Goal: Feedback & Contribution: Submit feedback/report problem

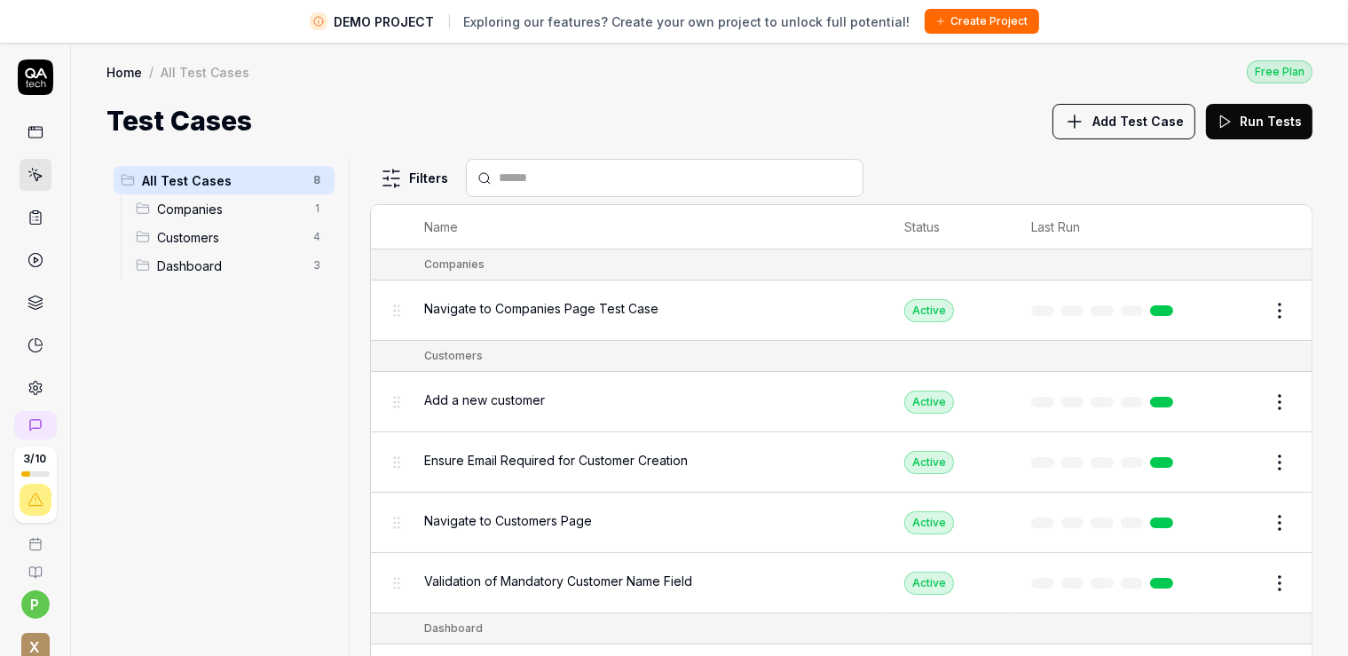
click at [213, 186] on span "All Test Cases" at bounding box center [222, 180] width 161 height 19
click at [120, 74] on link "Home" at bounding box center [125, 72] width 36 height 18
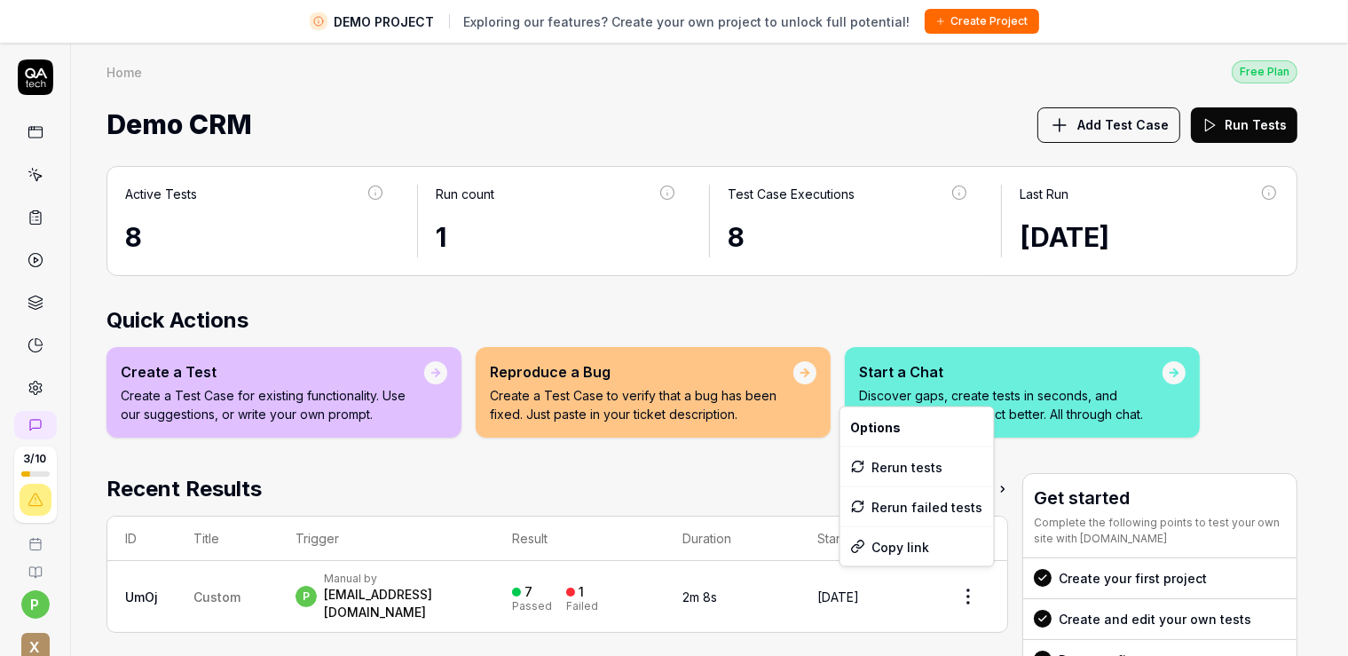
click at [972, 592] on html "DEMO PROJECT Exploring our features? Create your own project to unlock full pot…" at bounding box center [674, 349] width 1348 height 698
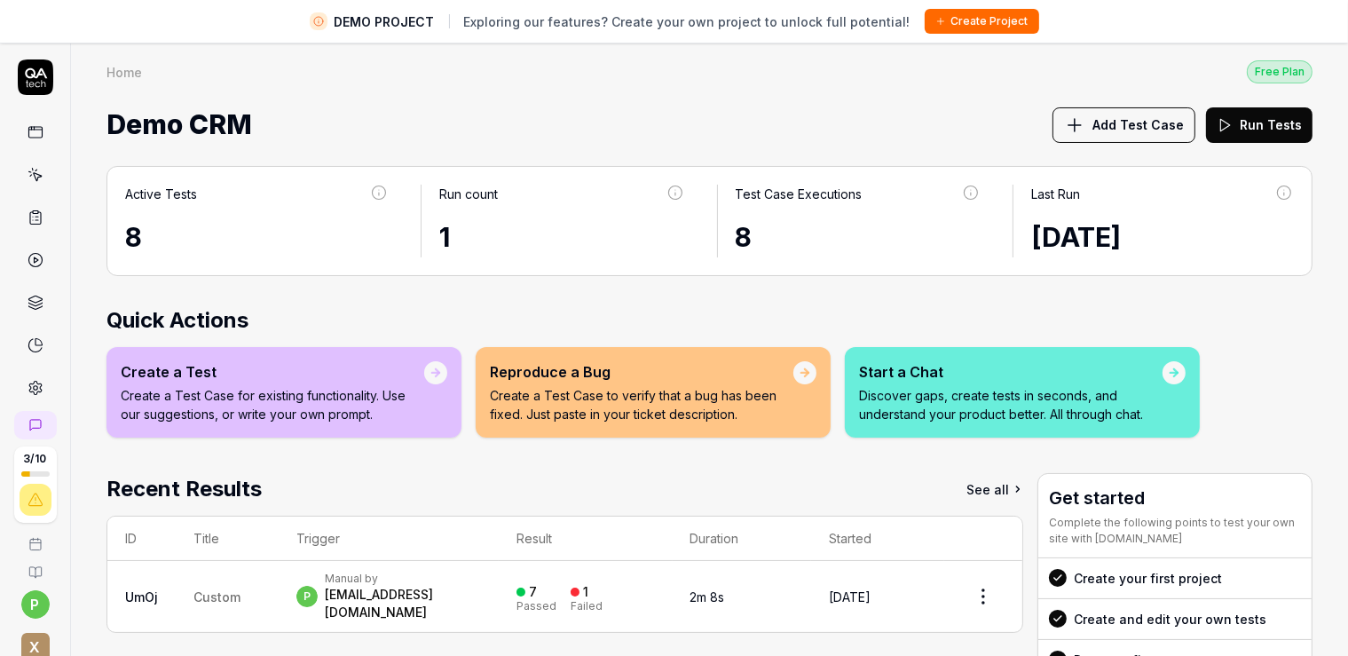
click at [973, 591] on html "DEMO PROJECT Exploring our features? Create your own project to unlock full pot…" at bounding box center [674, 349] width 1348 height 698
click at [1179, 365] on div at bounding box center [1174, 372] width 23 height 23
click at [1169, 372] on div at bounding box center [1174, 373] width 12 height 12
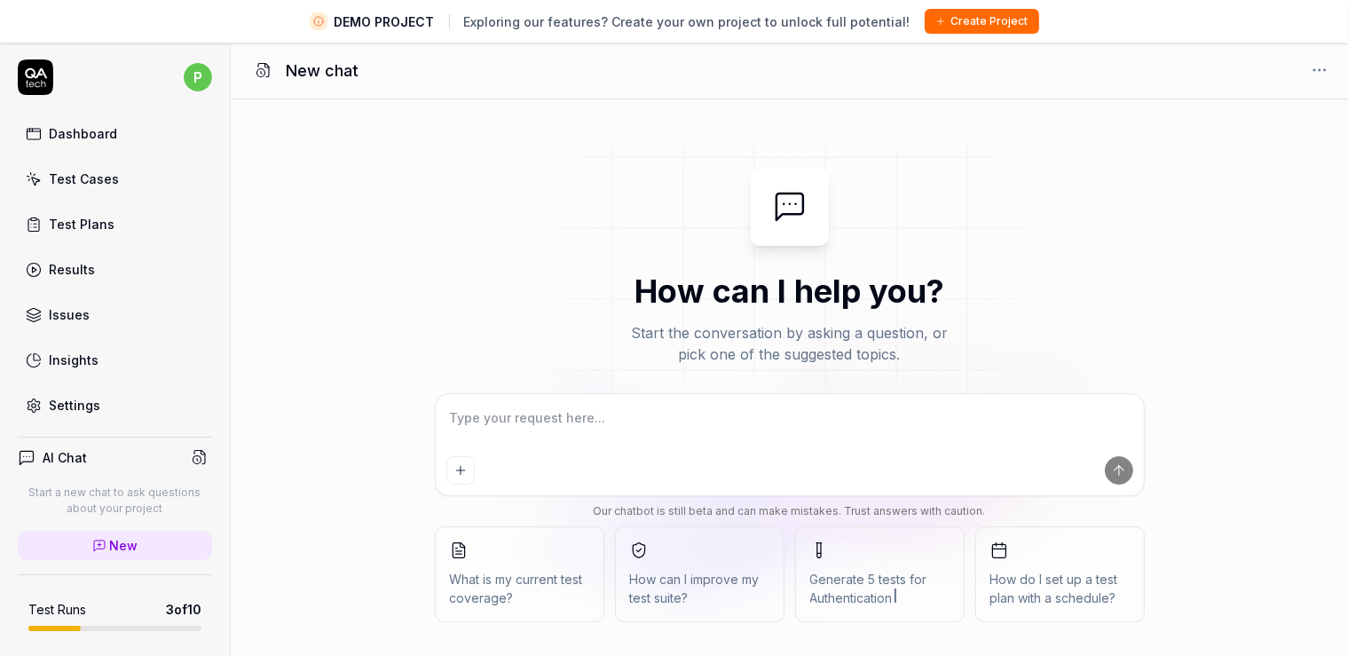
click at [600, 413] on textarea at bounding box center [789, 427] width 687 height 44
type textarea "*"
type textarea "c"
type textarea "*"
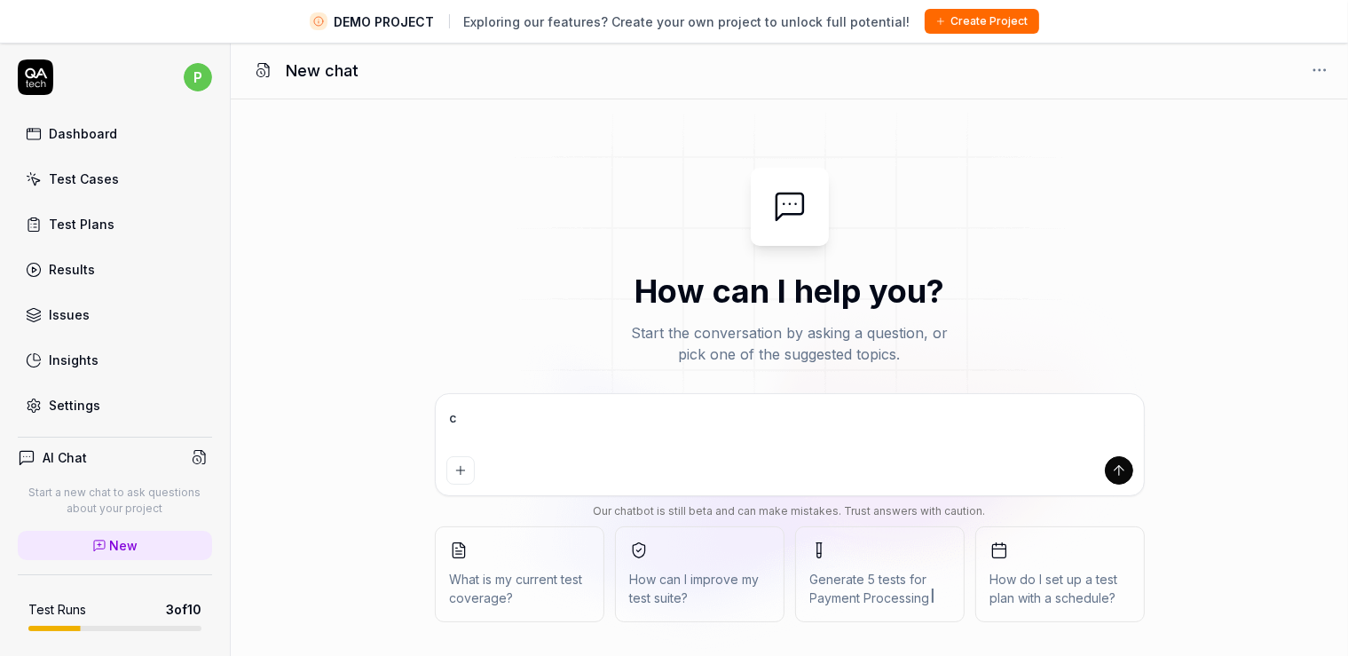
type textarea "cr"
type textarea "*"
type textarea "cre"
type textarea "*"
type textarea "crea"
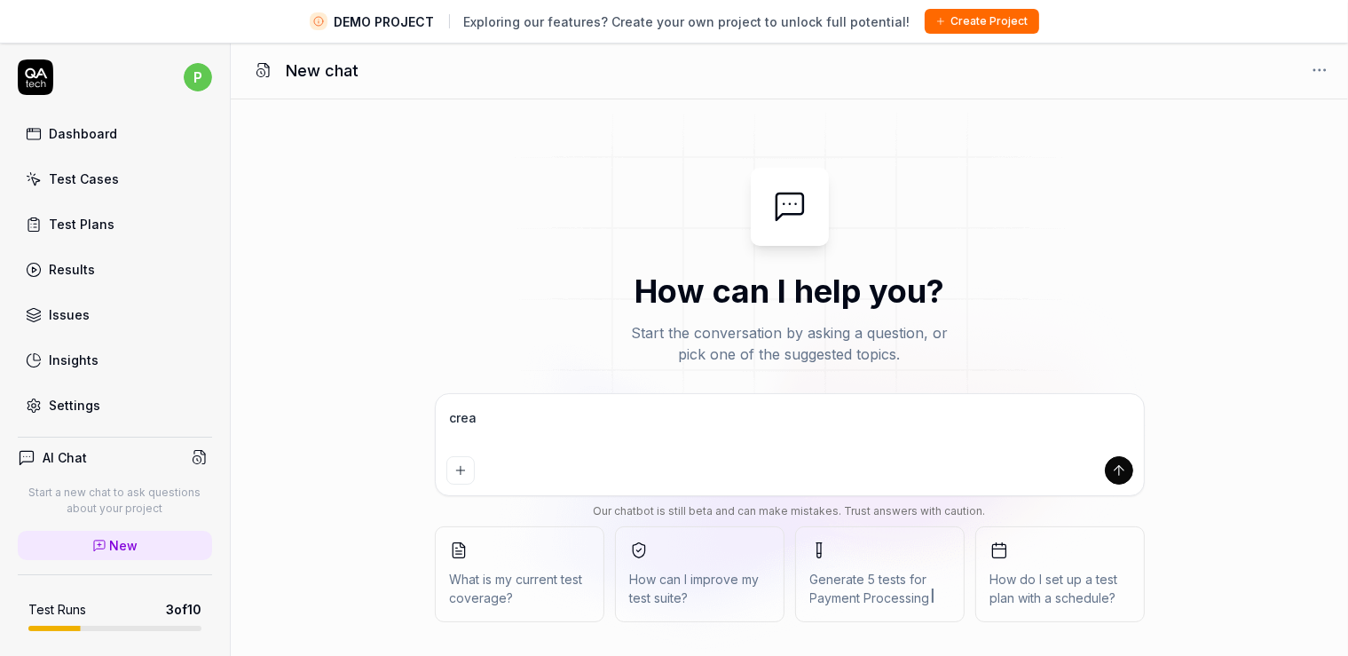
type textarea "*"
type textarea "creat"
type textarea "*"
type textarea "create"
type textarea "*"
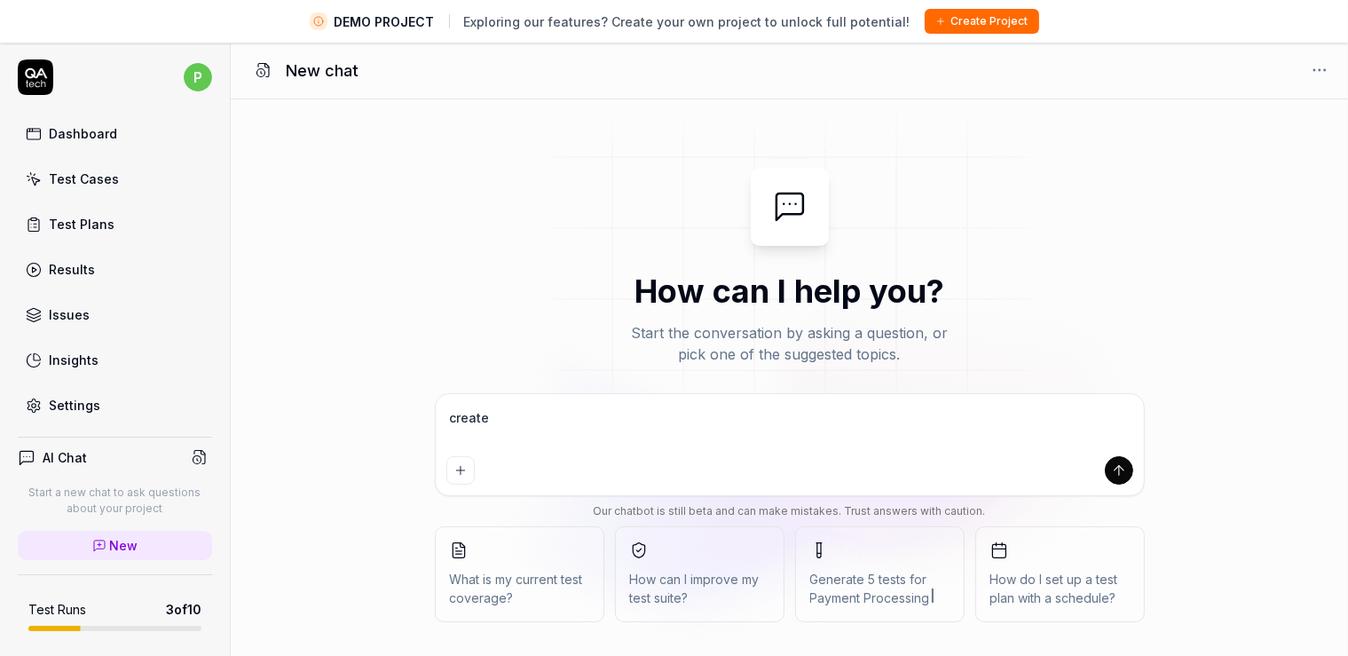
type textarea "create"
type textarea "*"
type textarea "create a"
type textarea "*"
type textarea "create a"
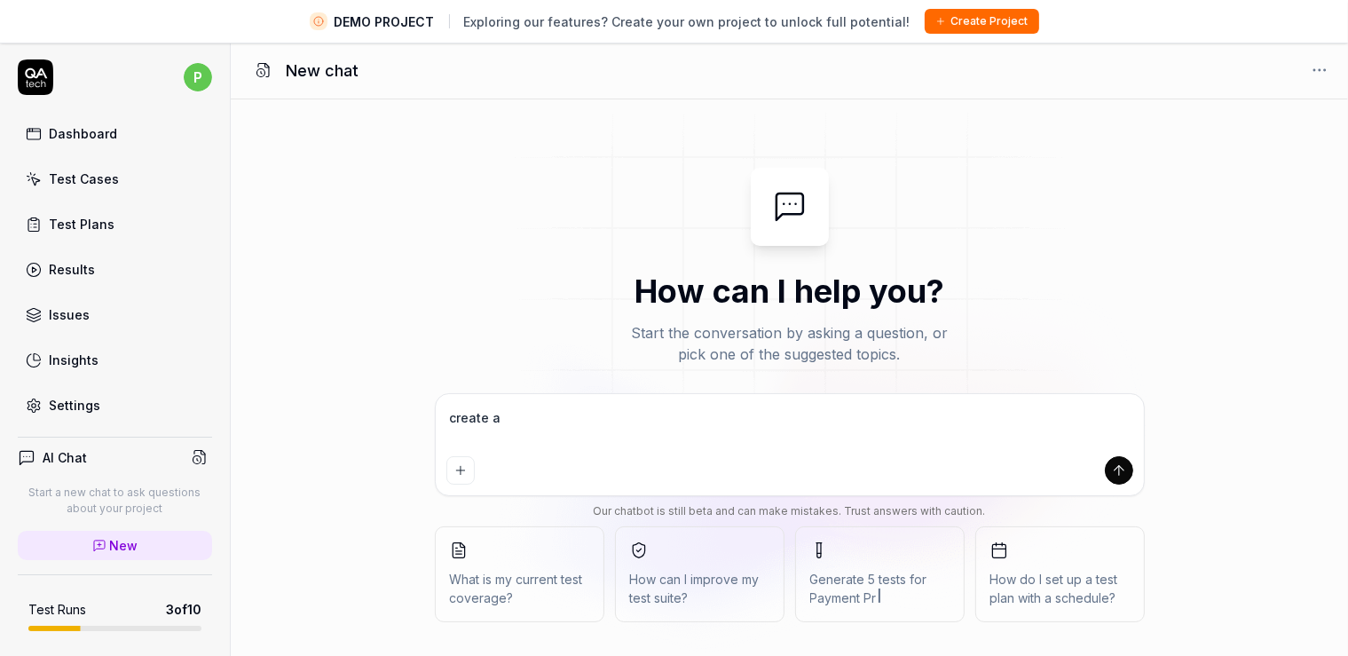
type textarea "*"
type textarea "create a t"
type textarea "*"
type textarea "create a te"
type textarea "*"
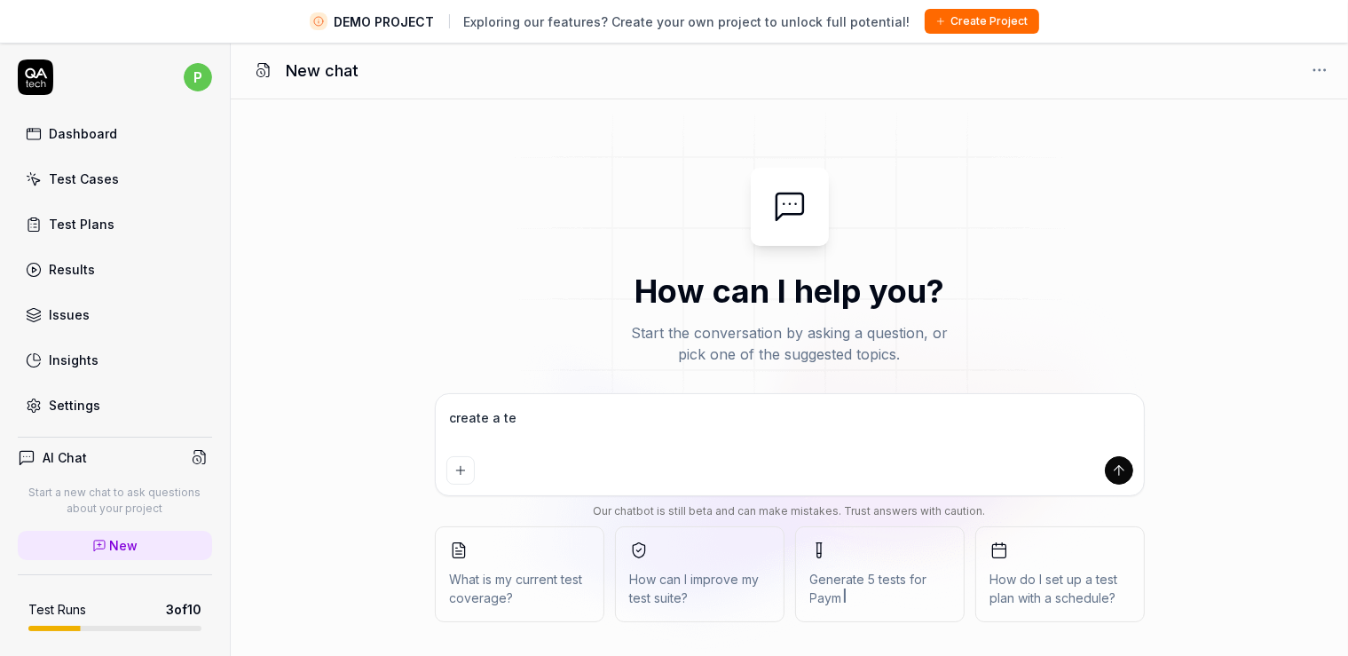
type textarea "create a tes"
type textarea "*"
type textarea "create a test"
type textarea "*"
type textarea "create a test"
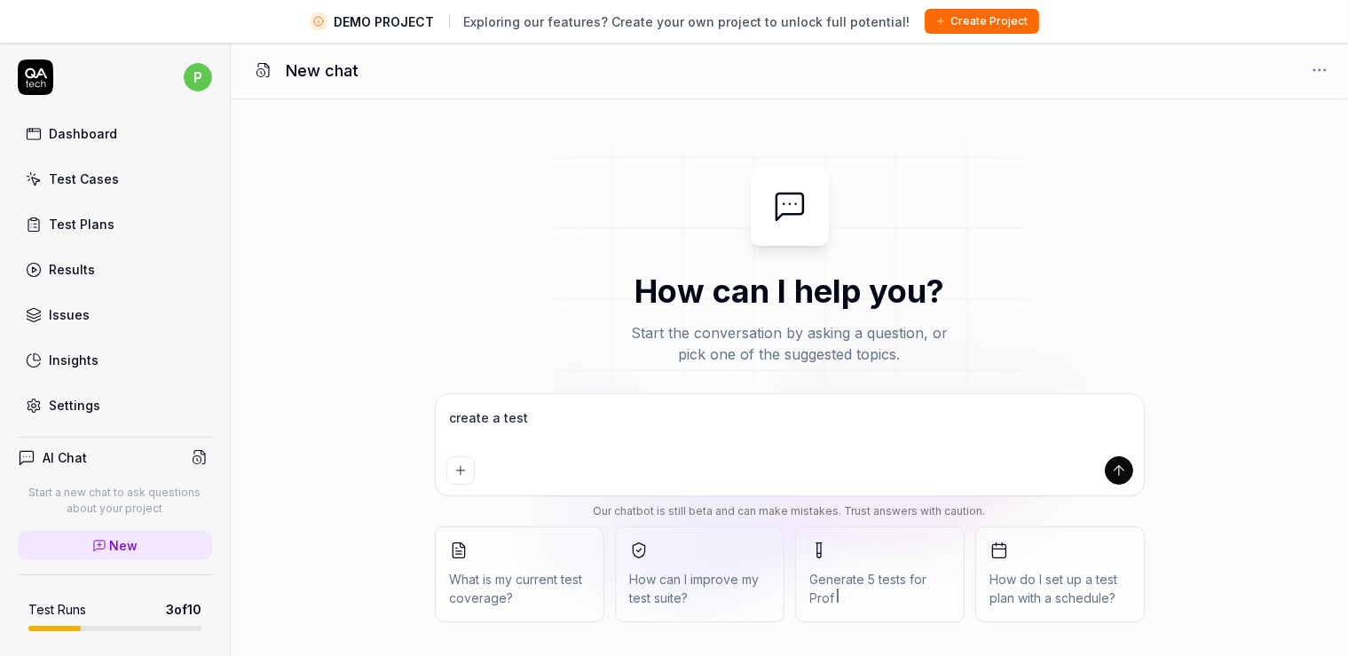
type textarea "*"
type textarea "create a test c"
type textarea "*"
type textarea "create a test ca"
type textarea "*"
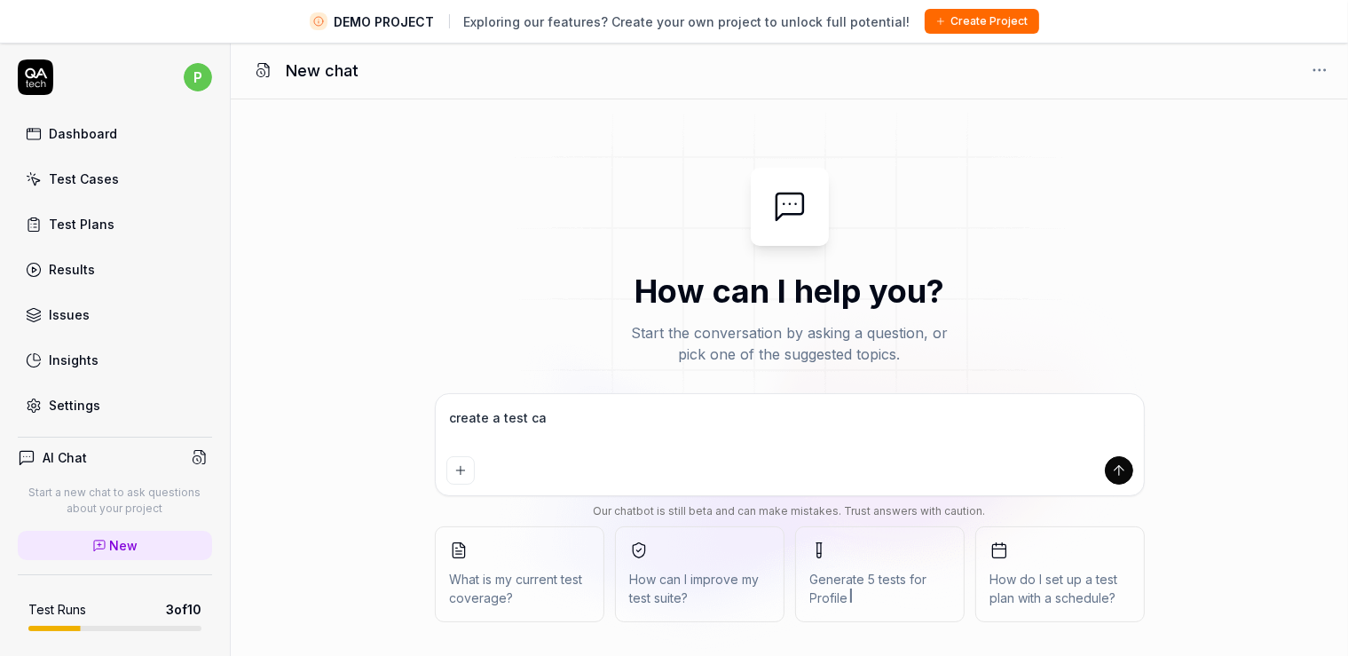
type textarea "create a test cas"
type textarea "*"
type textarea "create a test case"
type textarea "*"
type textarea "create a test case"
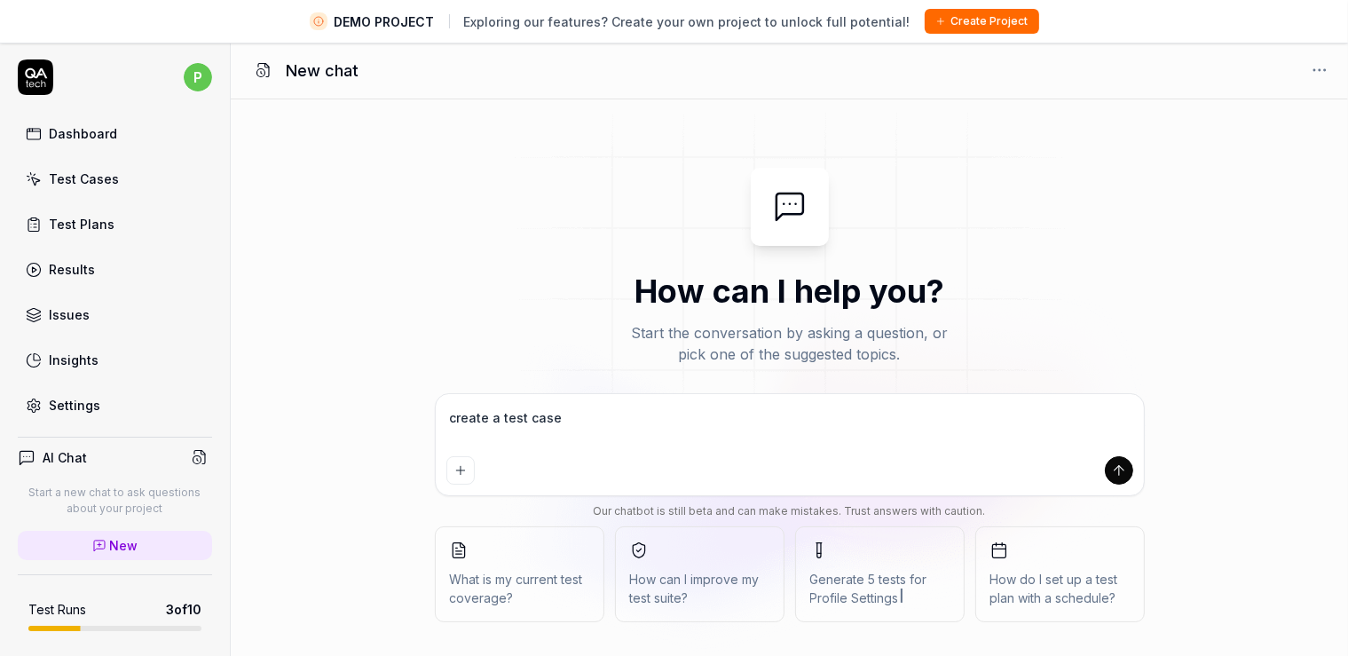
type textarea "*"
type textarea "create a test case h"
type textarea "*"
type textarea "create a test case ha"
type textarea "*"
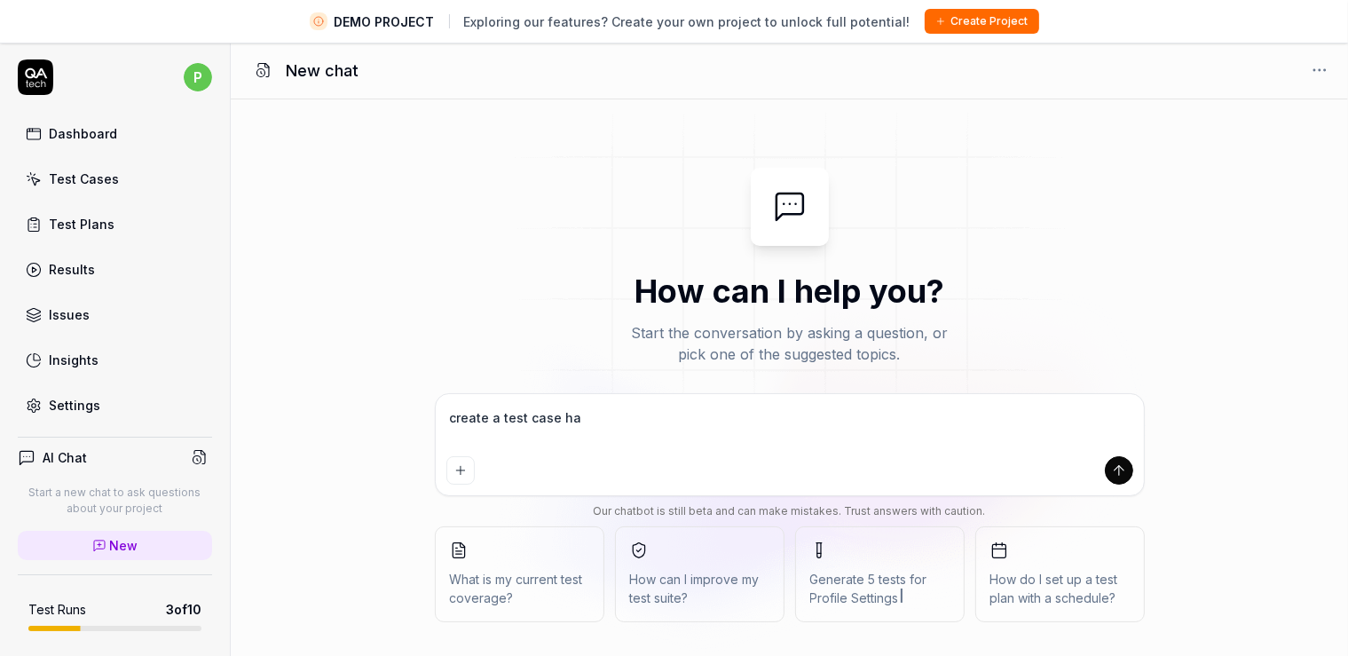
type textarea "create a test case hav"
type textarea "*"
type textarea "create a test case havi"
type textarea "*"
type textarea "create a test case havin"
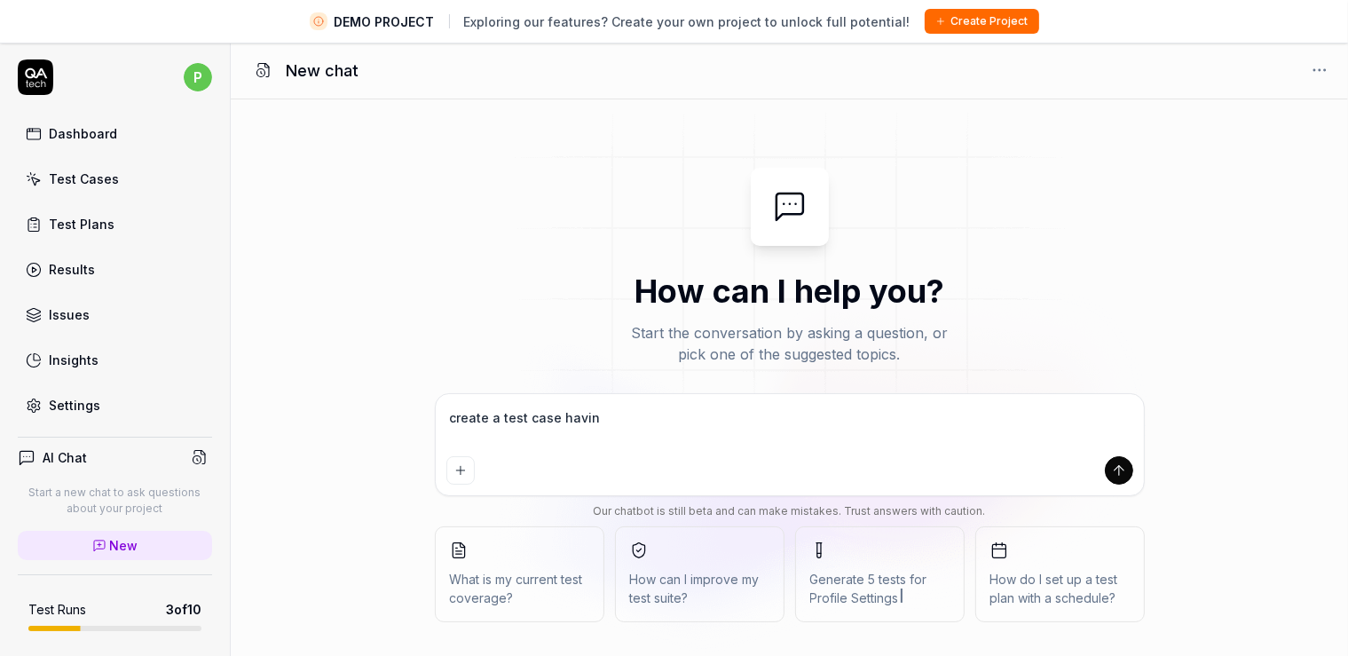
type textarea "*"
type textarea "create a test case having"
type textarea "*"
type textarea "create a test case having"
type textarea "*"
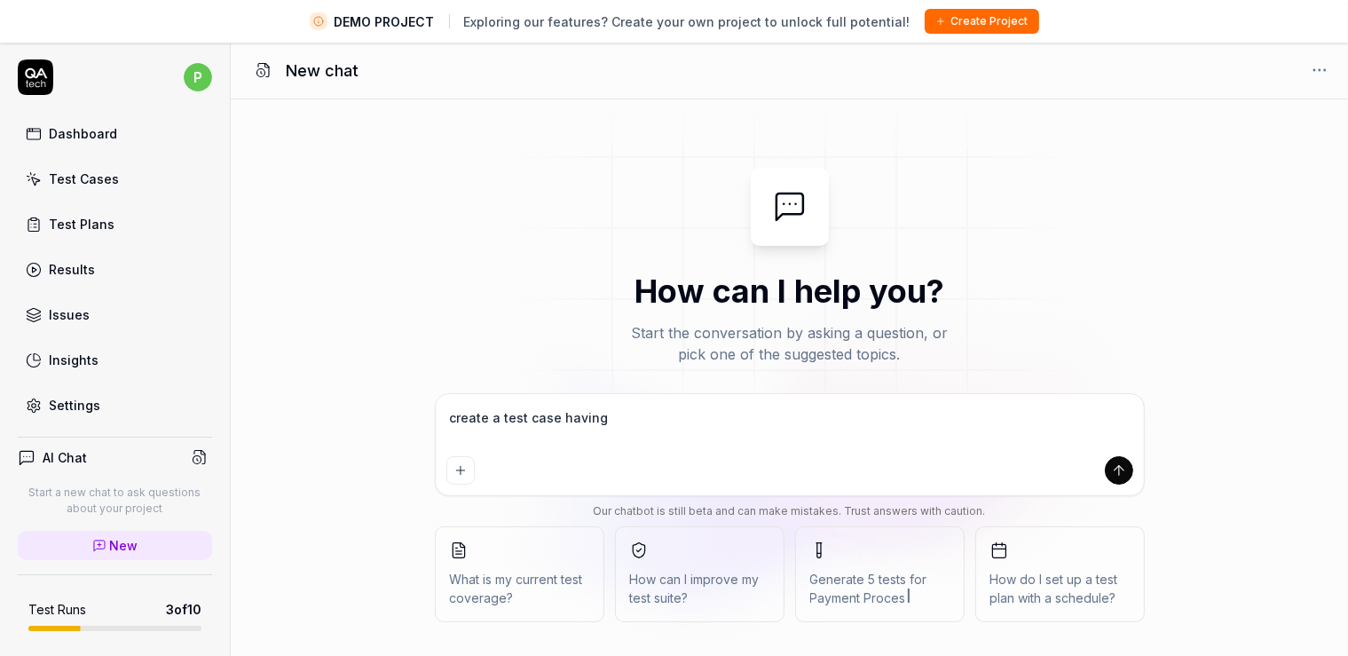
type textarea "create a test case having"
type textarea "*"
type textarea "create a test case havin"
type textarea "*"
type textarea "create a test case havi"
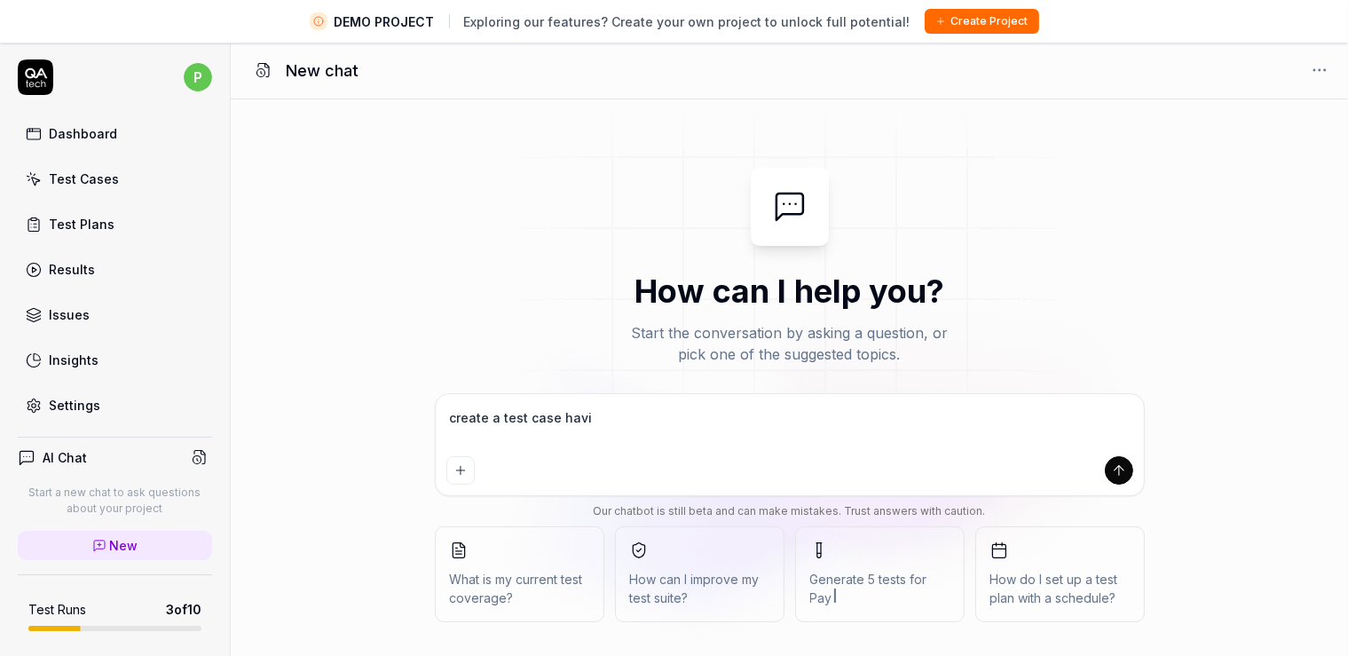
type textarea "*"
type textarea "create a test case hav"
type textarea "*"
type textarea "create a test case ha"
type textarea "*"
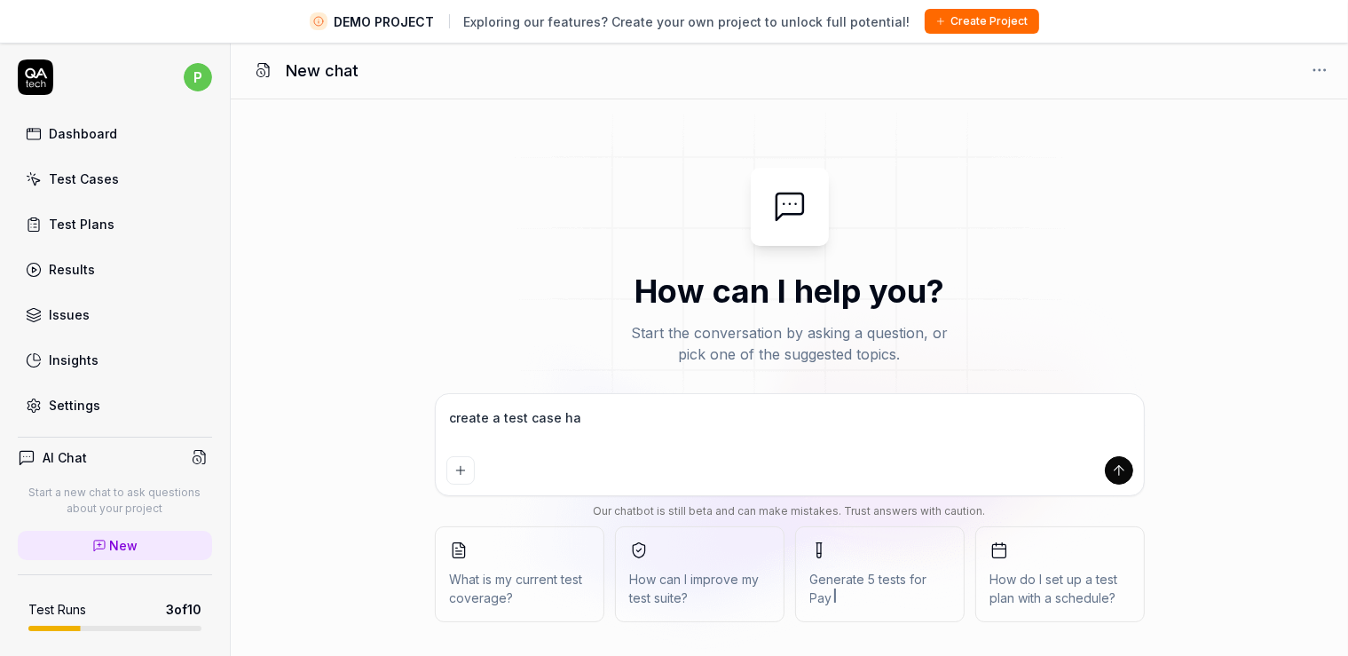
type textarea "create a test case h"
type textarea "*"
type textarea "create a test case"
type textarea "*"
type textarea "create a test case"
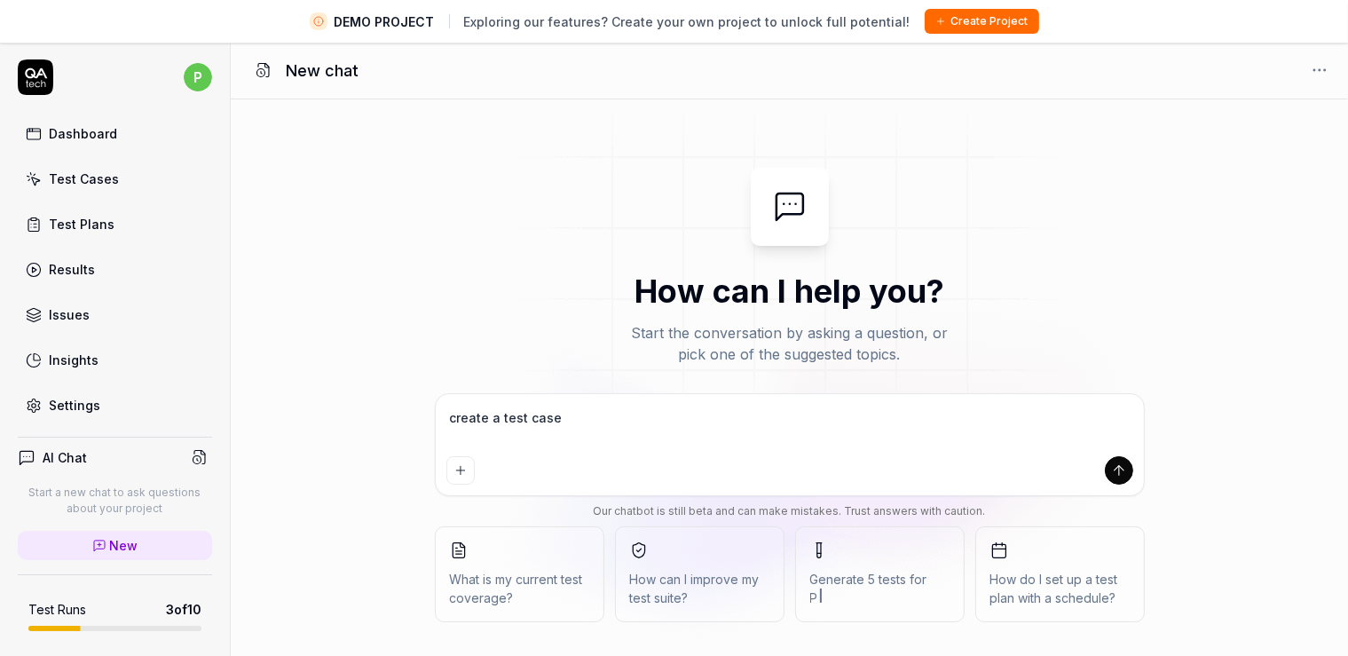
type textarea "*"
type textarea "create a test cas"
type textarea "*"
type textarea "create a test ca"
type textarea "*"
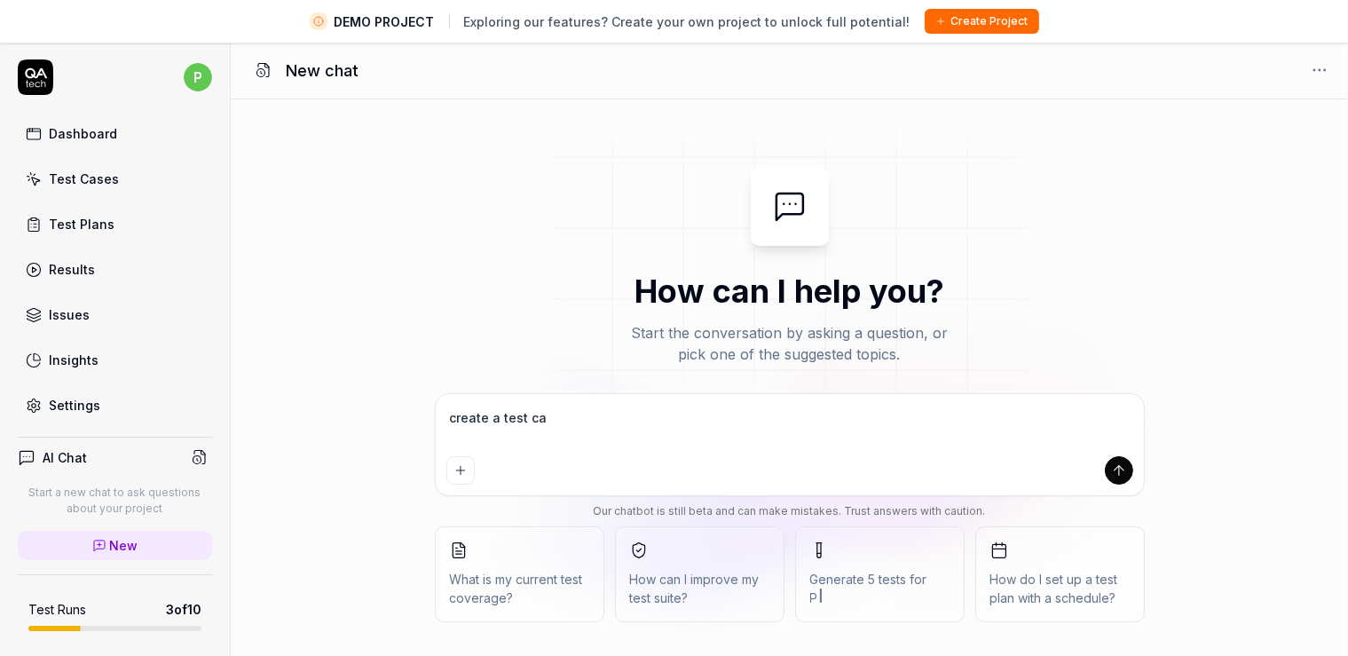
type textarea "create a test c"
type textarea "*"
type textarea "create a test"
type textarea "*"
type textarea "create a test"
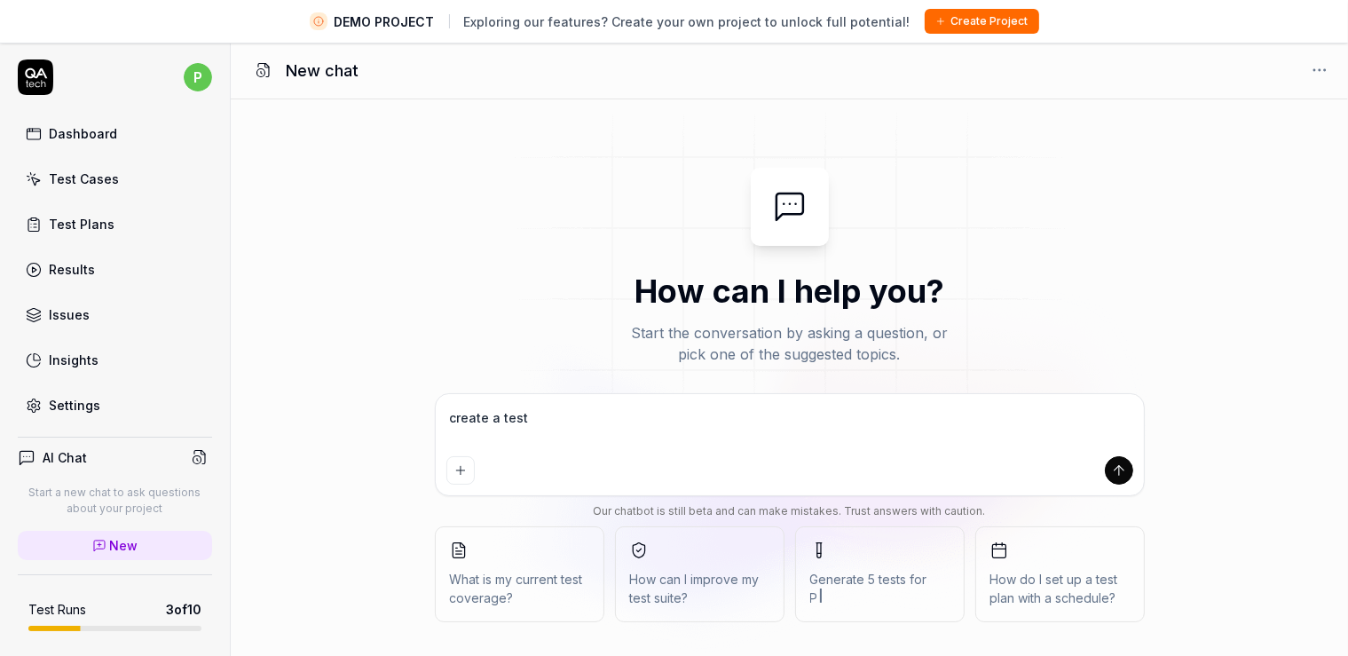
type textarea "*"
type textarea "create a tes"
type textarea "*"
type textarea "create a te"
type textarea "*"
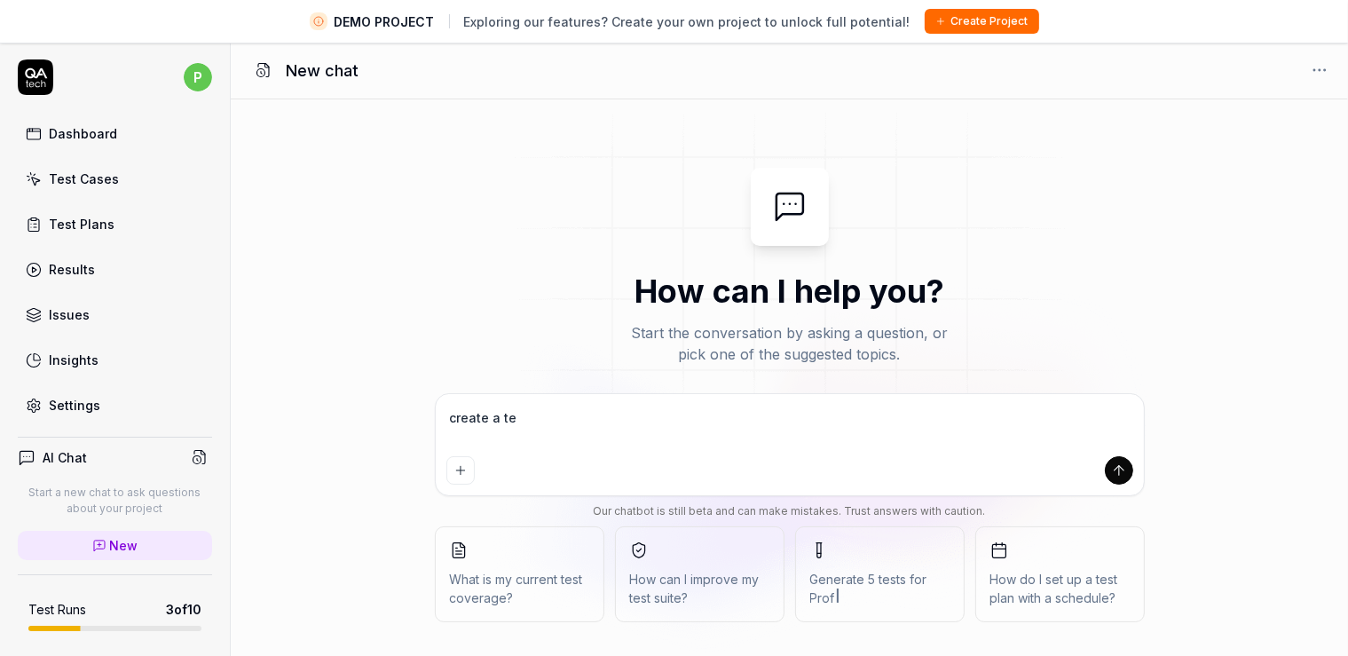
type textarea "create a t"
type textarea "*"
type textarea "create a"
type textarea "*"
type textarea "create a"
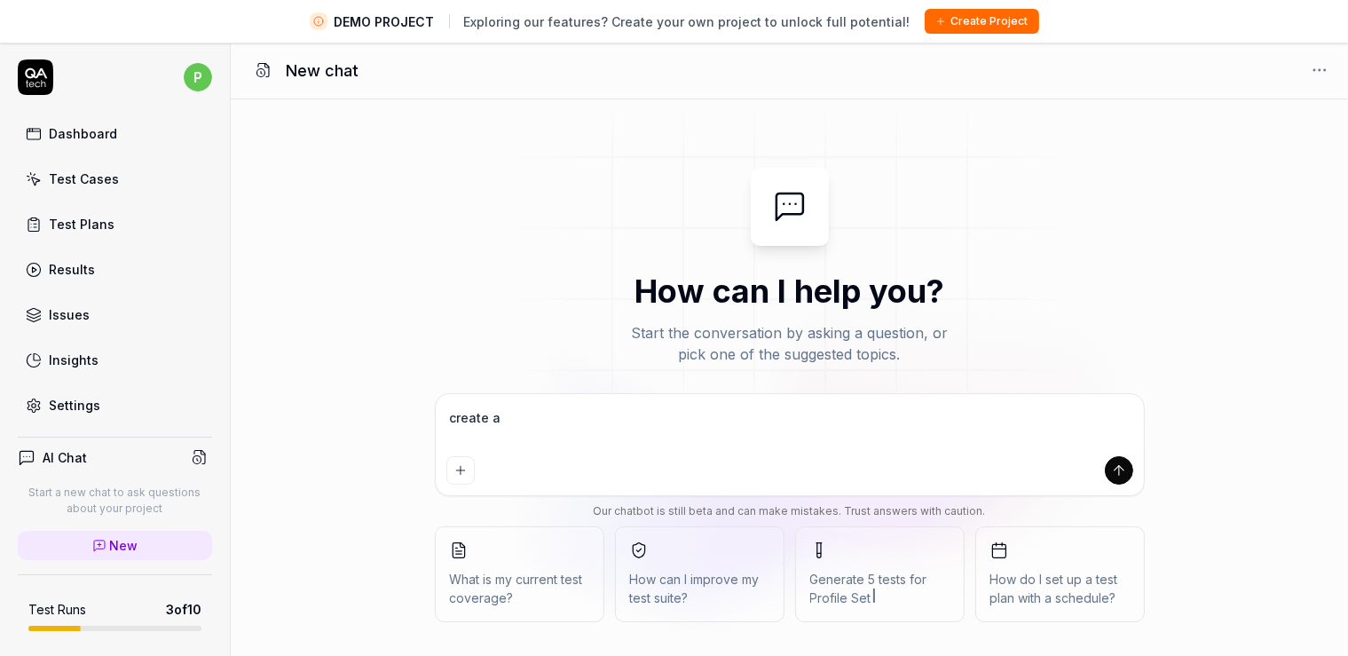
type textarea "*"
type textarea "create"
type textarea "*"
type textarea "create 5"
type textarea "*"
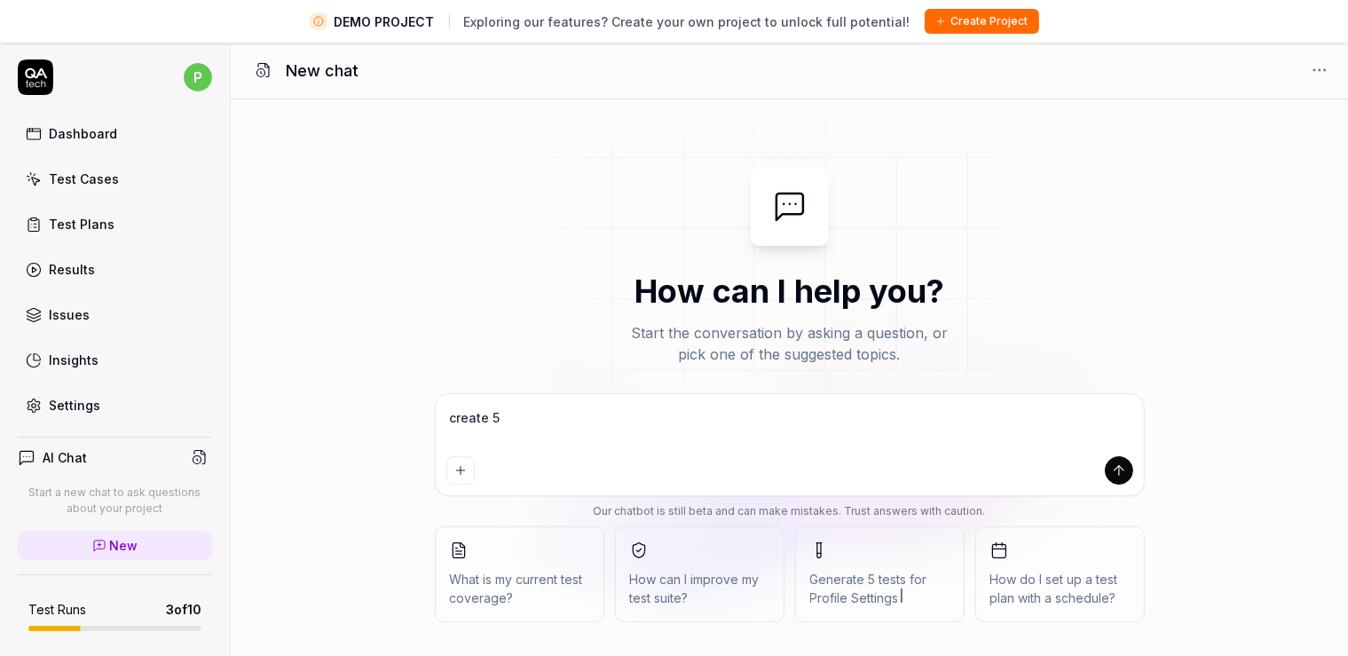
type textarea "create 5"
type textarea "*"
type textarea "create 5 t"
type textarea "*"
type textarea "create 5 te"
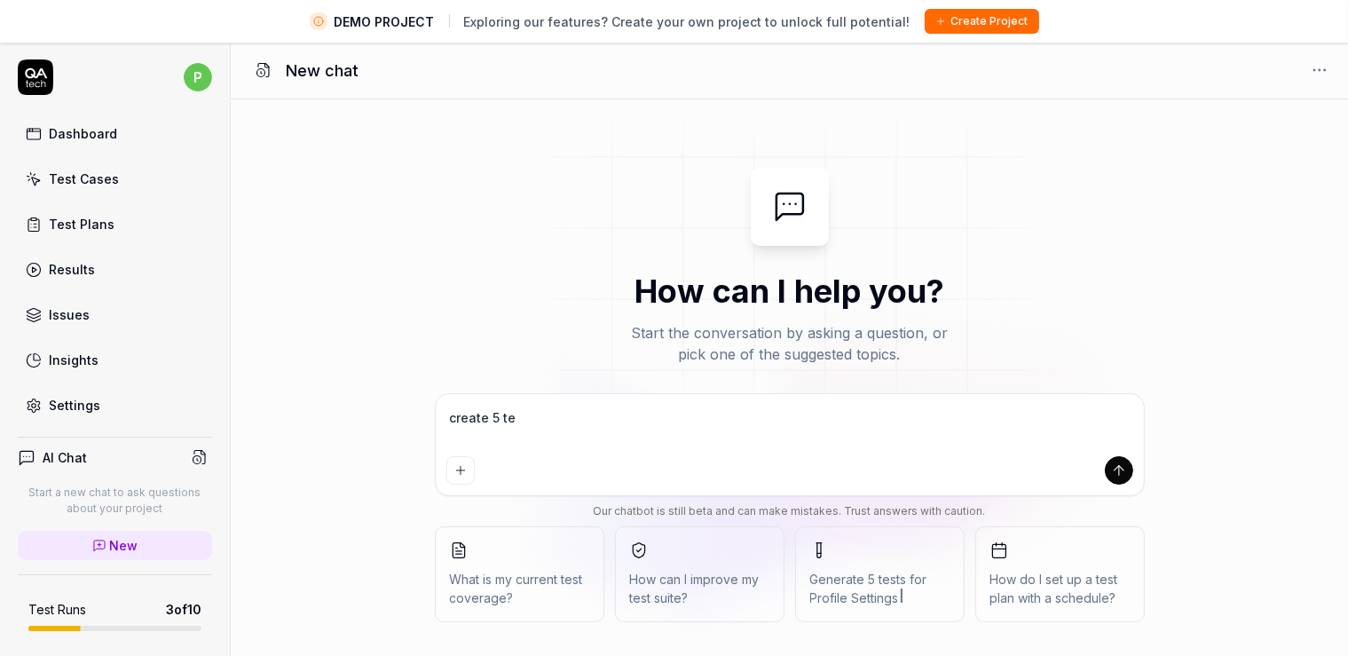
type textarea "*"
type textarea "create 5 tes"
type textarea "*"
type textarea "create 5 test"
type textarea "*"
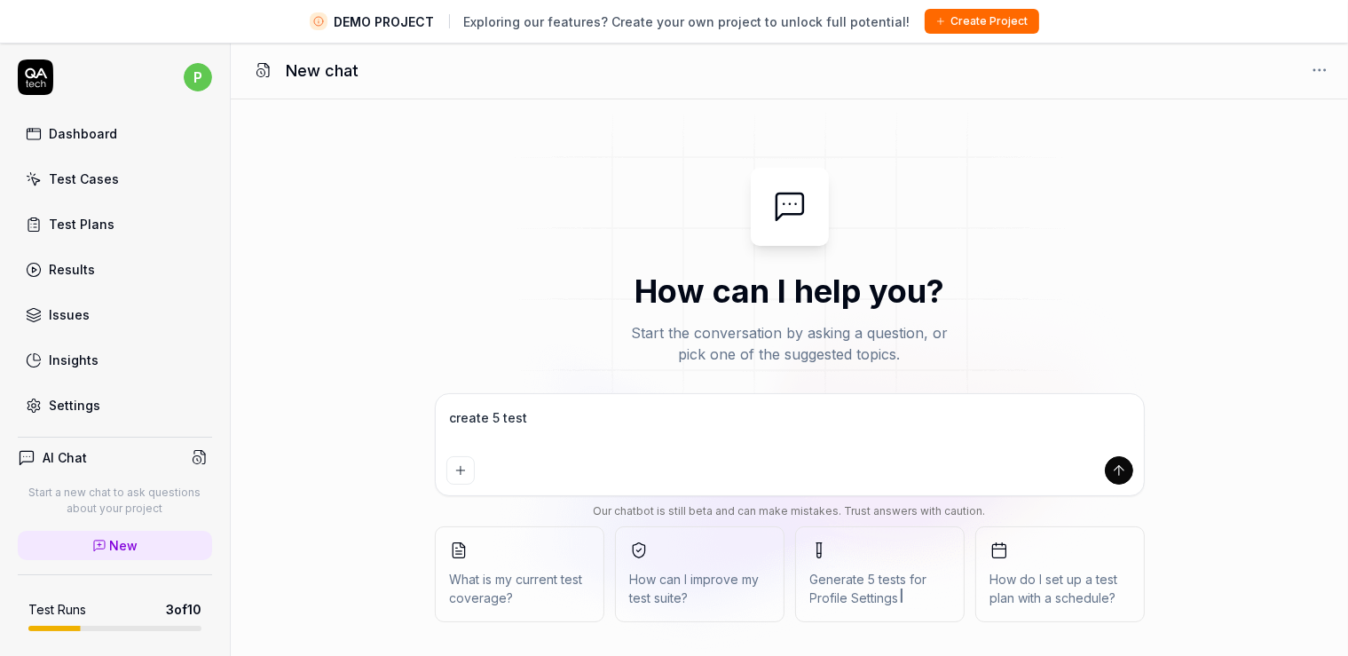
type textarea "create 5 test"
type textarea "*"
type textarea "create 5 test c"
type textarea "*"
type textarea "create 5 test ca"
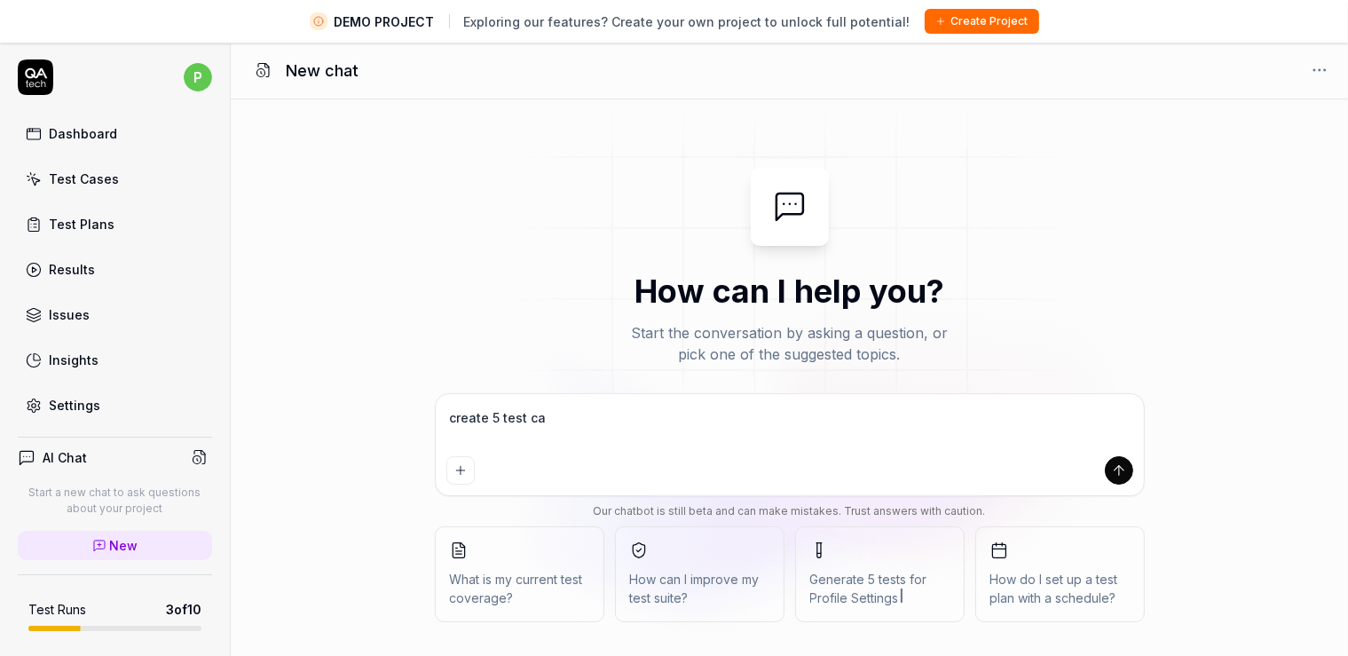
type textarea "*"
type textarea "create 5 test cas"
type textarea "*"
type textarea "create 5 test case"
type textarea "*"
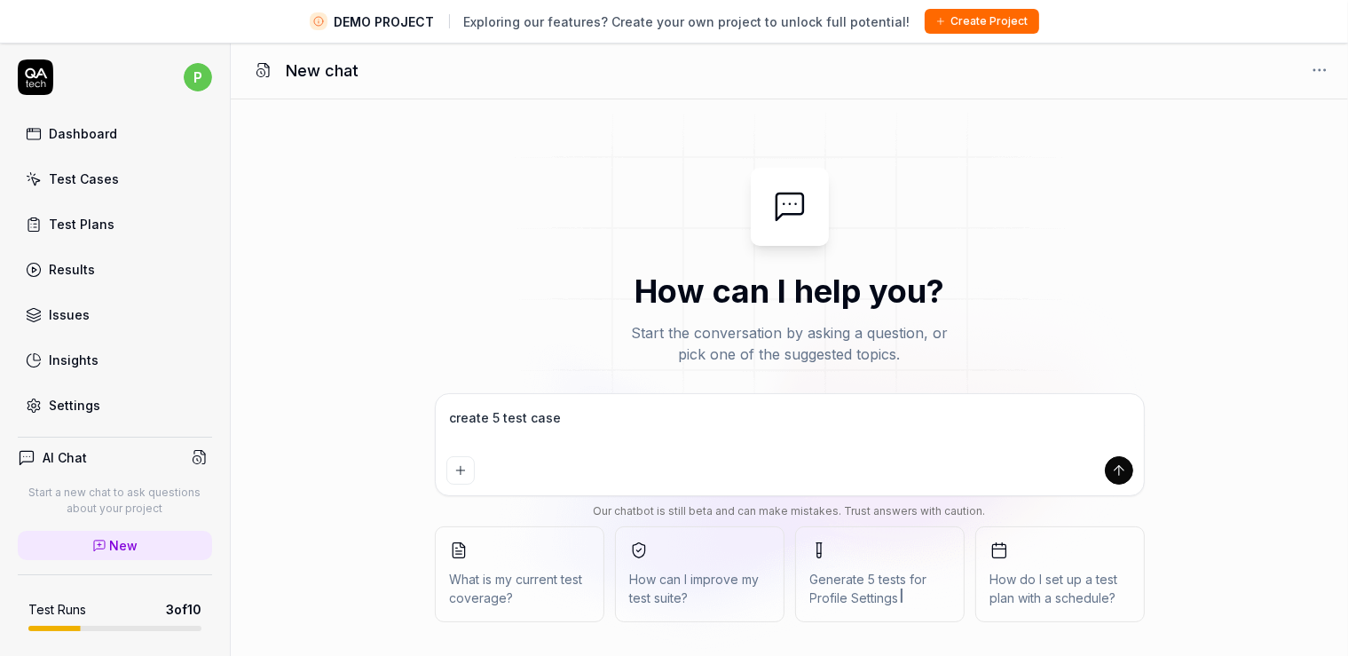
type textarea "create 5 test cases"
type textarea "*"
type textarea "create 5 test cases"
type textarea "*"
type textarea "create 5 test cases f"
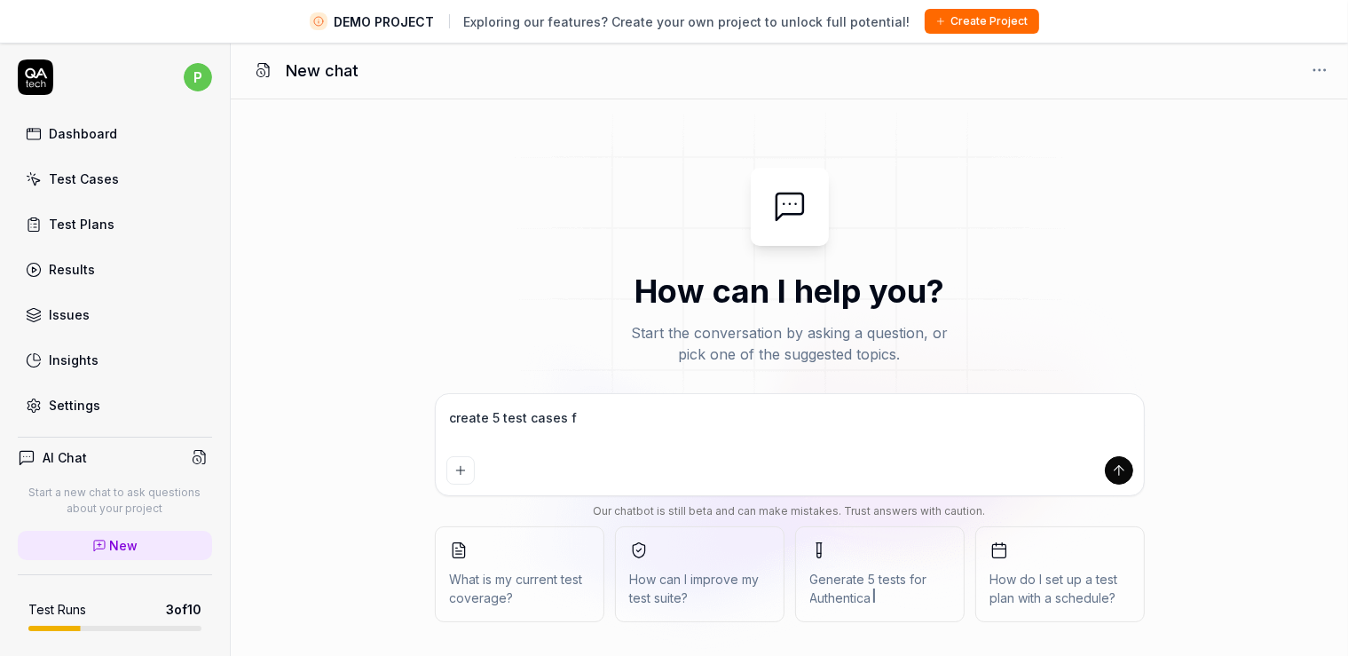
type textarea "*"
type textarea "create 5 test cases fo"
type textarea "*"
type textarea "create 5 test cases for"
type textarea "*"
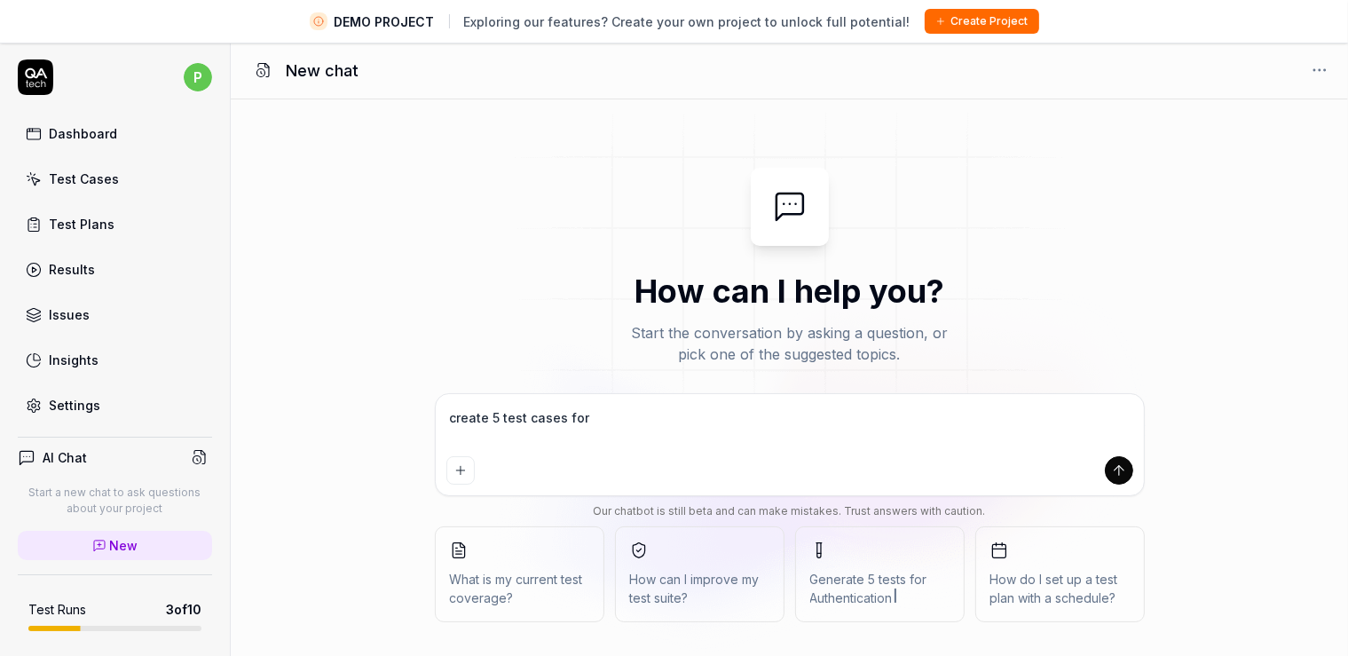
type textarea "create 5 test cases for"
type textarea "*"
type textarea "create 5 test cases for l"
type textarea "*"
type textarea "create 5 test cases for lo"
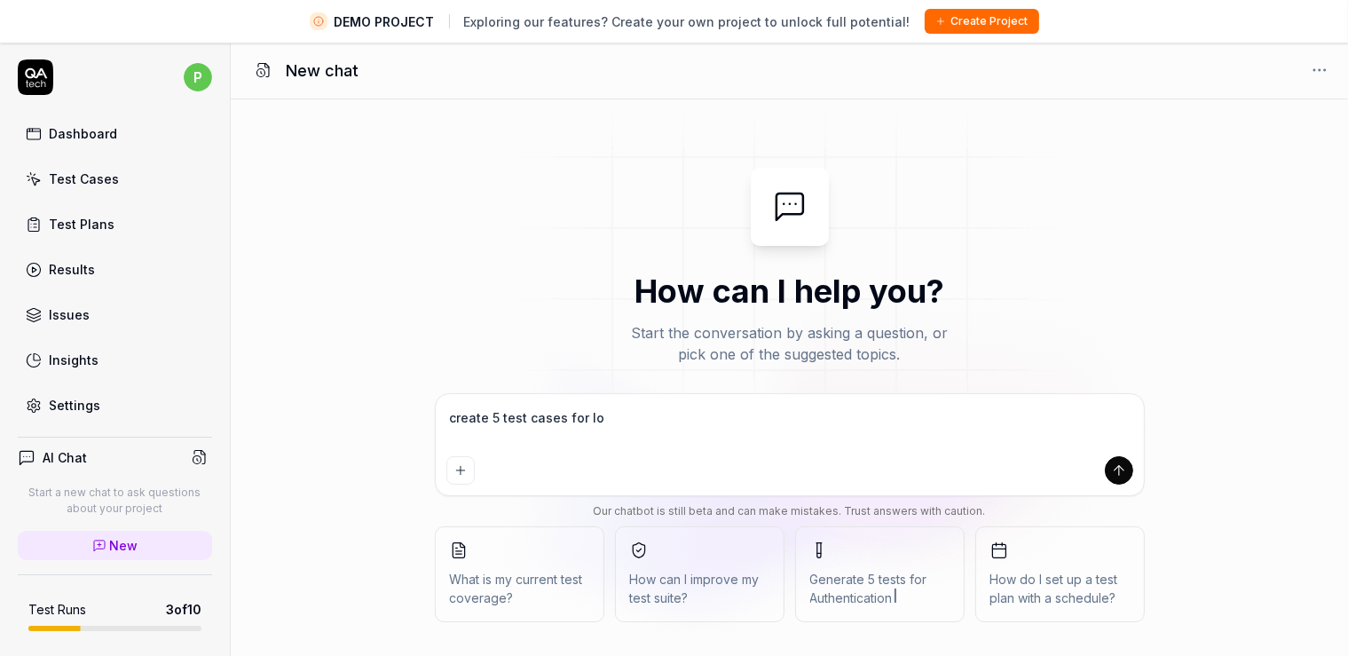
type textarea "*"
type textarea "create 5 test cases for log"
type textarea "*"
type textarea "create 5 test cases for logi"
type textarea "*"
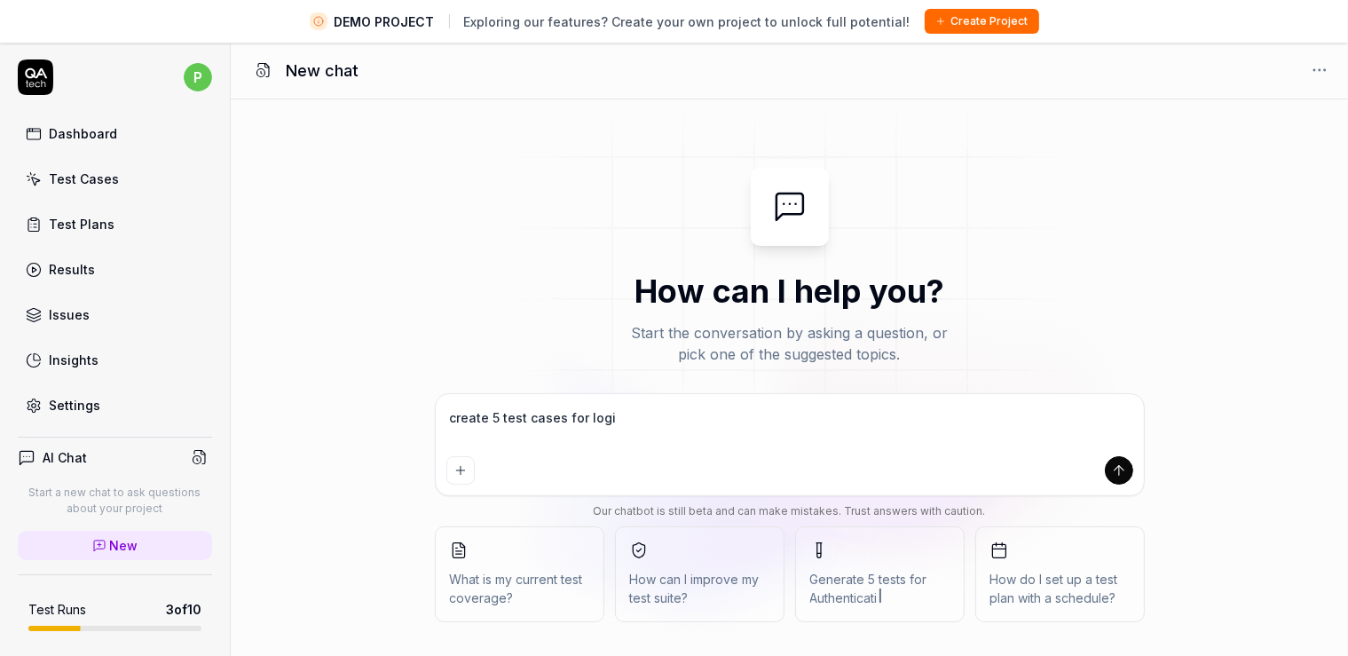
type textarea "create 5 test cases for login"
type textarea "*"
type textarea "create 5 test cases for login"
type textarea "*"
type textarea "create 5 test cases for login t"
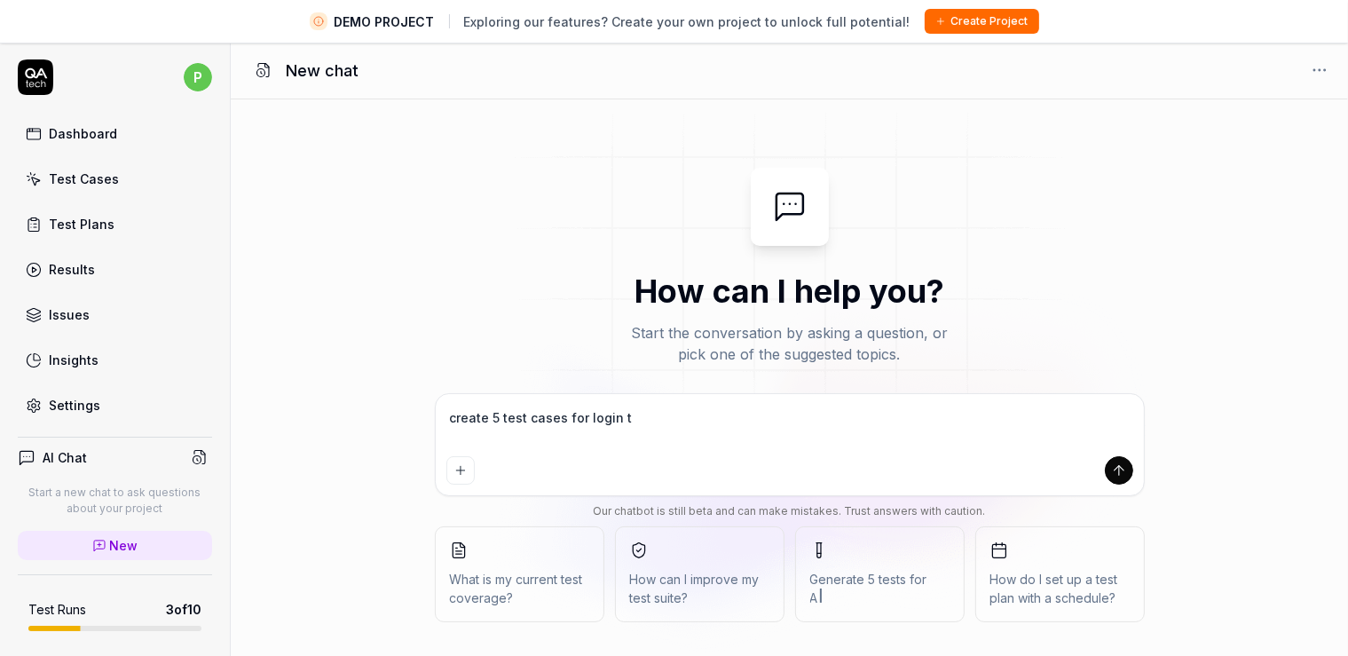
type textarea "*"
type textarea "create 5 test cases for login to"
type textarea "*"
type textarea "create 5 test cases for login to"
type textarea "*"
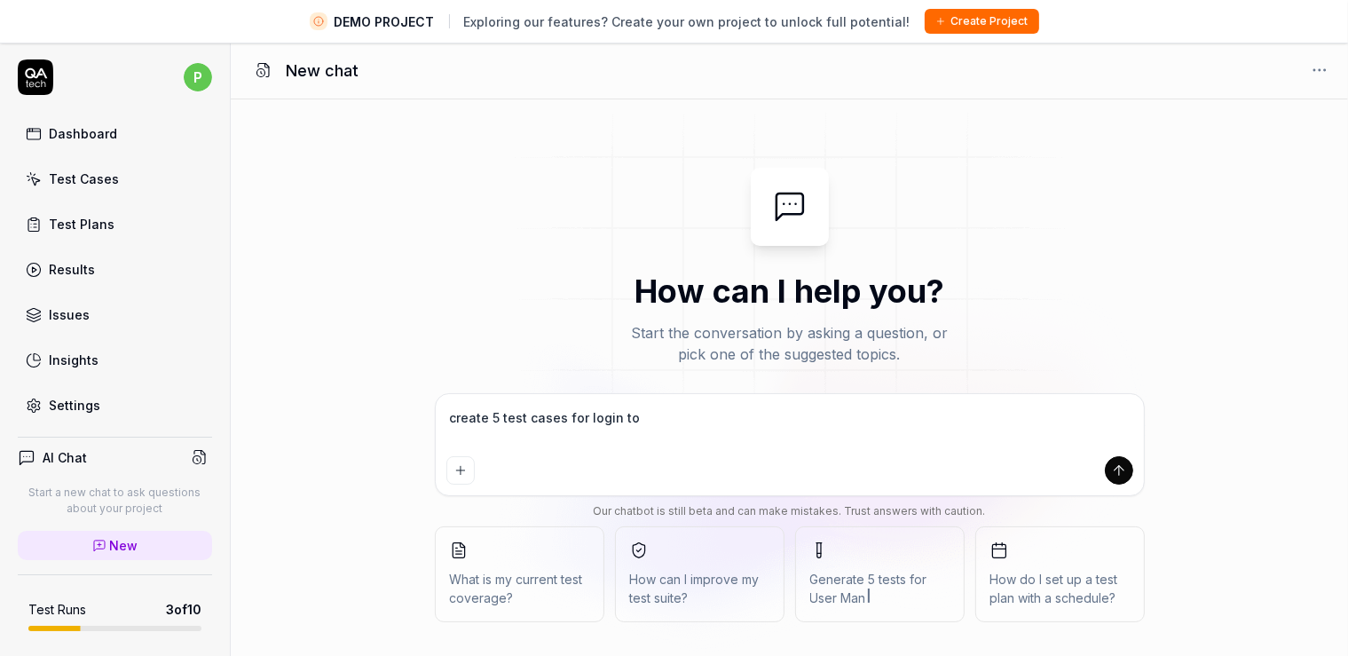
type textarea "create 5 test cases for login to g"
type textarea "*"
type textarea "create 5 test cases for login to gm"
type textarea "*"
type textarea "create 5 test cases for login to gma"
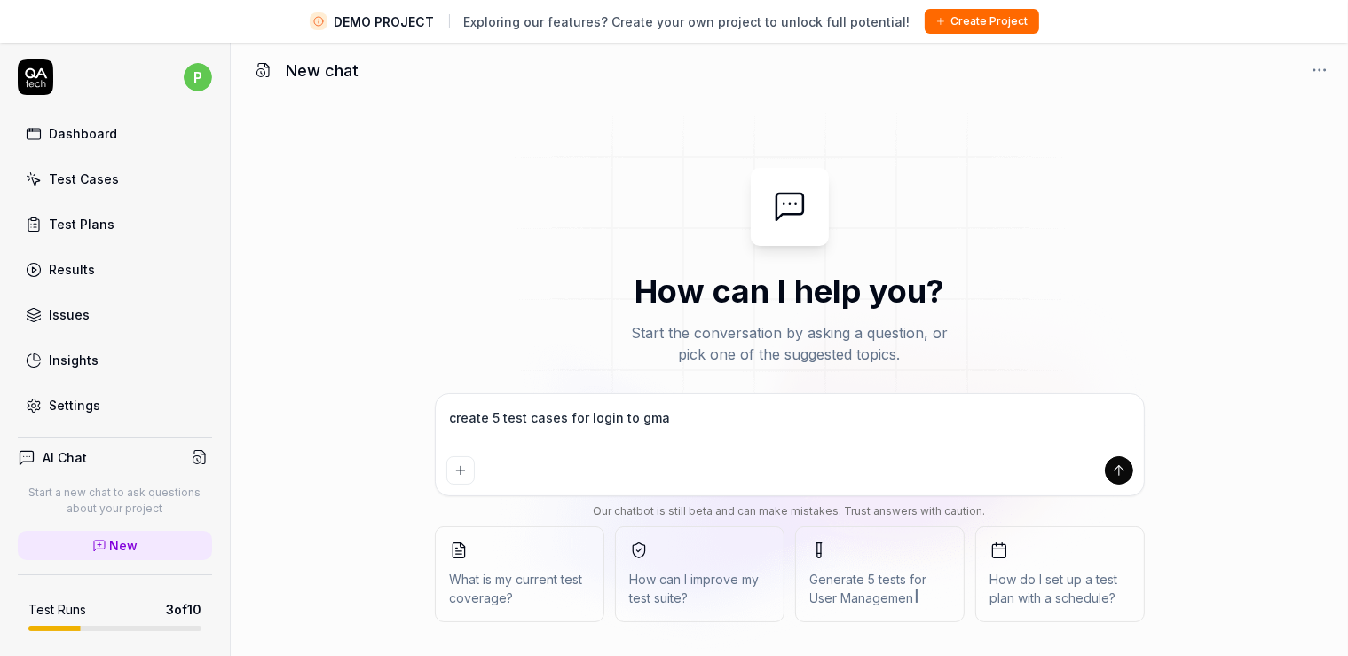
type textarea "*"
type textarea "create 5 test cases for login to gmai"
type textarea "*"
type textarea "create 5 test cases for login to gmail"
type textarea "*"
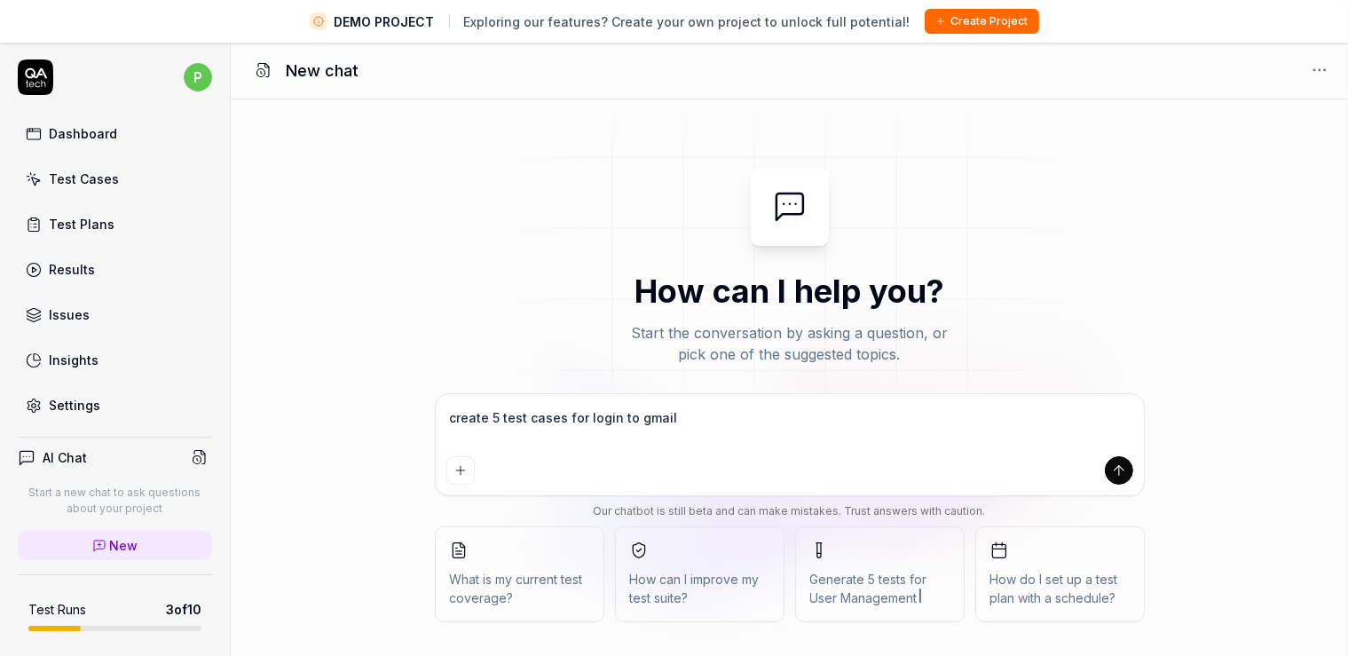
type textarea "create 5 test cases for login to gmail."
type textarea "*"
type textarea "create 5 test cases for login to gmail.c"
type textarea "*"
type textarea "create 5 test cases for login to [DOMAIN_NAME]"
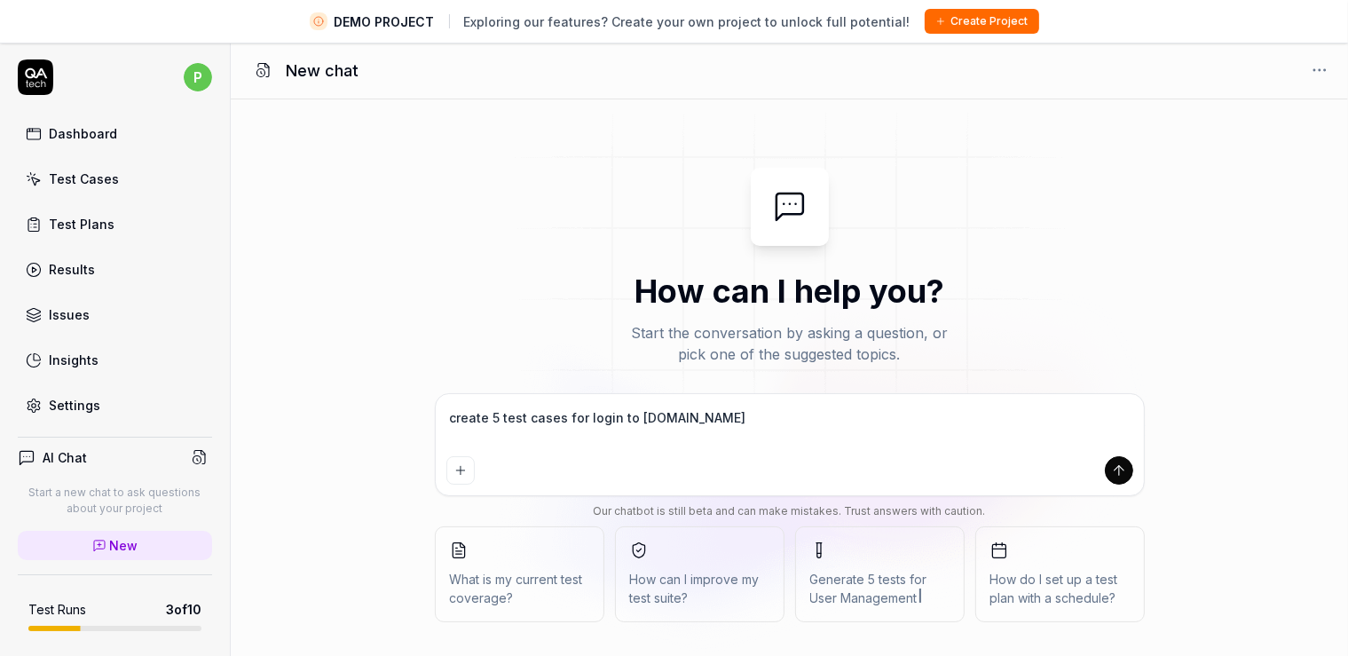
type textarea "*"
type textarea "create 5 test cases for login to [DOMAIN_NAME]"
type textarea "*"
type textarea "create 5 test cases for login to [DOMAIN_NAME]"
type textarea "*"
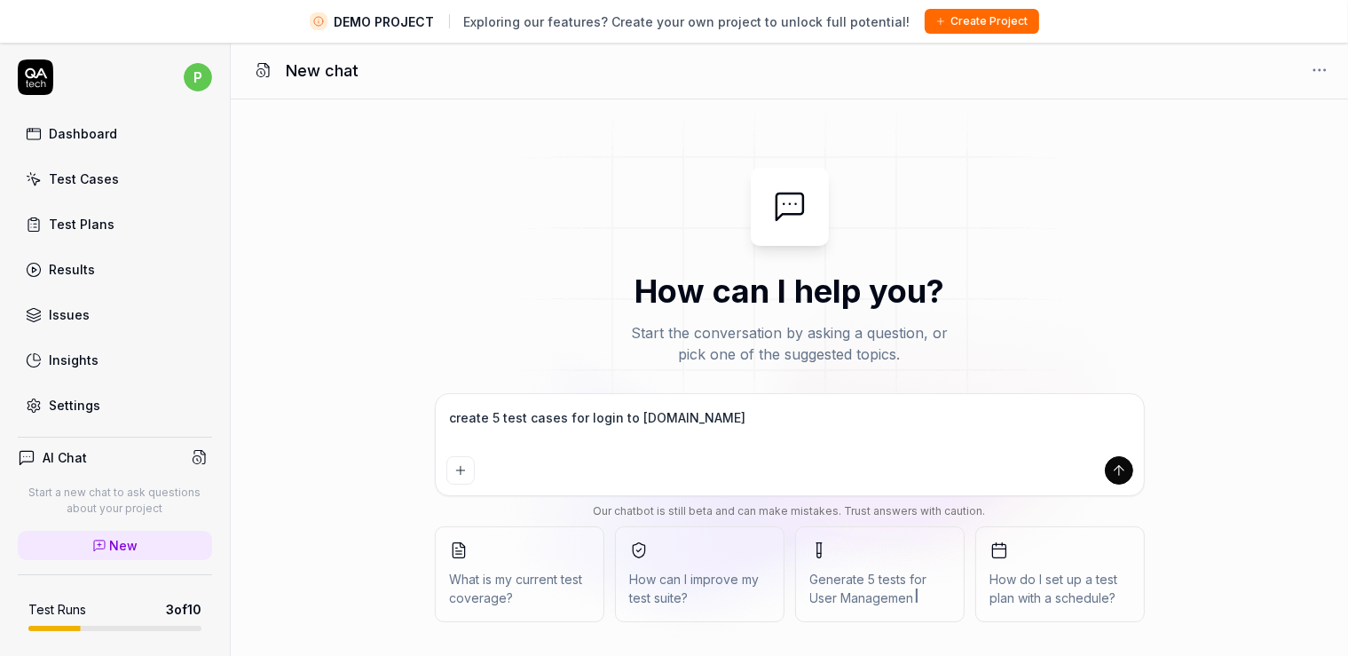
type textarea "create 5 test cases for login to [DOMAIN_NAME] a"
type textarea "*"
type textarea "create 5 test cases for login to [DOMAIN_NAME] ap"
type textarea "*"
type textarea "create 5 test cases for login to [DOMAIN_NAME] app"
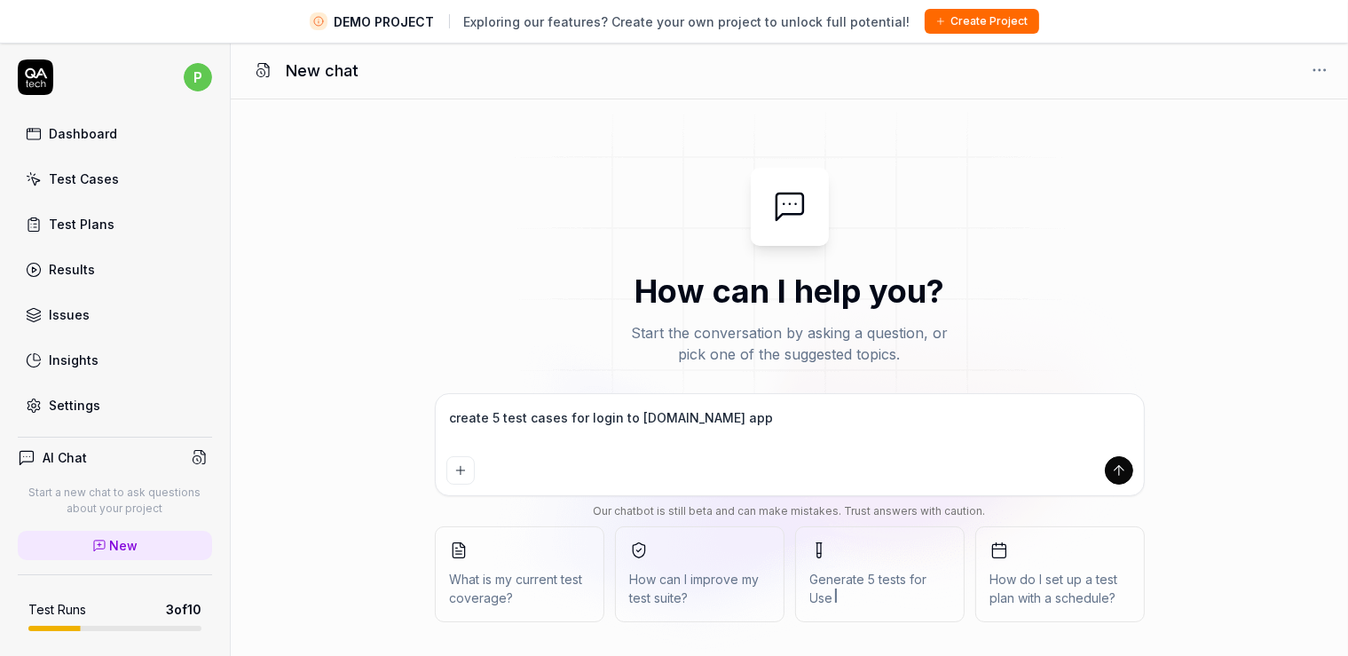
type textarea "*"
type textarea "create 5 test cases for login to [DOMAIN_NAME] appl"
type textarea "*"
type textarea "create 5 test cases for login to [DOMAIN_NAME] appli"
type textarea "*"
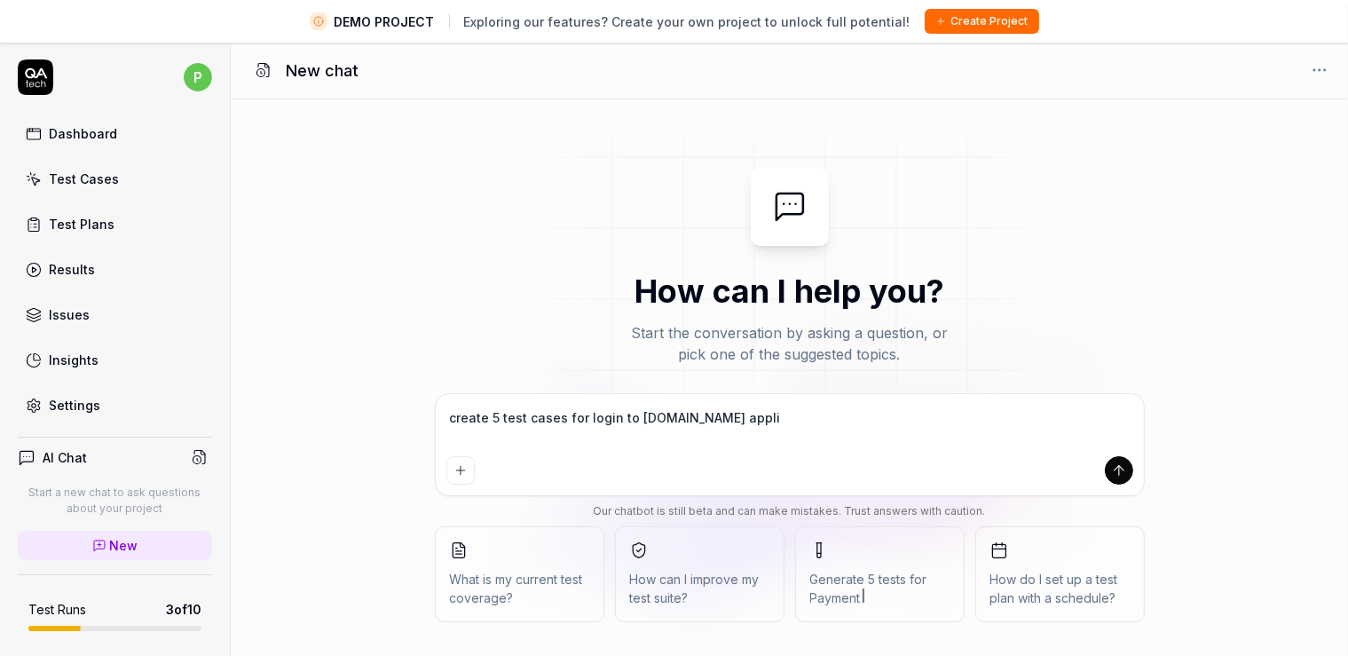
type textarea "create 5 test cases for login to [DOMAIN_NAME] applic"
type textarea "*"
type textarea "create 5 test cases for login to [DOMAIN_NAME] applica"
type textarea "*"
type textarea "create 5 test cases for login to [DOMAIN_NAME] applicat"
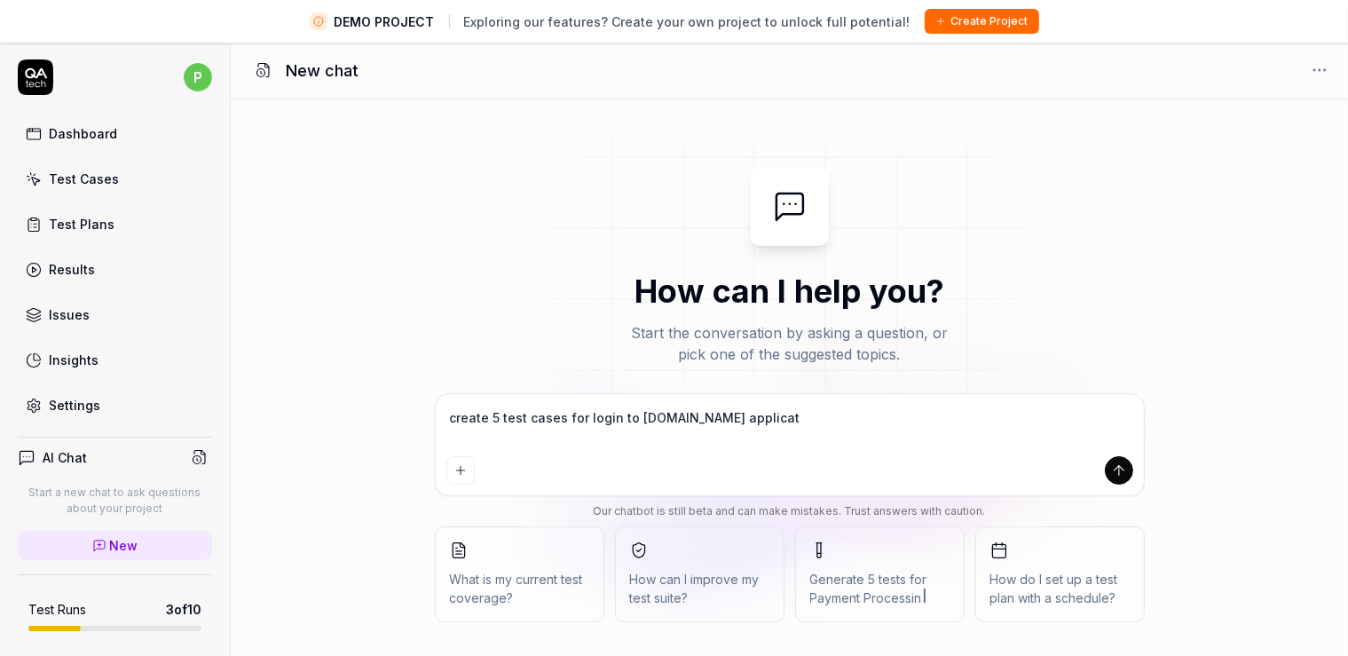
type textarea "*"
type textarea "create 5 test cases for login to [DOMAIN_NAME] applicati"
type textarea "*"
type textarea "create 5 test cases for login to [DOMAIN_NAME] applicatio"
type textarea "*"
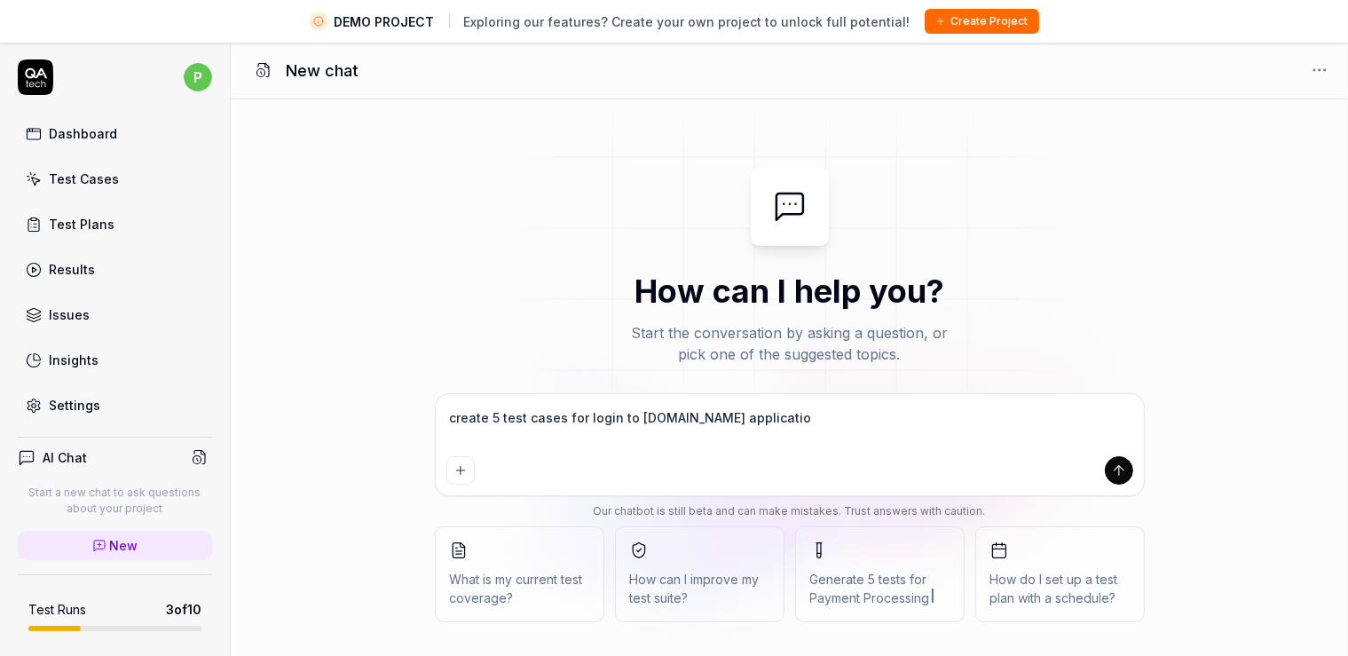
type textarea "create 5 test cases for login to [DOMAIN_NAME] application"
type textarea "*"
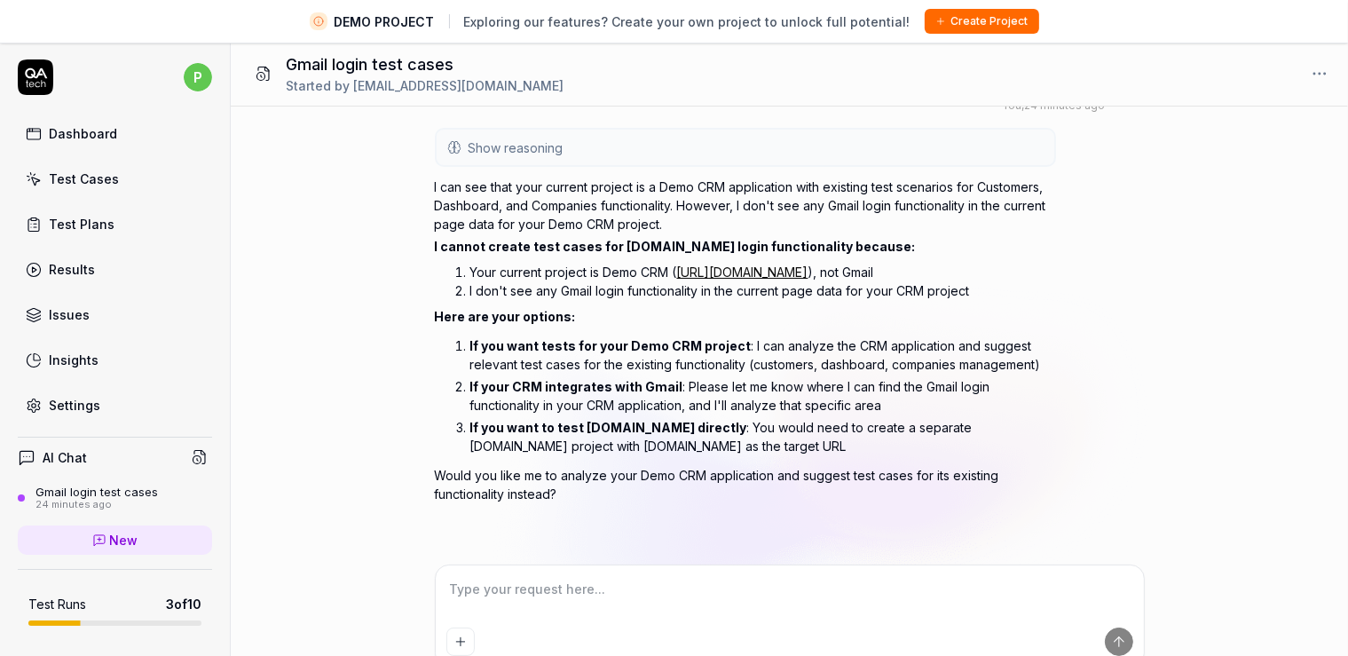
scroll to position [62, 0]
drag, startPoint x: 677, startPoint y: 265, endPoint x: 861, endPoint y: 271, distance: 183.9
click at [861, 271] on li "Your current project is Demo CRM ( [URL][DOMAIN_NAME] ), not Gmail" at bounding box center [763, 271] width 586 height 19
copy li "[URL][DOMAIN_NAME]"
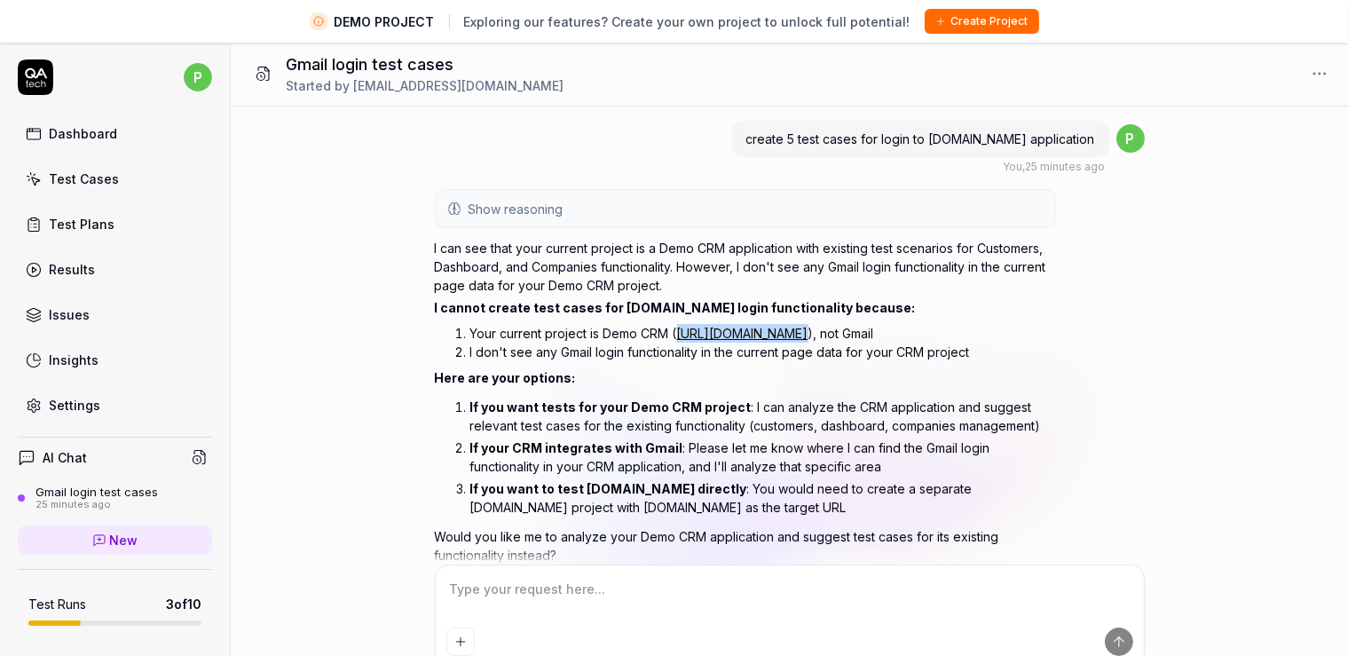
click at [74, 181] on div "Test Cases" at bounding box center [84, 179] width 70 height 19
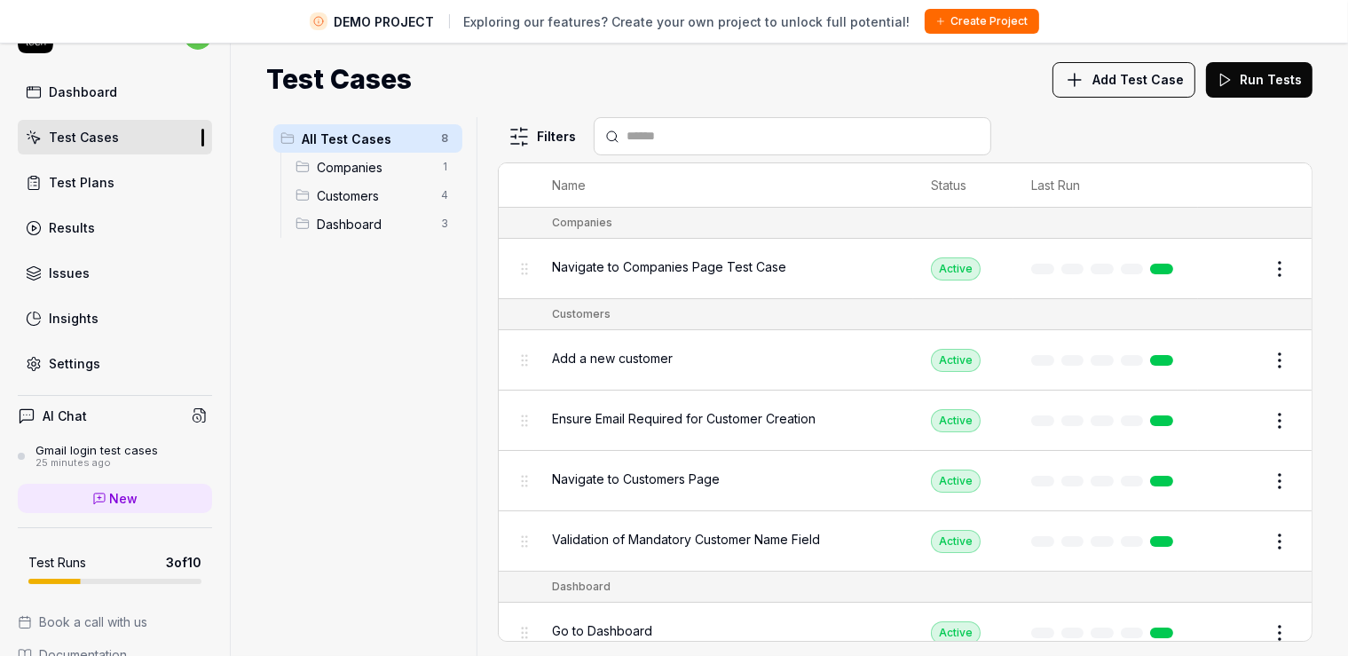
click at [113, 410] on div "AI Chat" at bounding box center [115, 416] width 194 height 26
click at [66, 418] on h4 "AI Chat" at bounding box center [65, 416] width 44 height 19
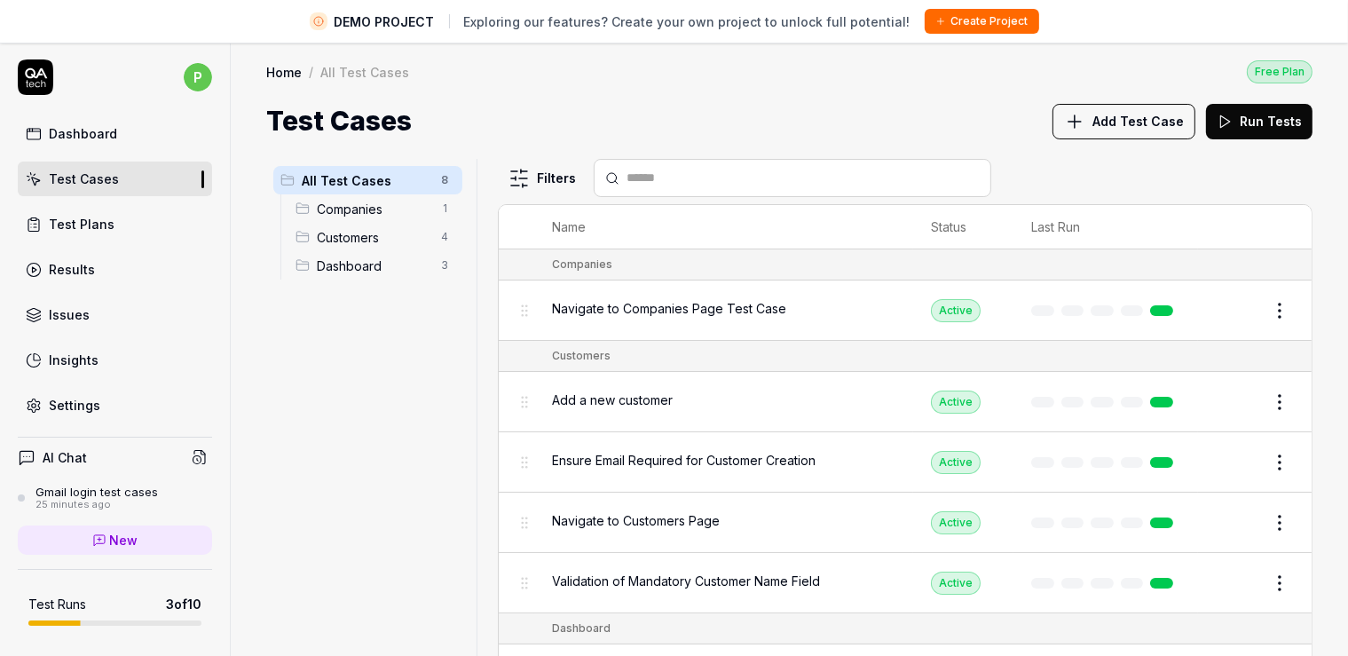
click at [82, 123] on link "Dashboard" at bounding box center [115, 133] width 194 height 35
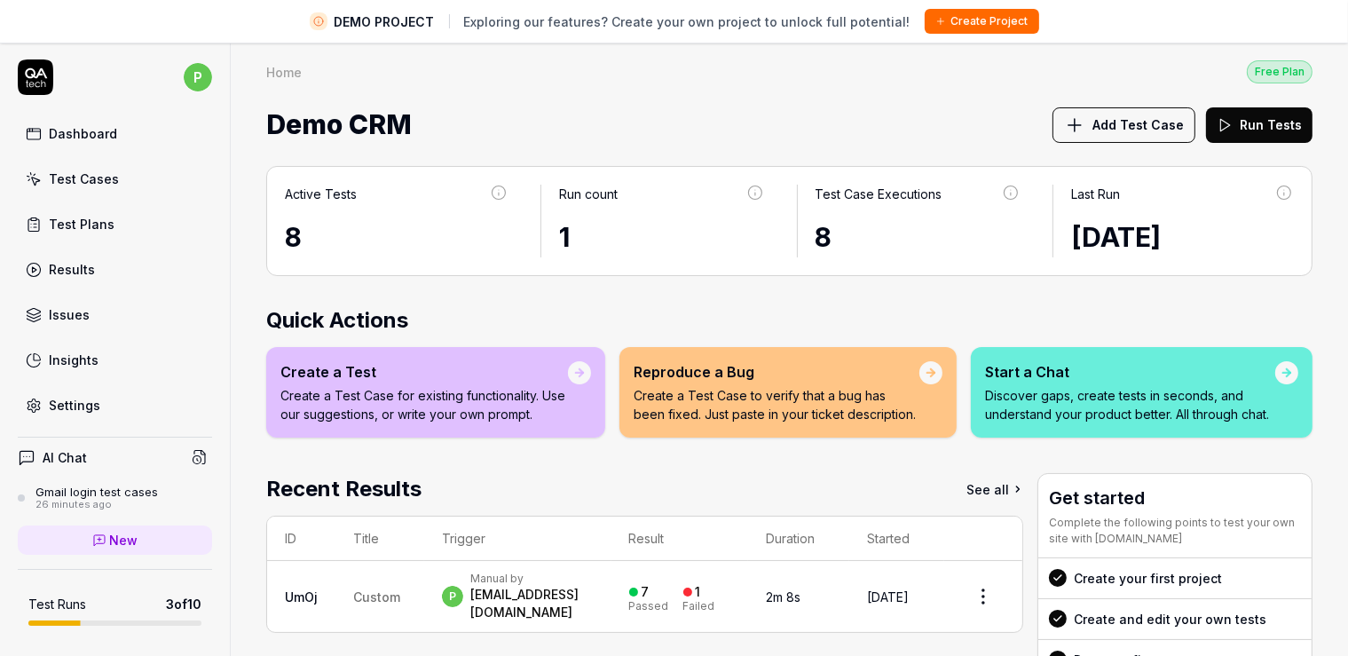
click at [1279, 367] on div at bounding box center [1287, 372] width 23 height 23
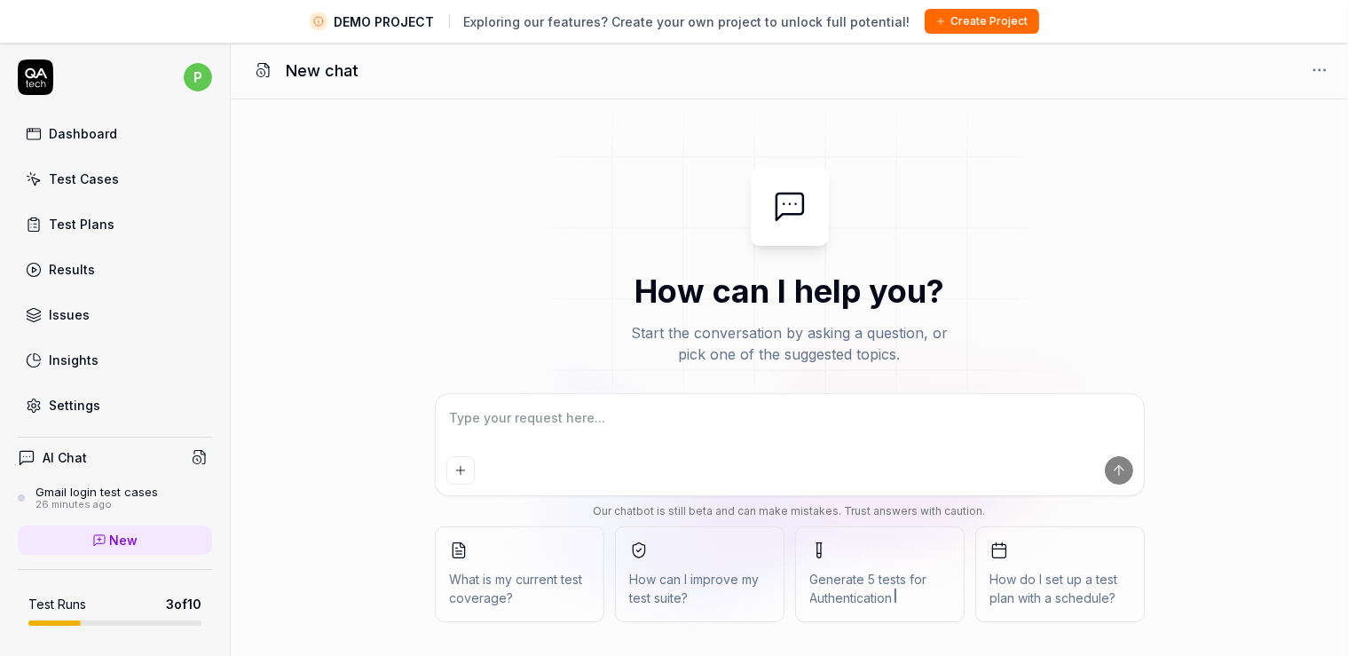
click at [492, 423] on textarea at bounding box center [789, 427] width 687 height 44
type textarea "*"
type textarea "C"
type textarea "*"
type textarea "Co"
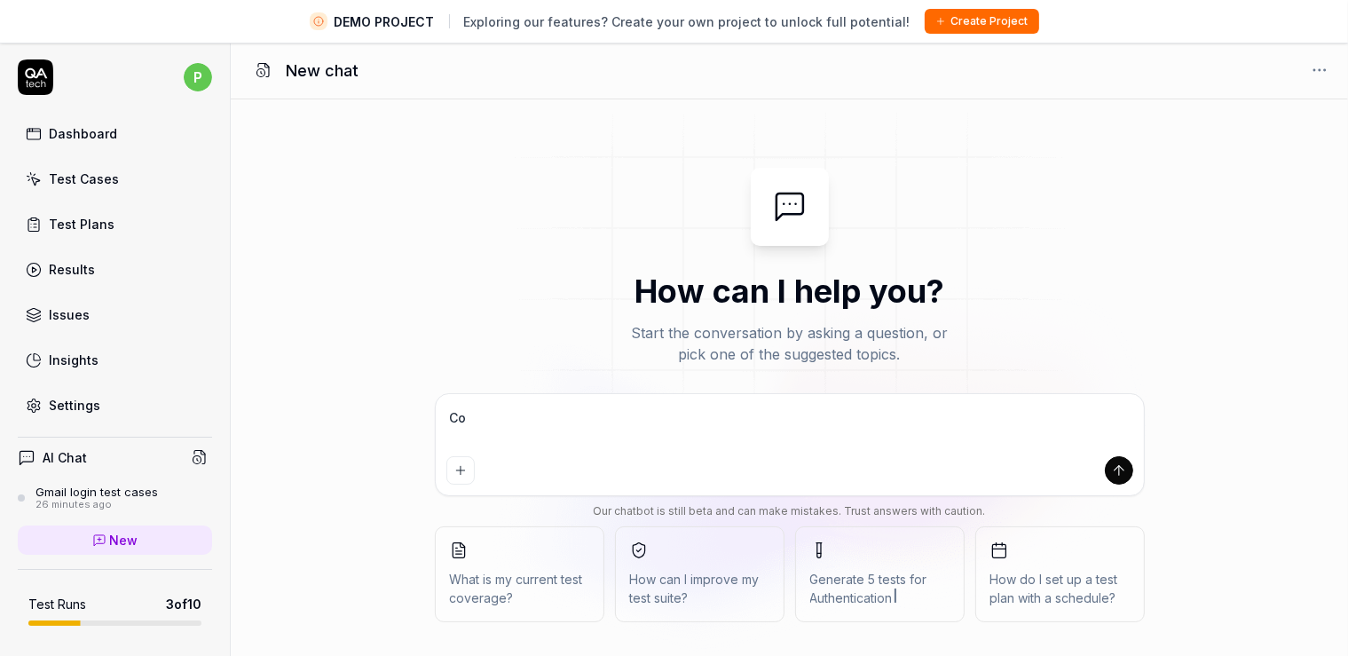
type textarea "*"
type textarea "Cou"
type textarea "*"
type textarea "Coul"
type textarea "*"
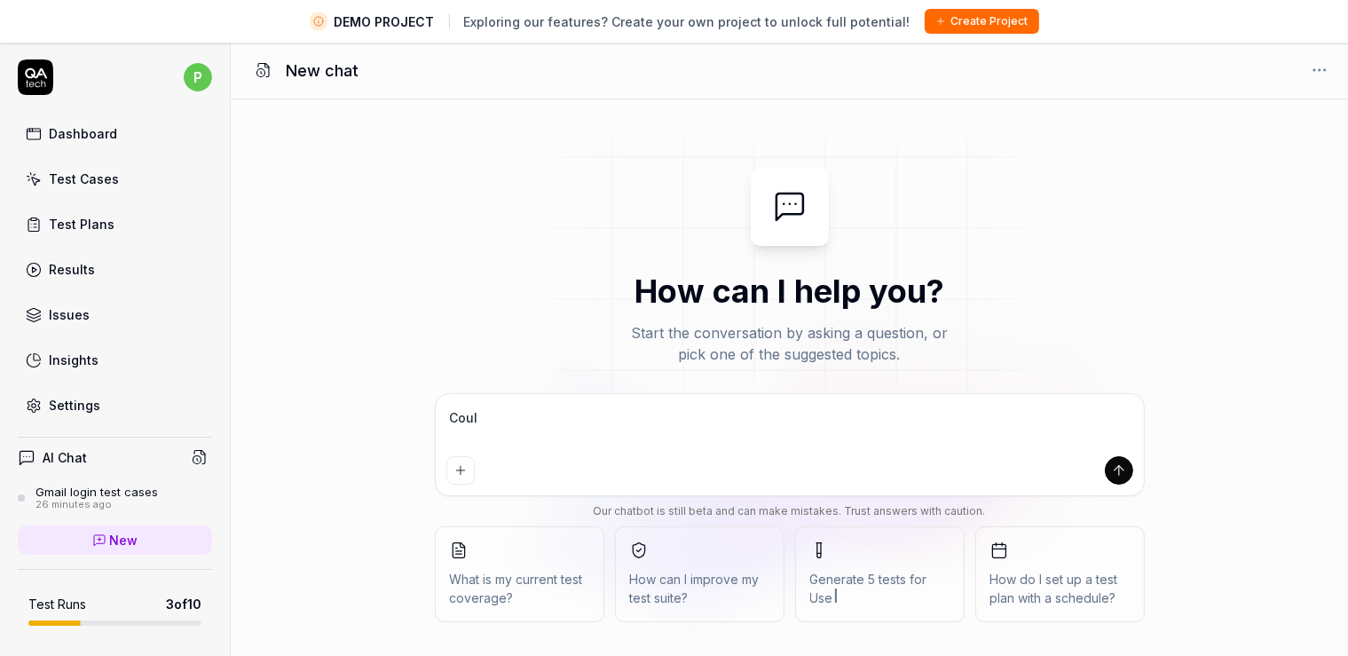
type textarea "Could"
type textarea "*"
type textarea "Could"
type textarea "*"
type textarea "Could y"
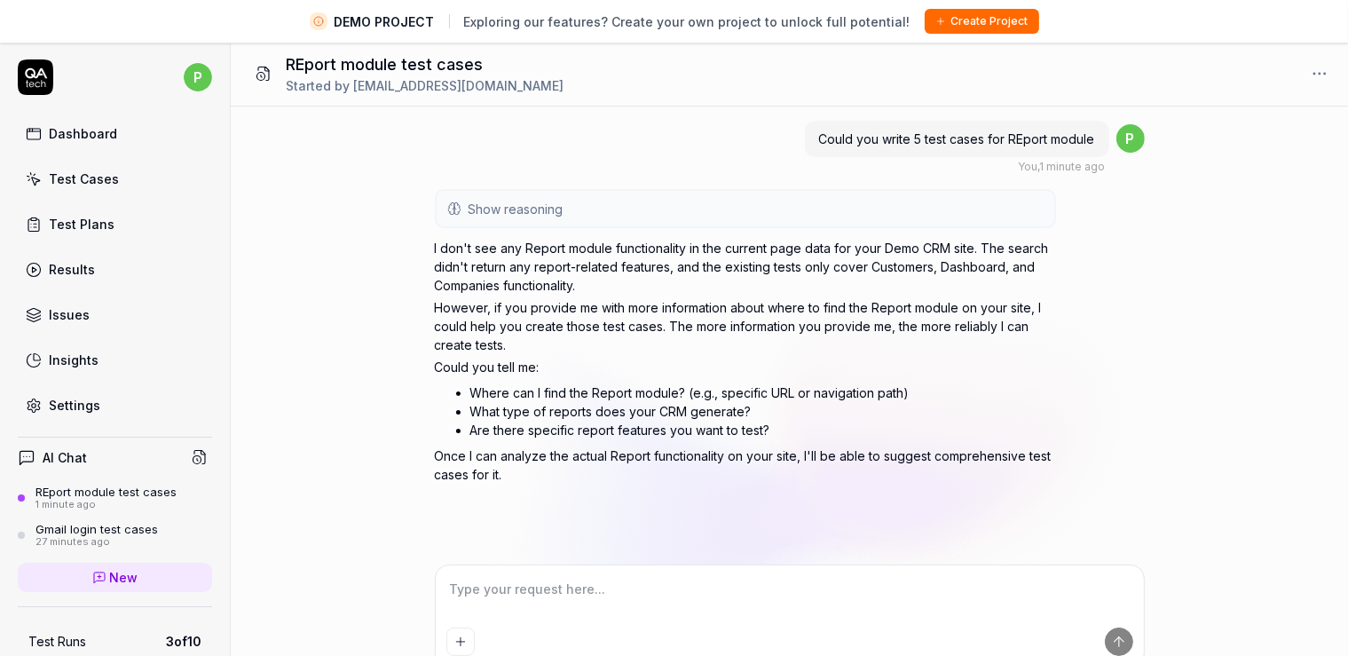
click at [571, 593] on textarea at bounding box center [789, 598] width 687 height 44
paste textarea "[URL][DOMAIN_NAME]"
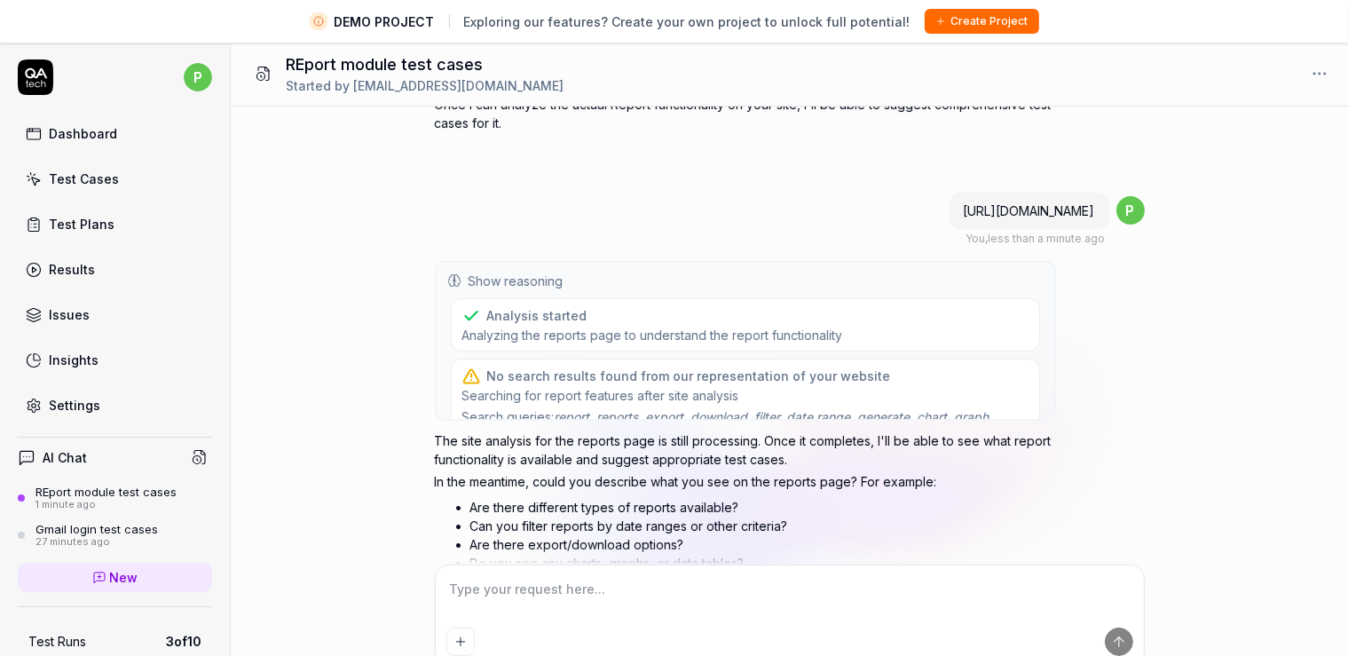
scroll to position [344, 0]
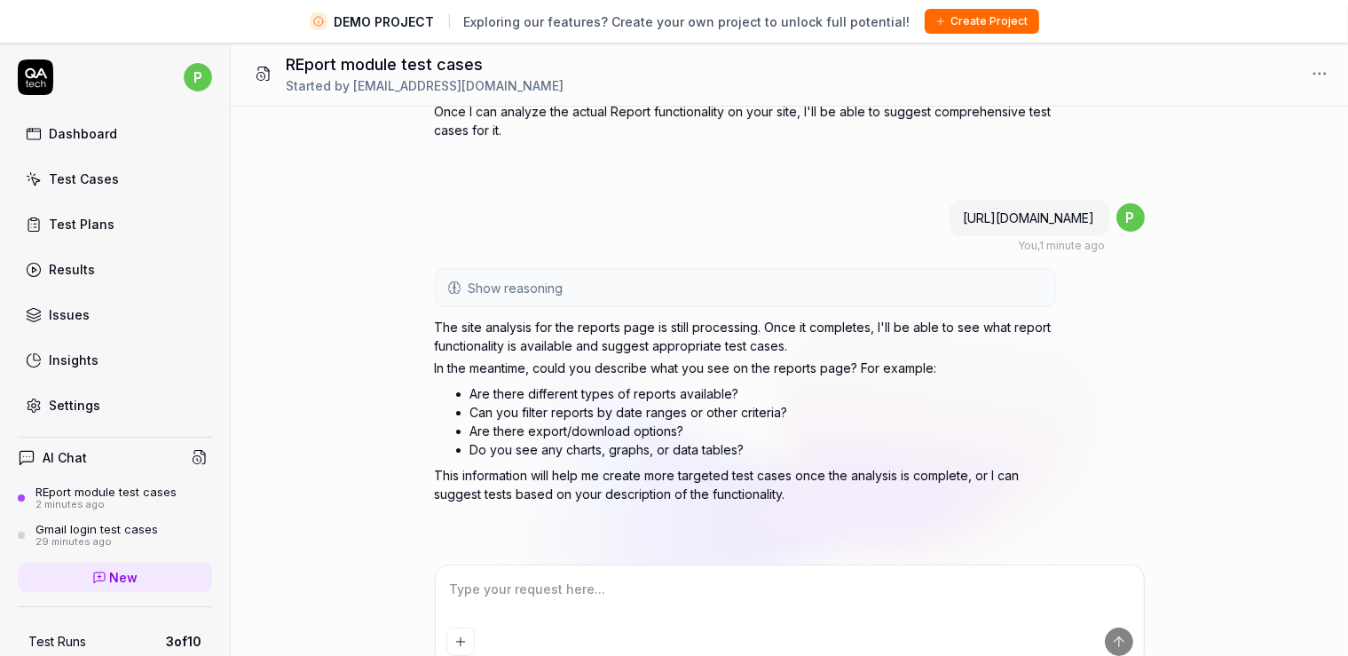
click at [115, 182] on link "Test Cases" at bounding box center [115, 179] width 194 height 35
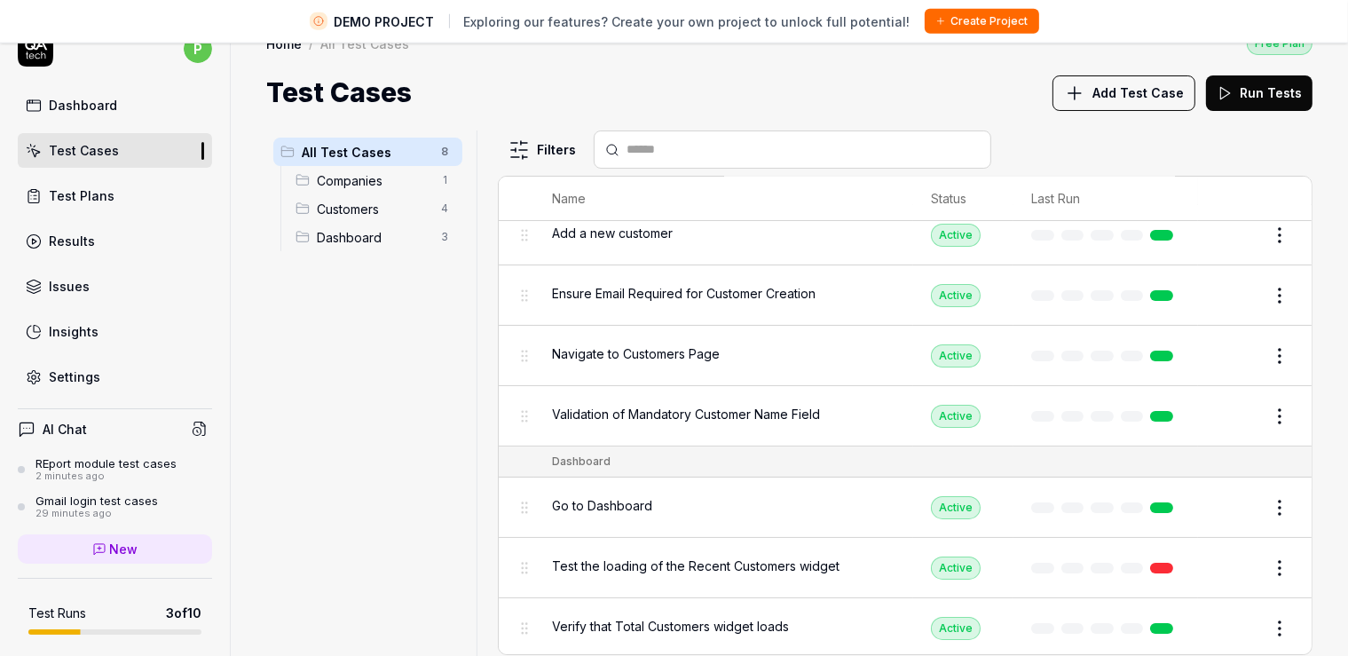
scroll to position [42, 0]
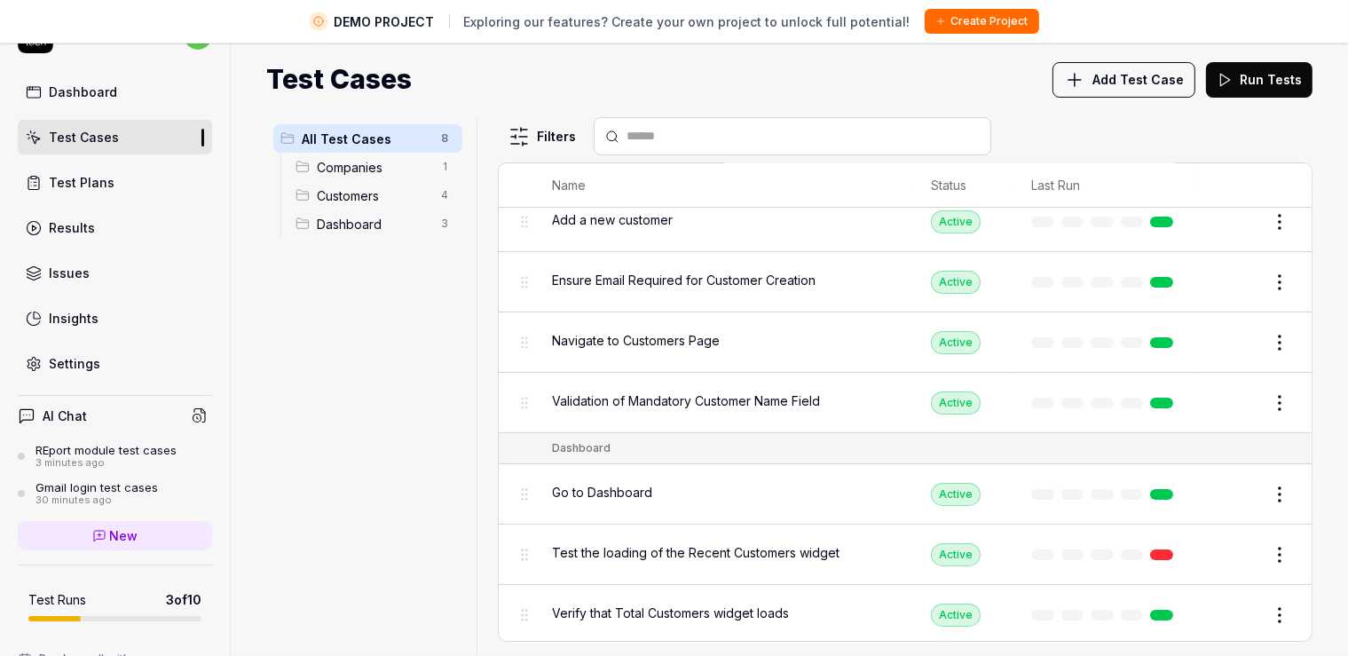
click at [192, 409] on icon at bounding box center [200, 415] width 16 height 16
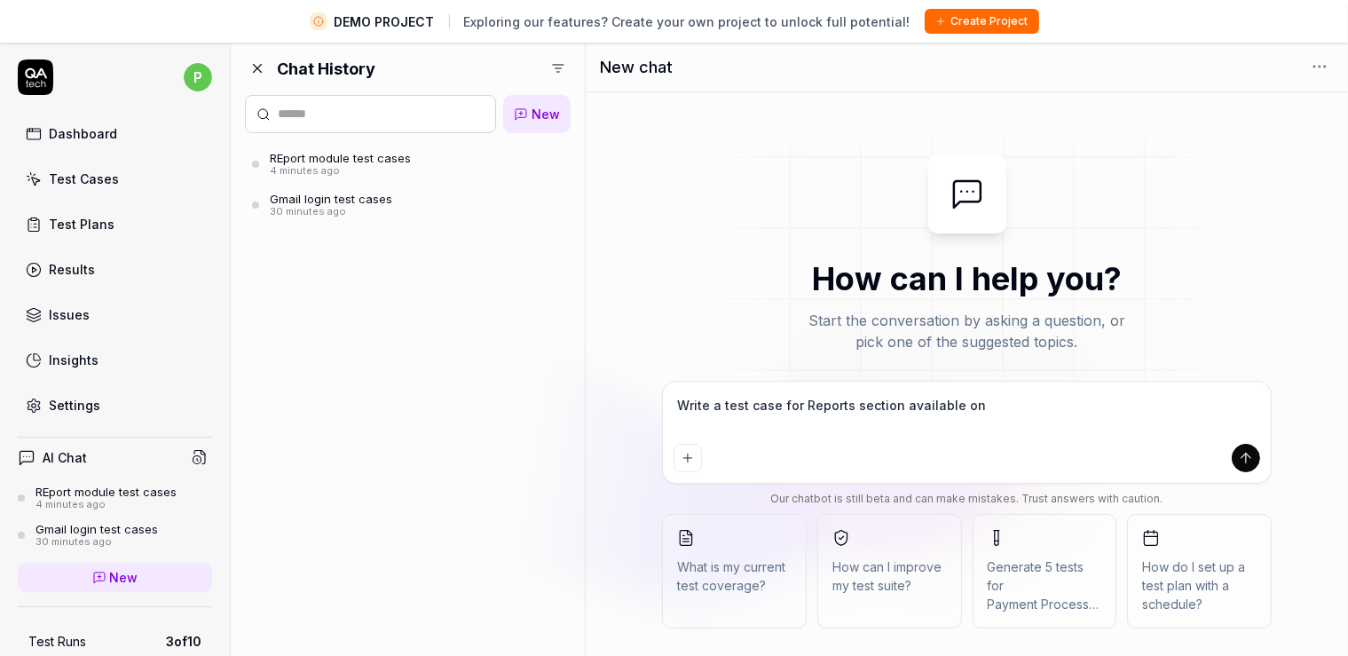
paste textarea "[URL][DOMAIN_NAME]"
click at [966, 402] on textarea "Write a test case for Reports section available onhttps://[DOMAIN_NAME][URL]" at bounding box center [967, 414] width 587 height 44
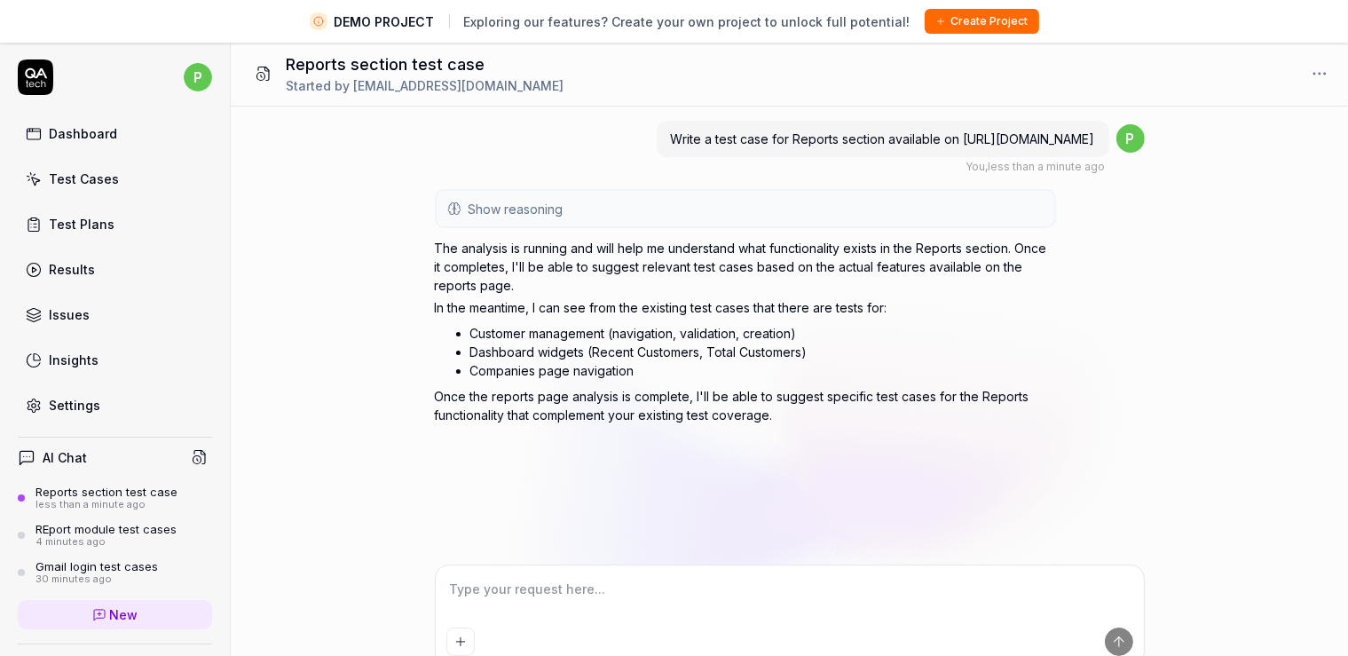
click at [75, 140] on div "Dashboard" at bounding box center [83, 133] width 68 height 19
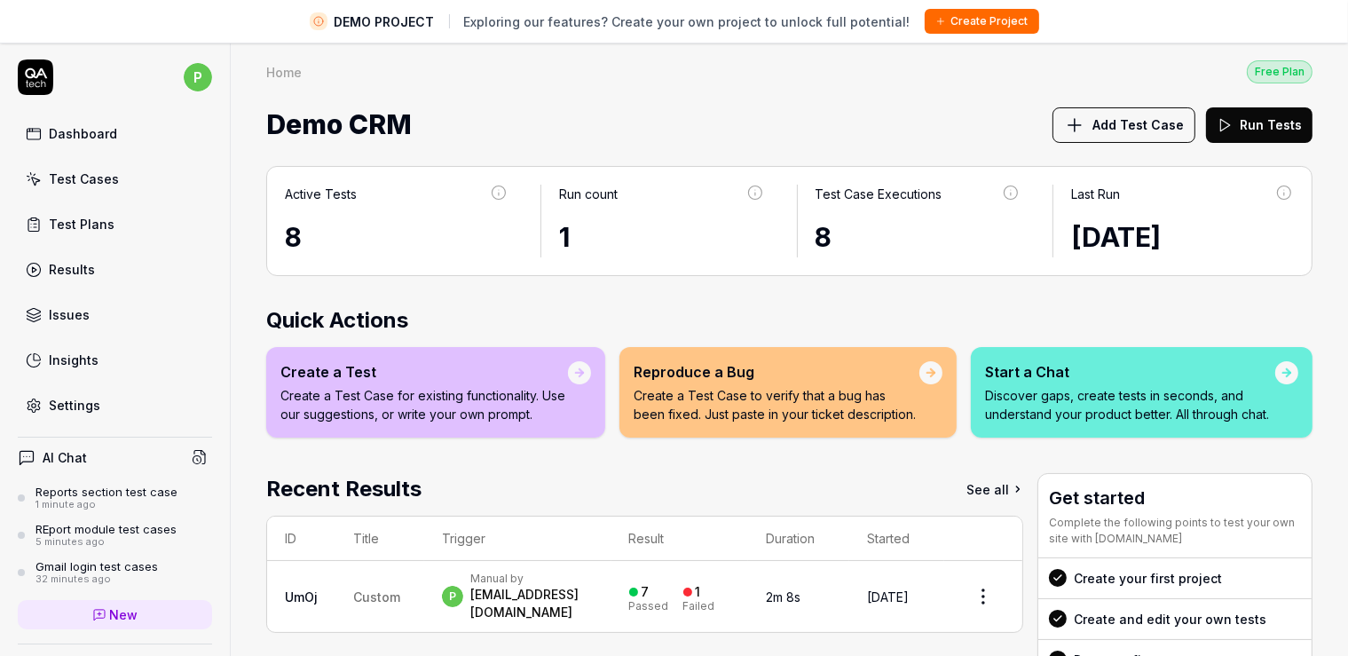
click at [66, 222] on div "Test Plans" at bounding box center [82, 224] width 66 height 19
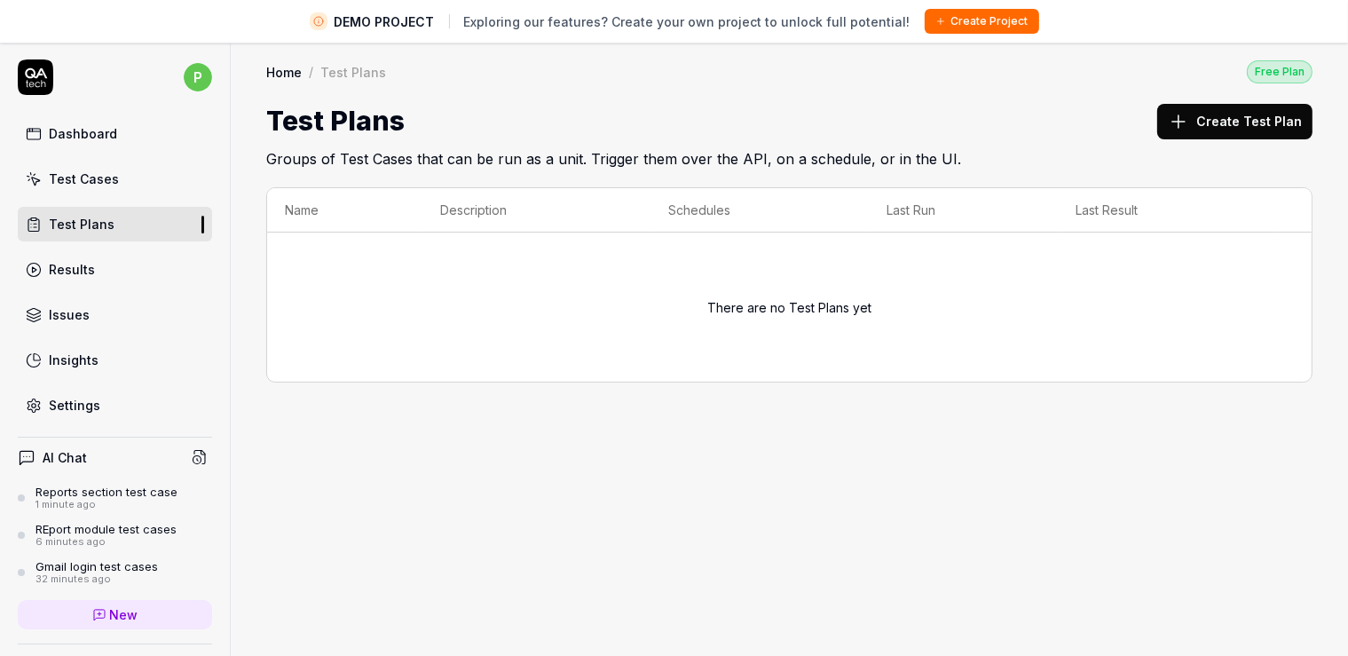
click at [1189, 115] on icon at bounding box center [1178, 121] width 21 height 21
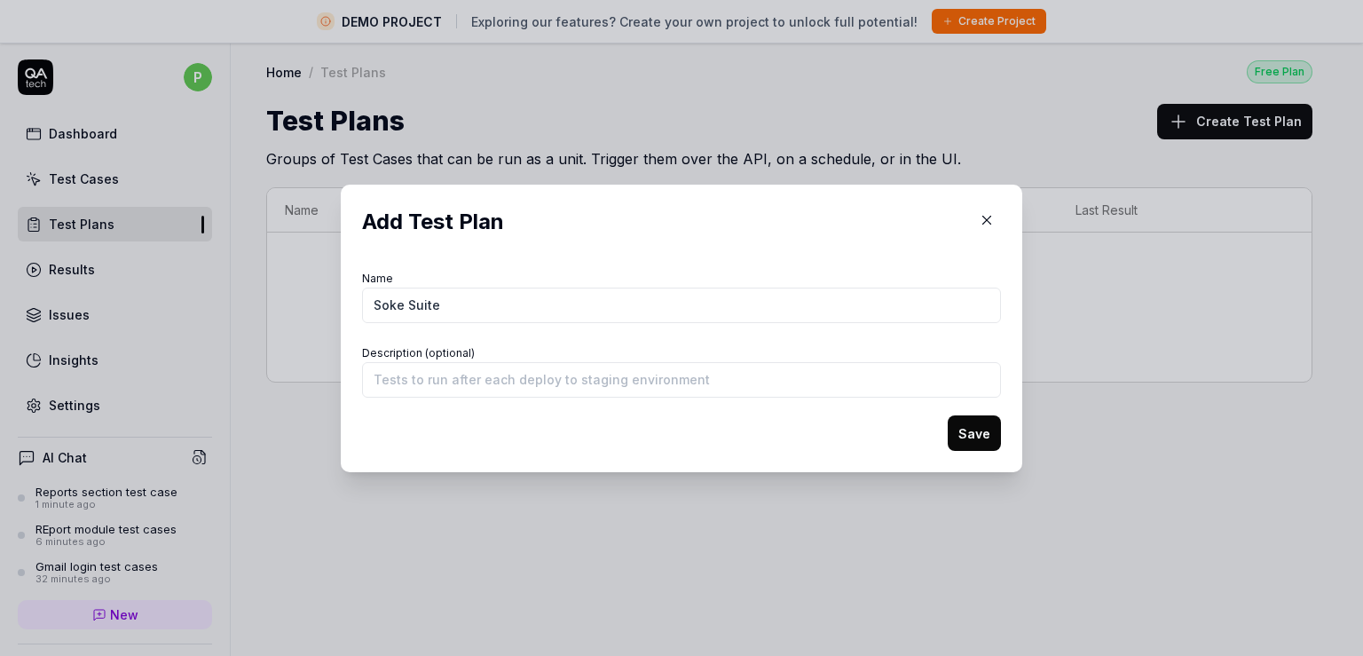
click at [371, 300] on input "Soke Suite" at bounding box center [681, 306] width 639 height 36
click at [958, 438] on button "Save" at bounding box center [974, 433] width 53 height 36
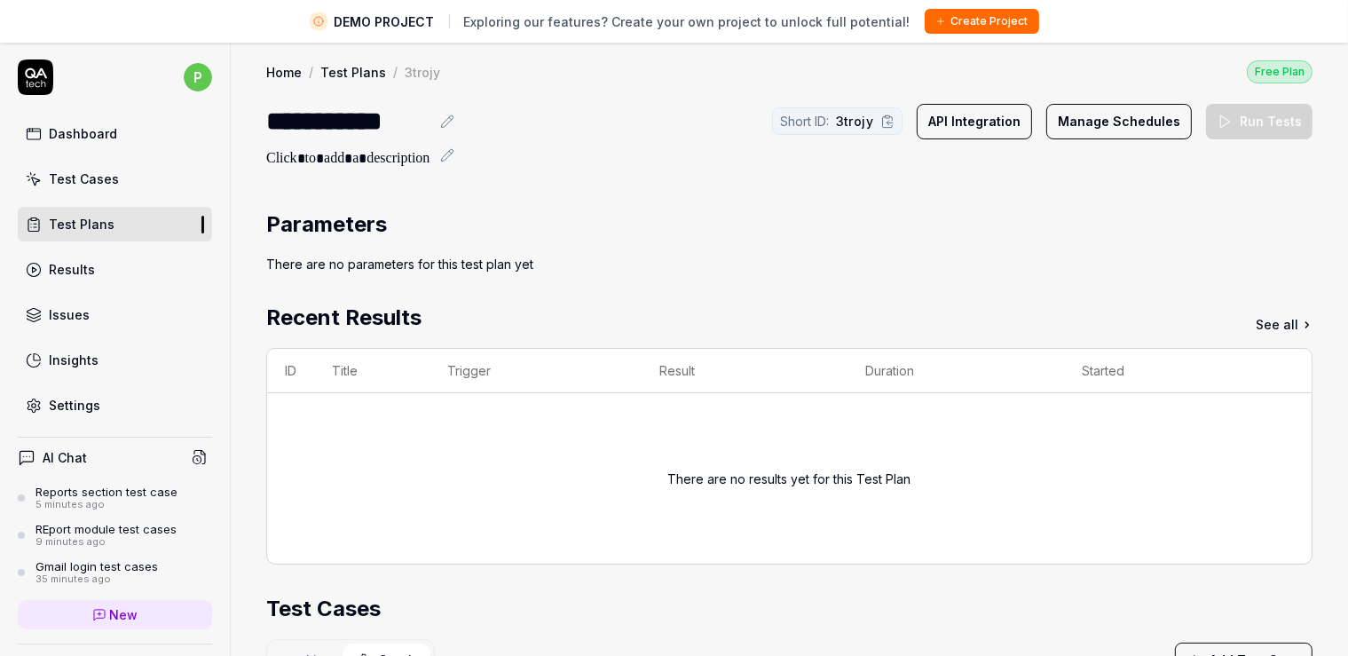
click at [65, 188] on link "Test Cases" at bounding box center [115, 179] width 194 height 35
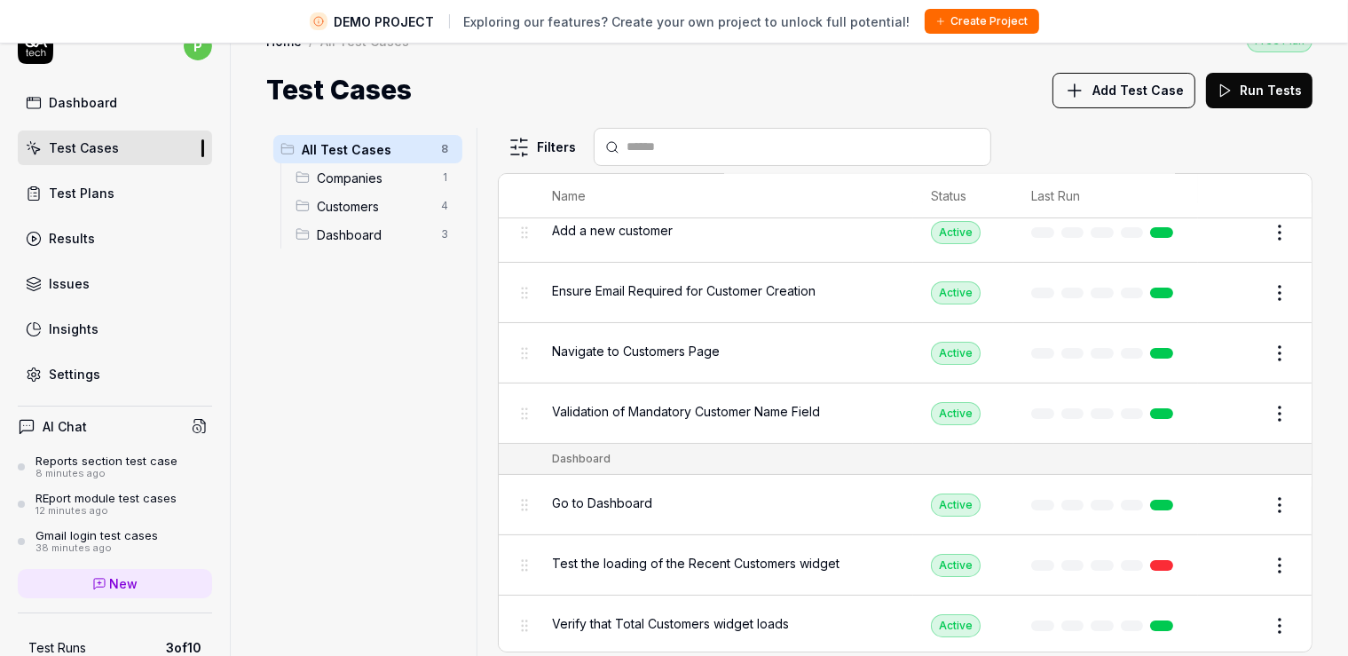
scroll to position [42, 0]
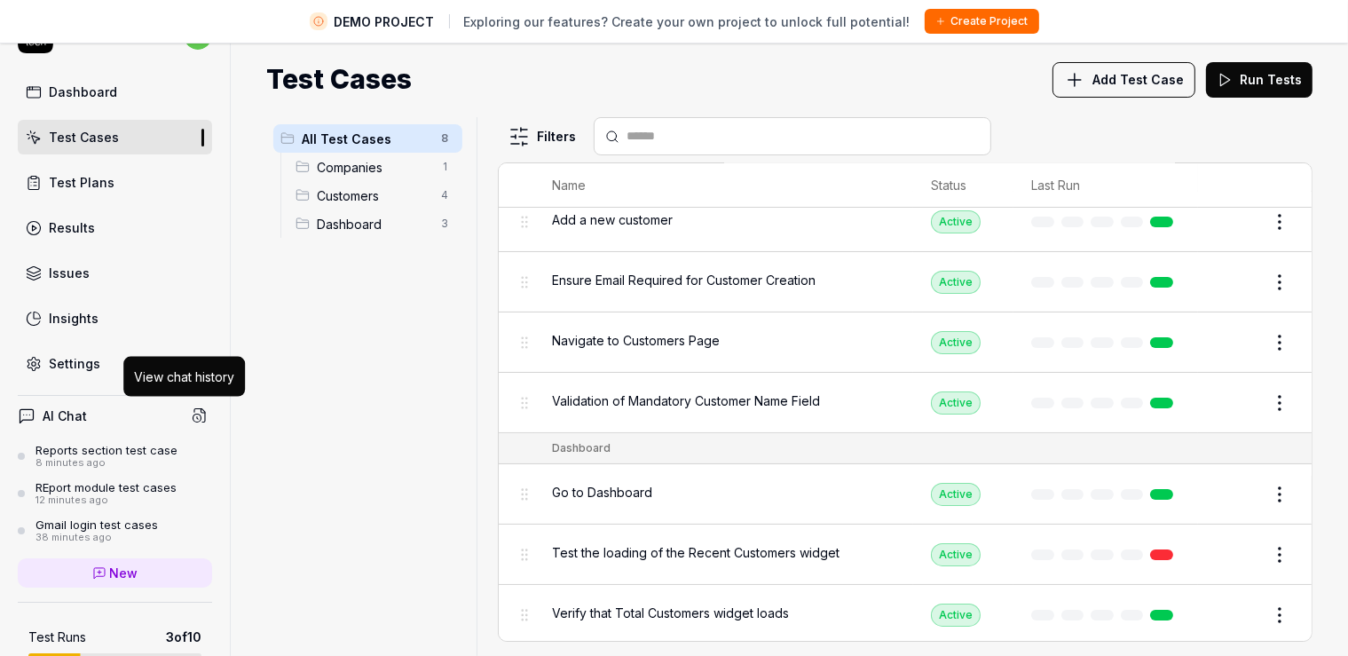
click at [202, 410] on icon at bounding box center [204, 411] width 4 height 4
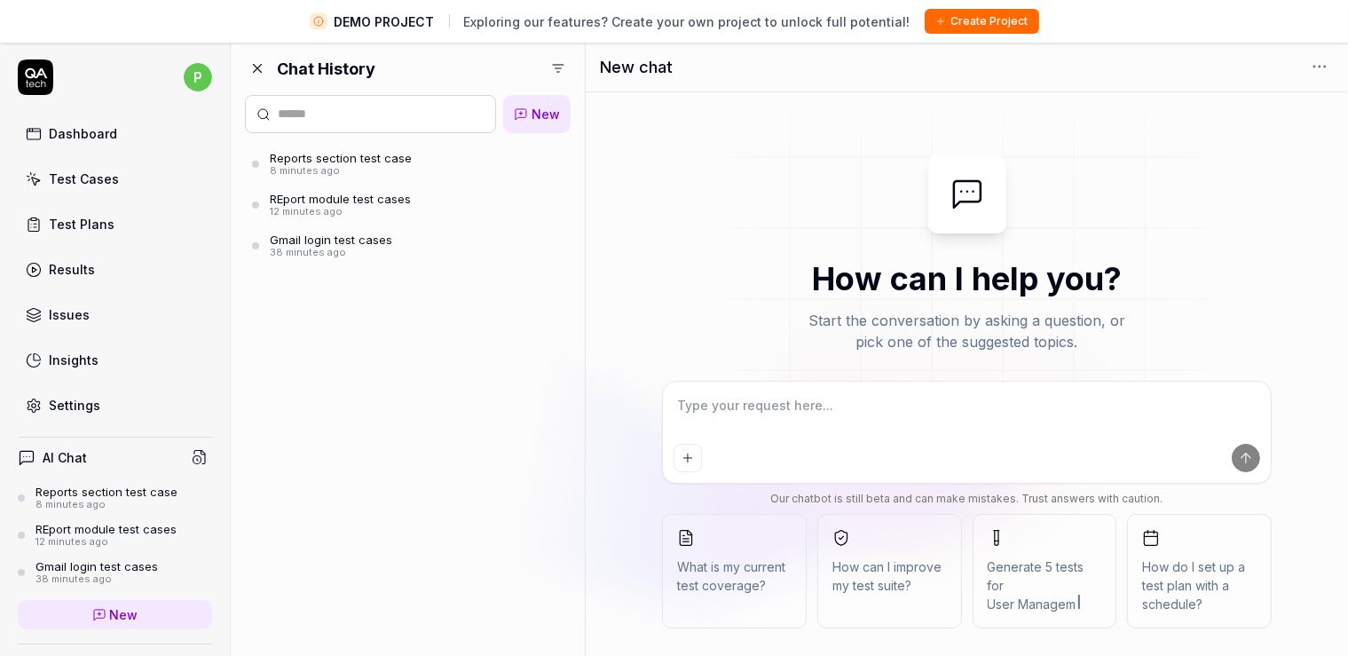
click at [357, 159] on div "Reports section test case" at bounding box center [341, 158] width 142 height 14
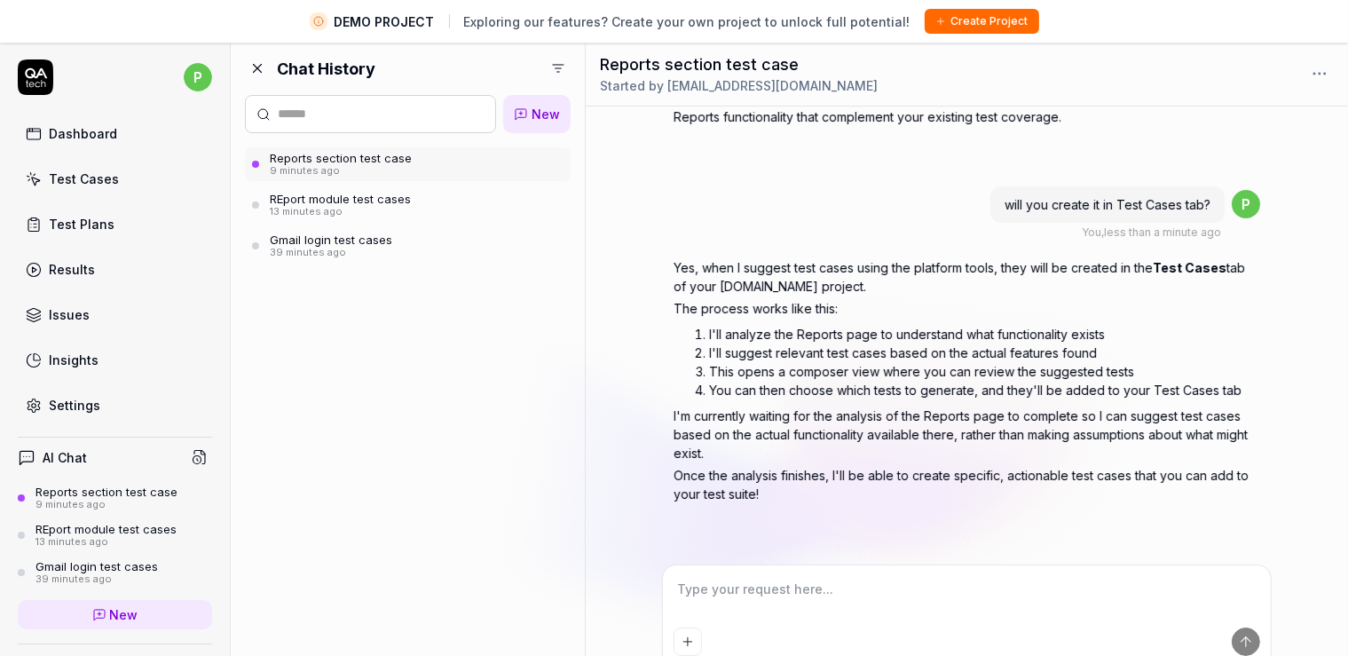
click at [100, 132] on div "Dashboard" at bounding box center [83, 133] width 68 height 19
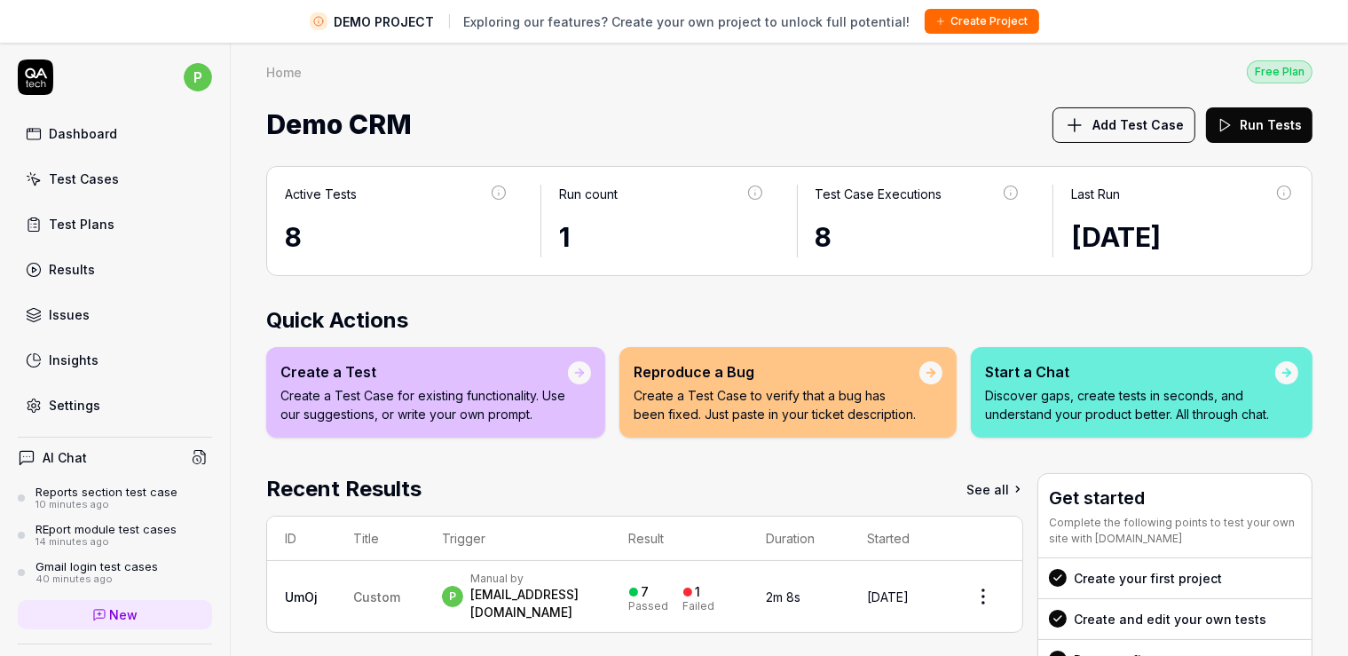
click at [749, 415] on p "Create a Test Case to verify that a bug has been fixed. Just paste in your tick…" at bounding box center [777, 404] width 286 height 37
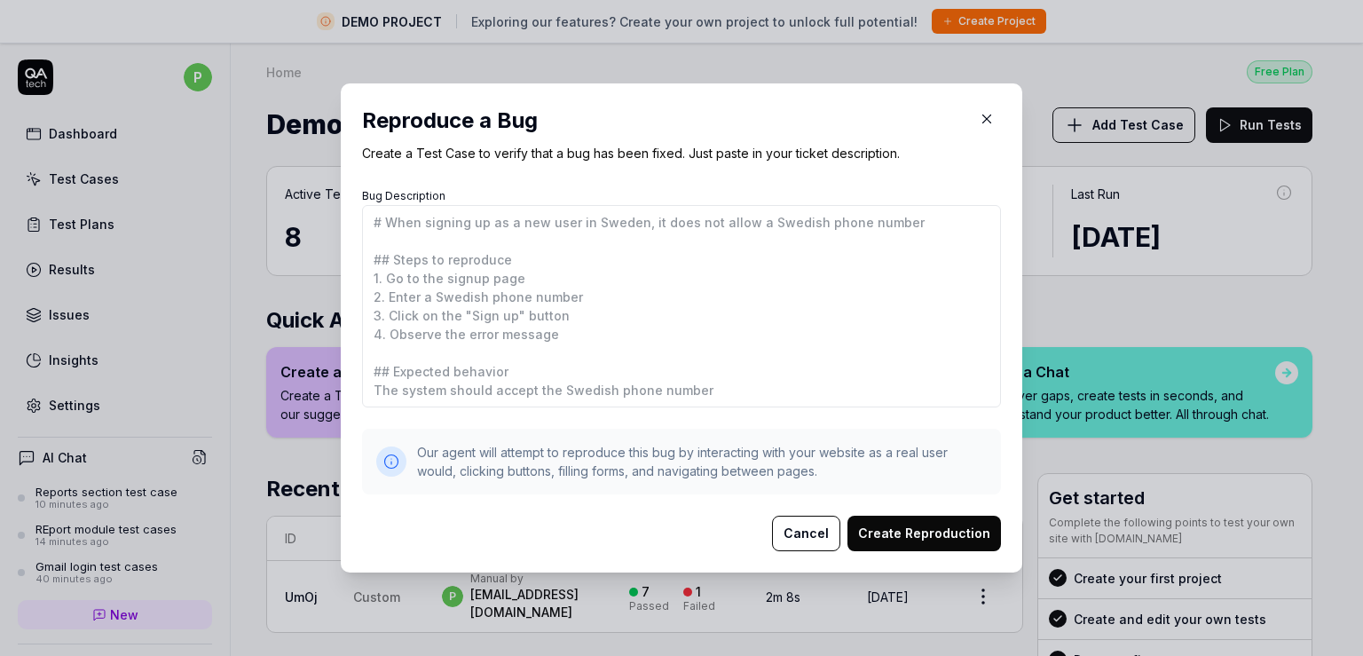
click at [806, 534] on button "Cancel" at bounding box center [806, 534] width 68 height 36
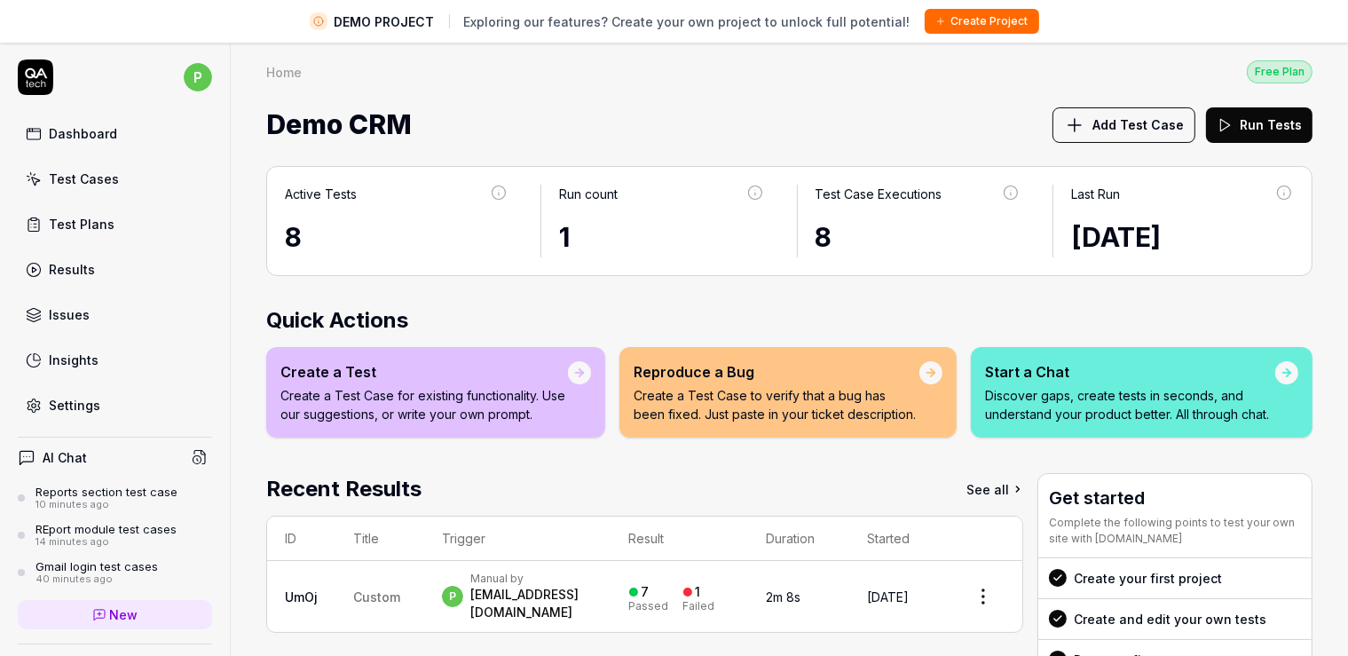
click at [93, 179] on div "Test Cases" at bounding box center [84, 179] width 70 height 19
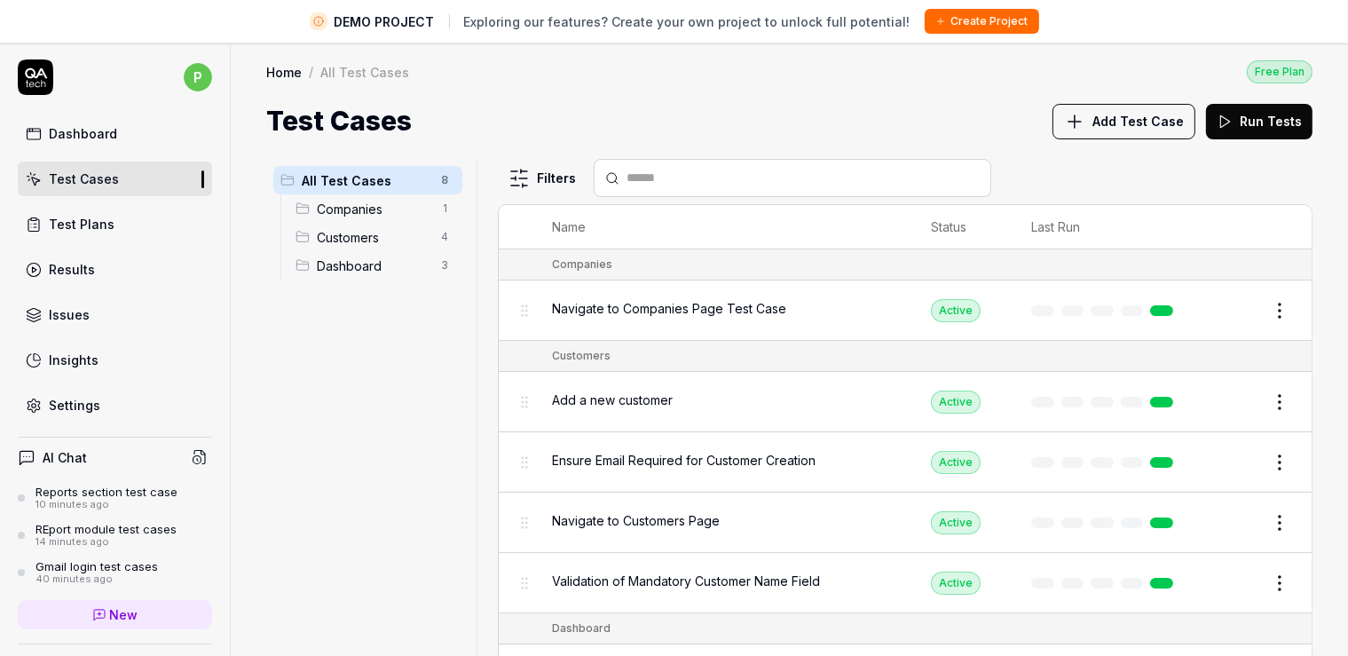
click at [79, 254] on link "Results" at bounding box center [115, 269] width 194 height 35
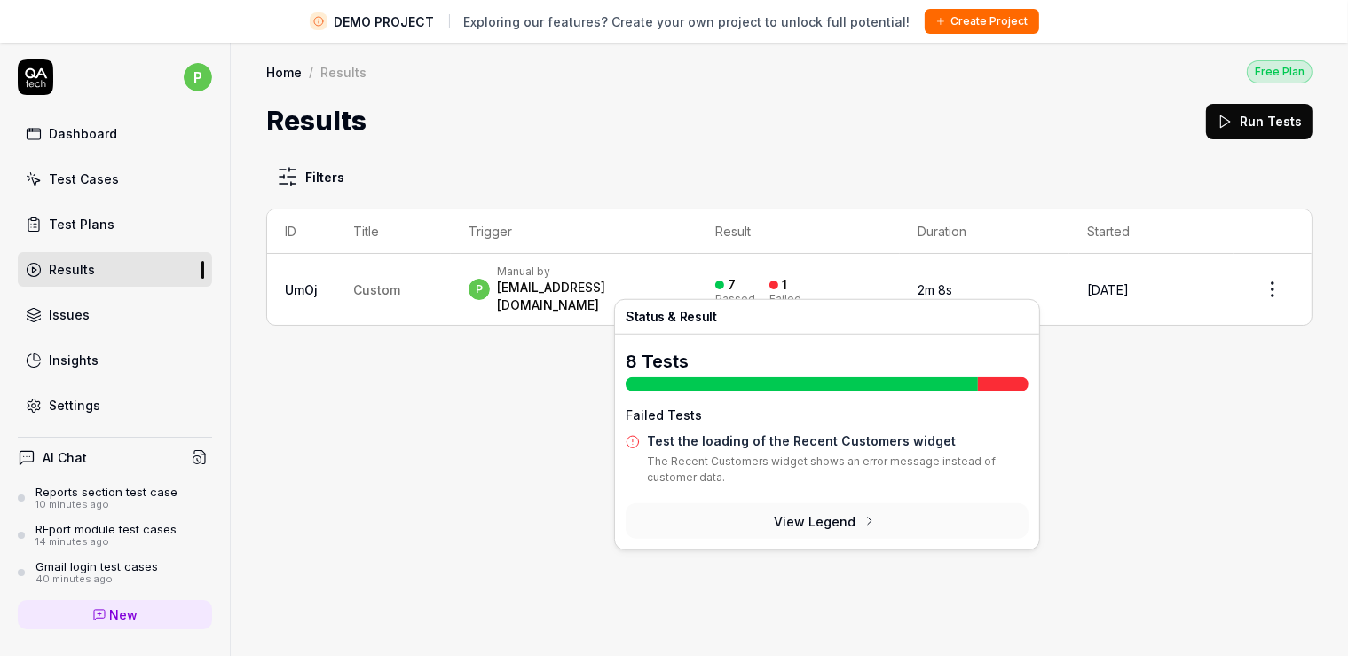
click at [778, 281] on div at bounding box center [774, 285] width 9 height 9
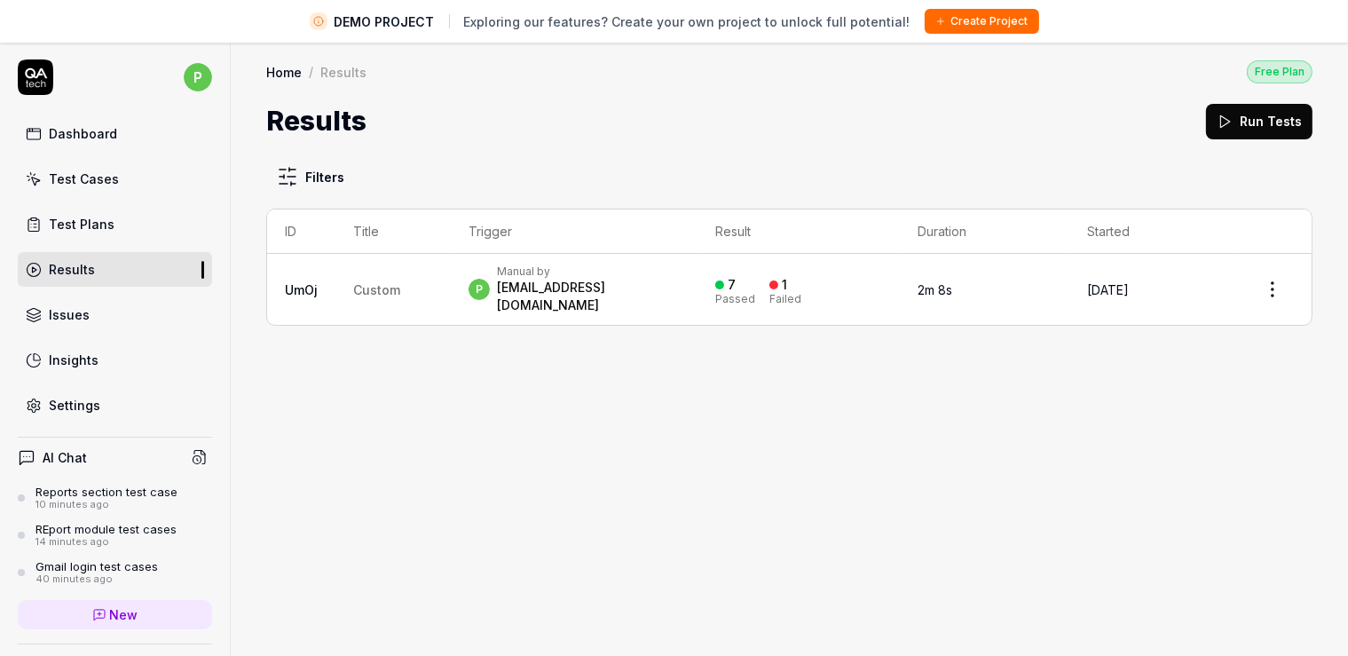
click at [778, 281] on div at bounding box center [774, 285] width 9 height 9
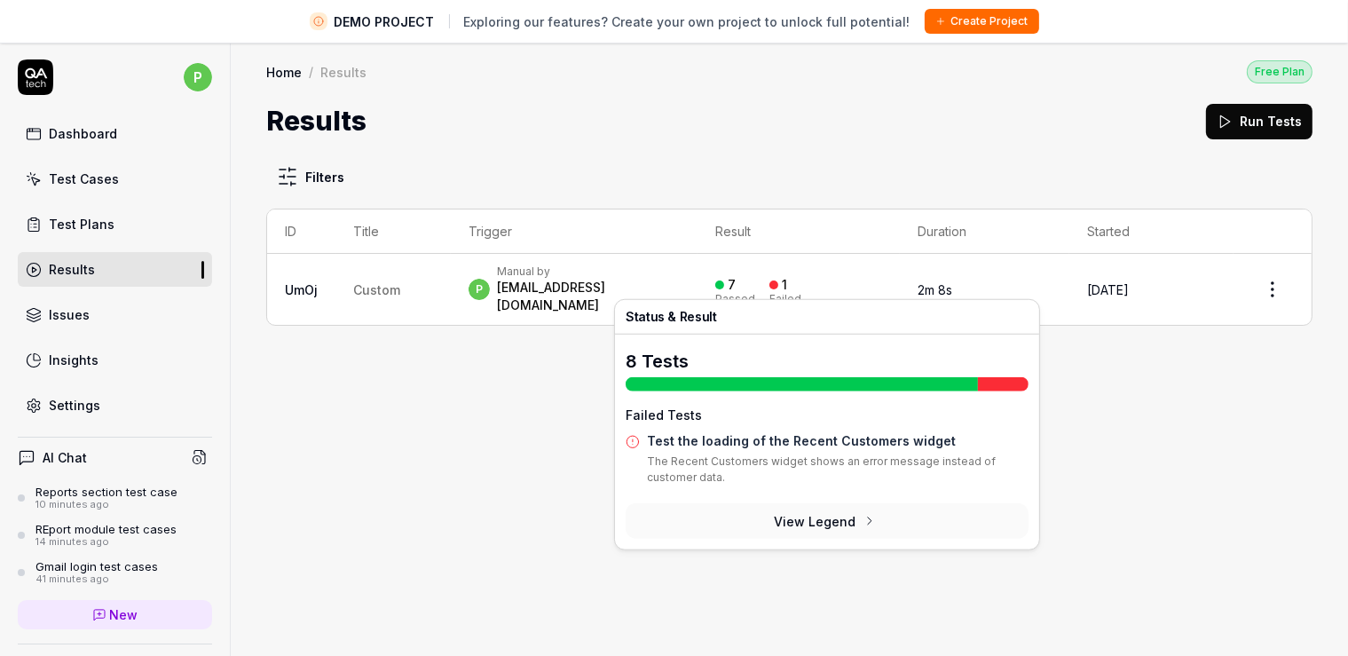
click at [818, 524] on button "View Legend" at bounding box center [827, 521] width 403 height 36
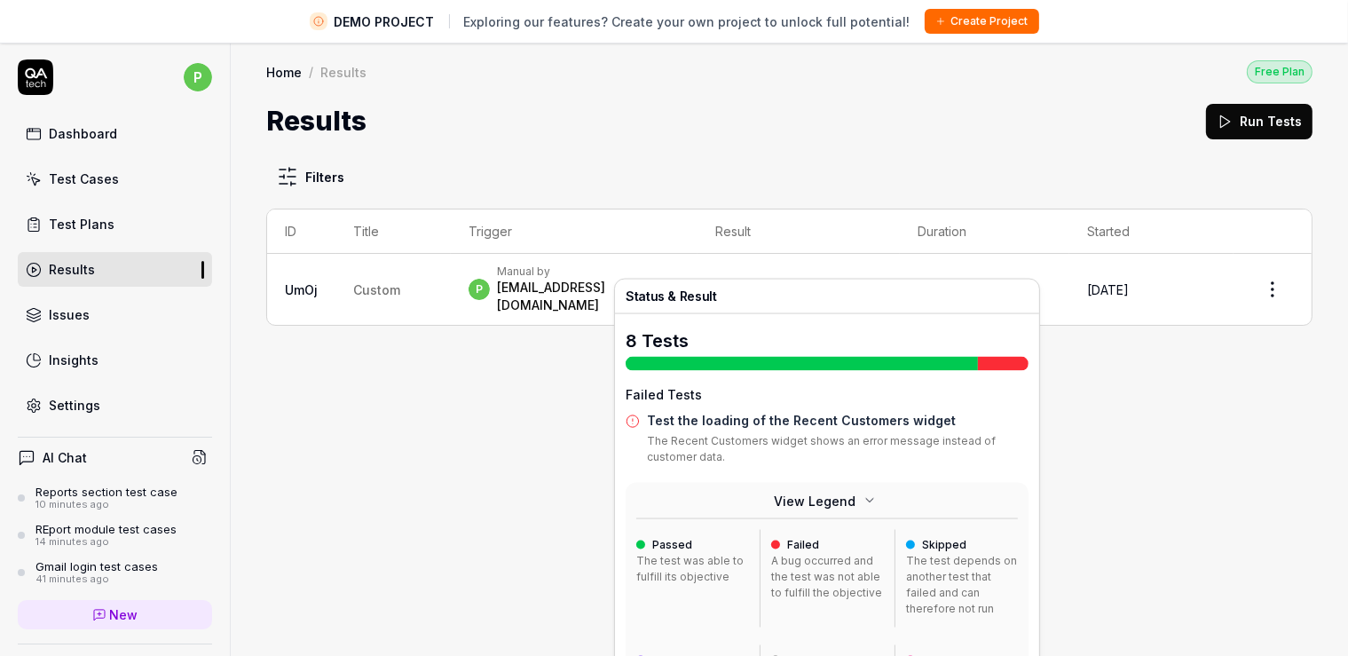
scroll to position [42, 0]
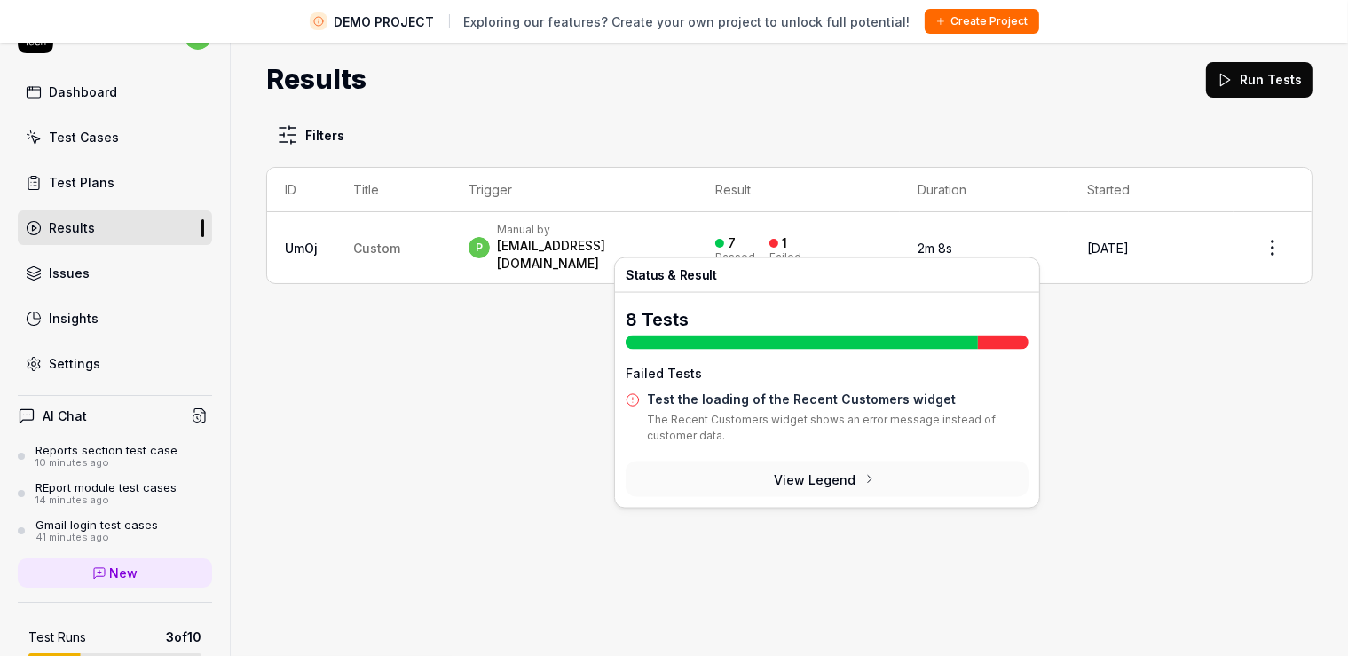
click at [801, 238] on div "7 Passed 1 Failed" at bounding box center [798, 247] width 167 height 29
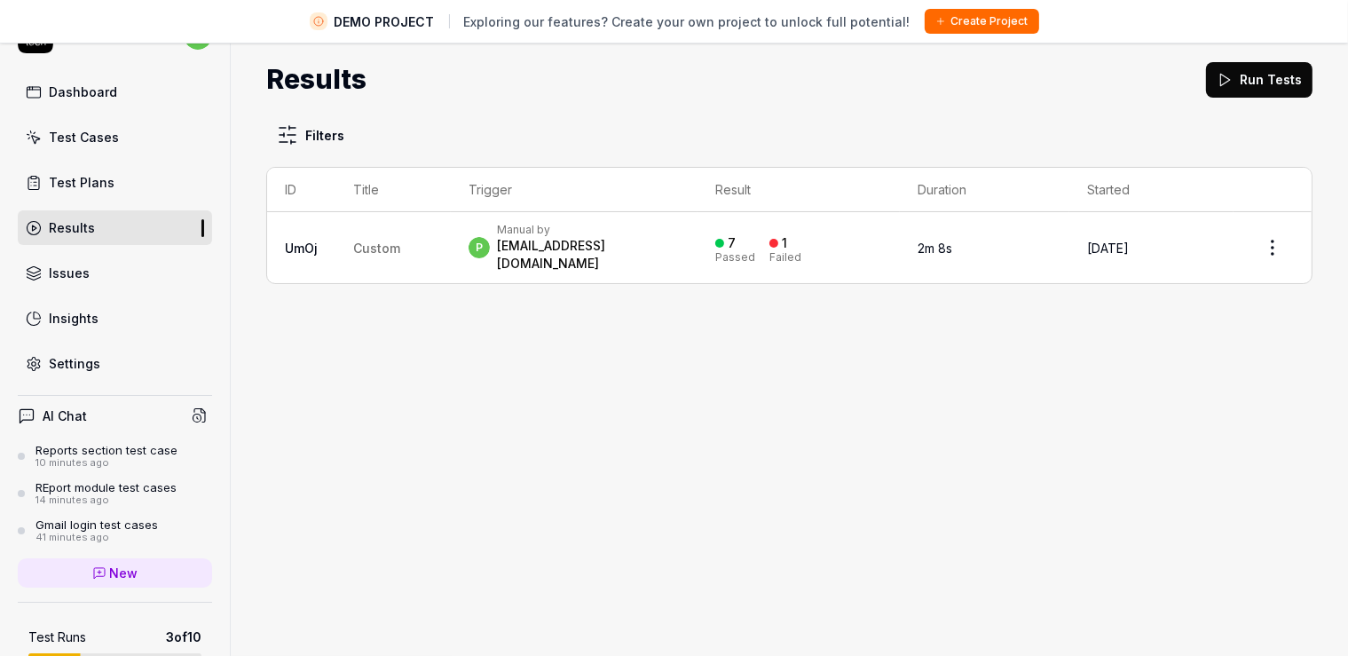
click at [801, 238] on div "7 Passed 1 Failed" at bounding box center [798, 247] width 167 height 29
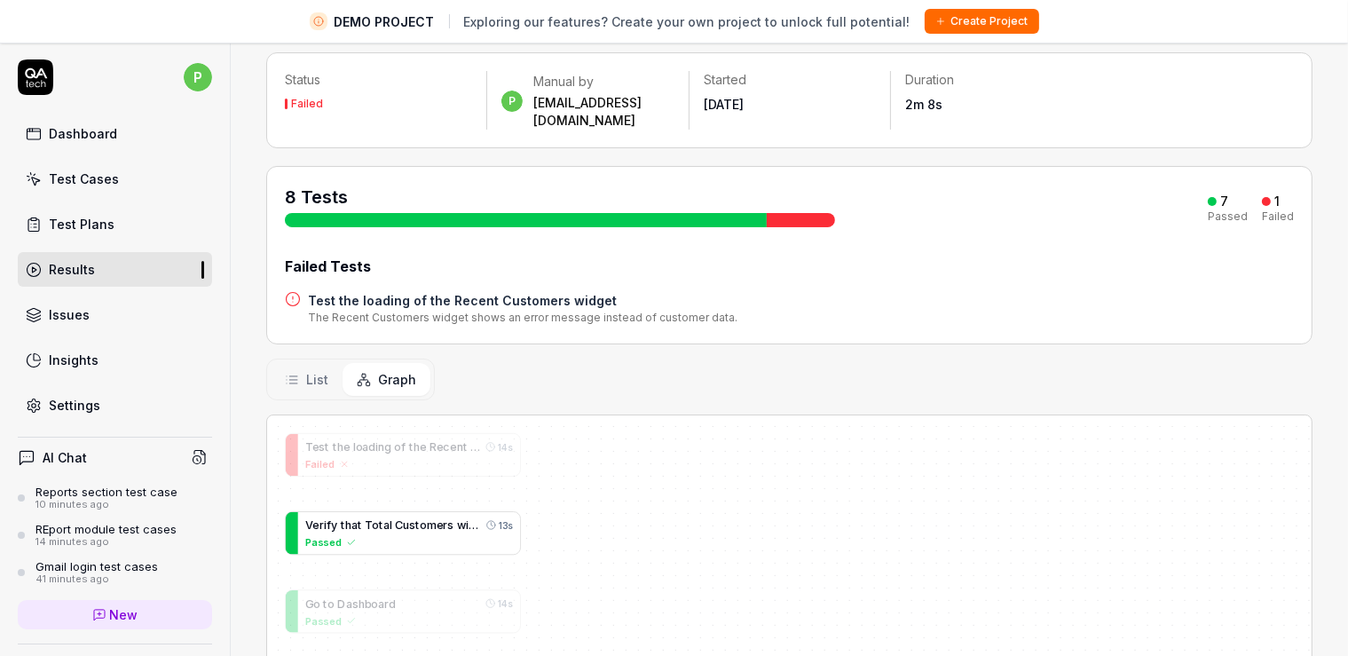
scroll to position [204, 0]
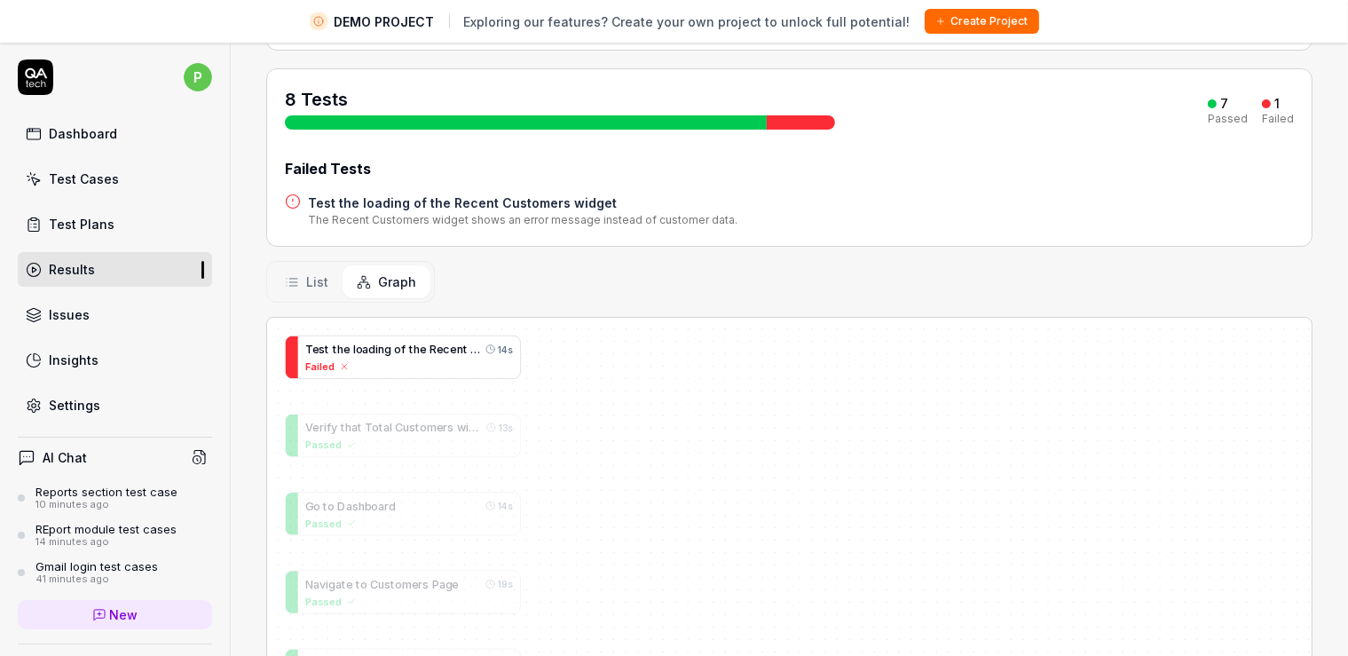
click at [420, 343] on span "e" at bounding box center [423, 349] width 7 height 13
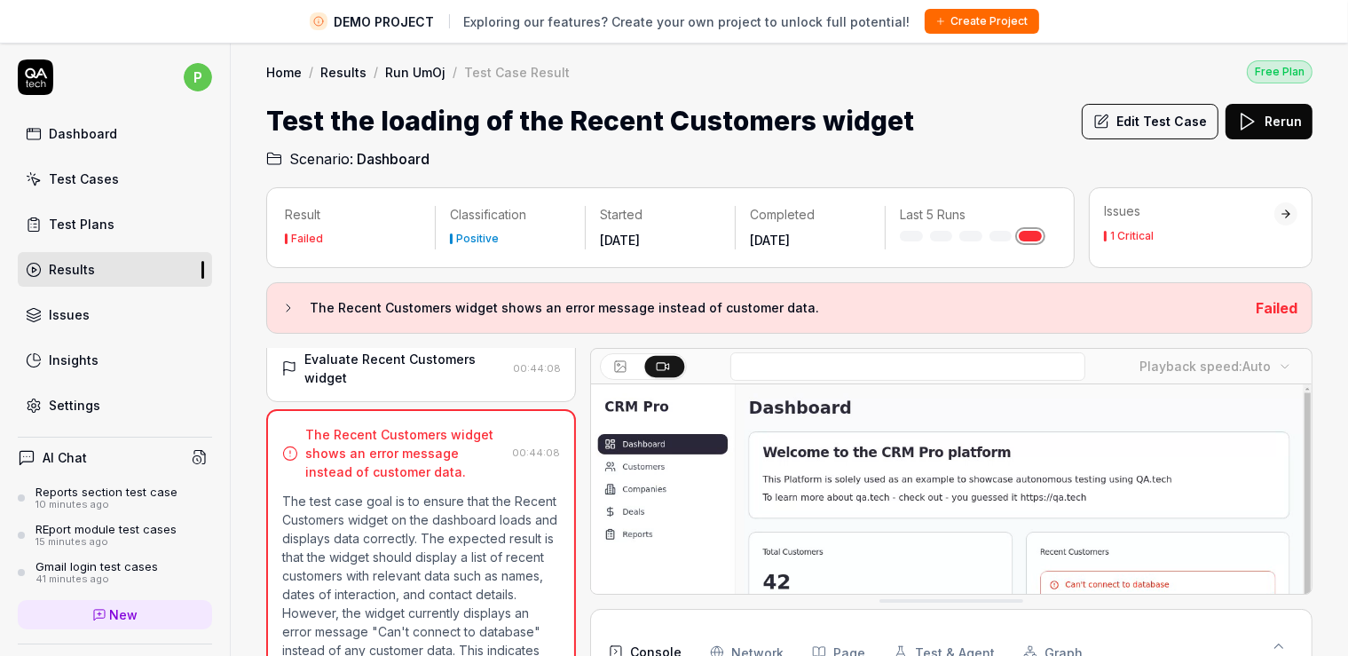
scroll to position [181, 0]
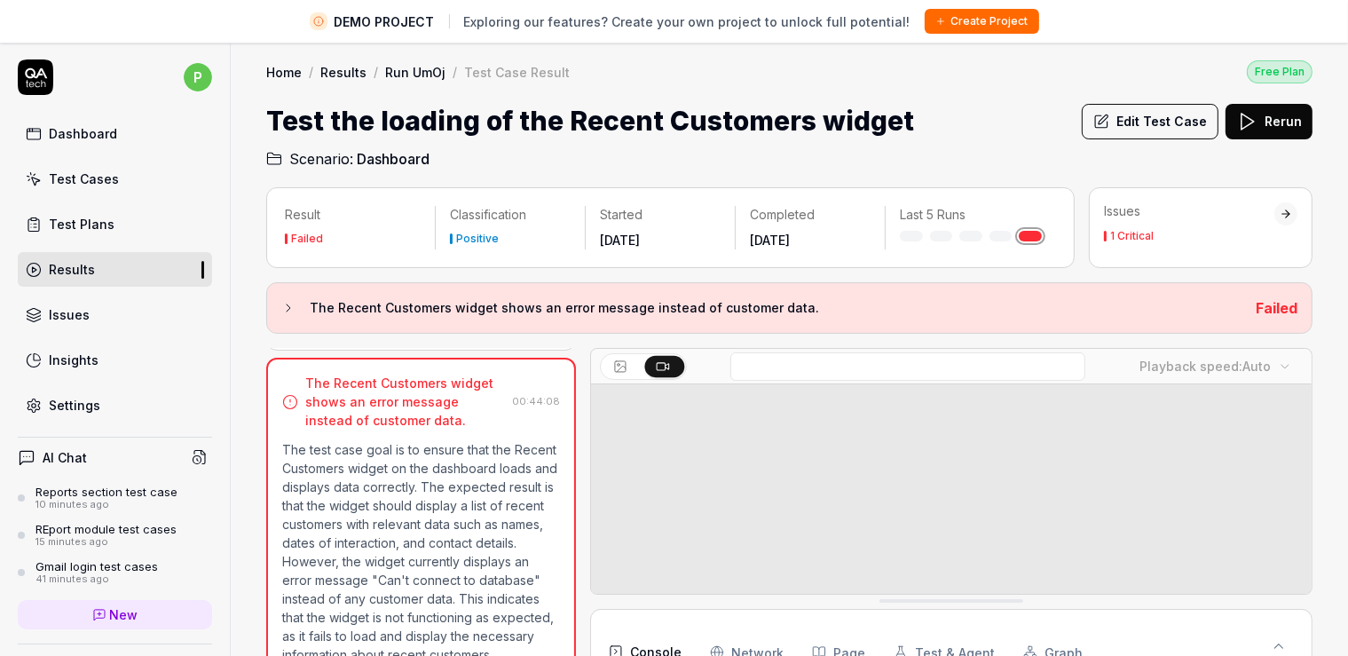
click at [94, 188] on link "Test Cases" at bounding box center [115, 179] width 194 height 35
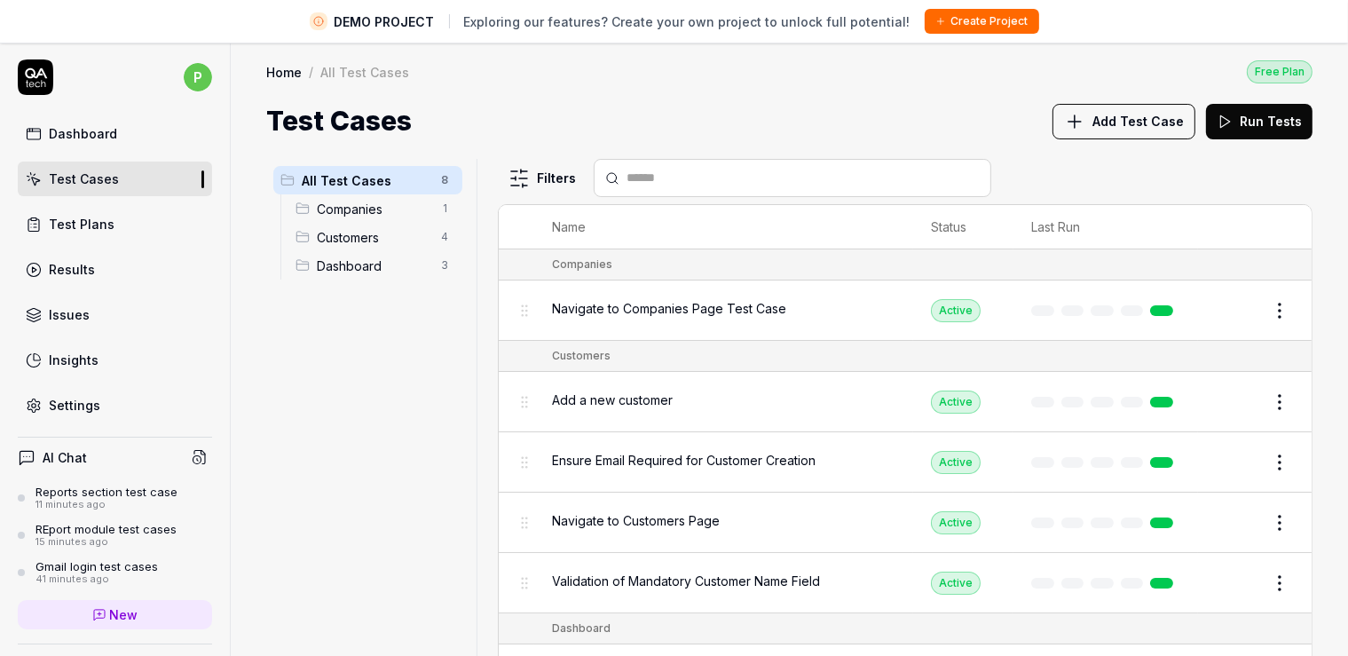
click at [635, 299] on span "Navigate to Companies Page Test Case" at bounding box center [669, 308] width 234 height 19
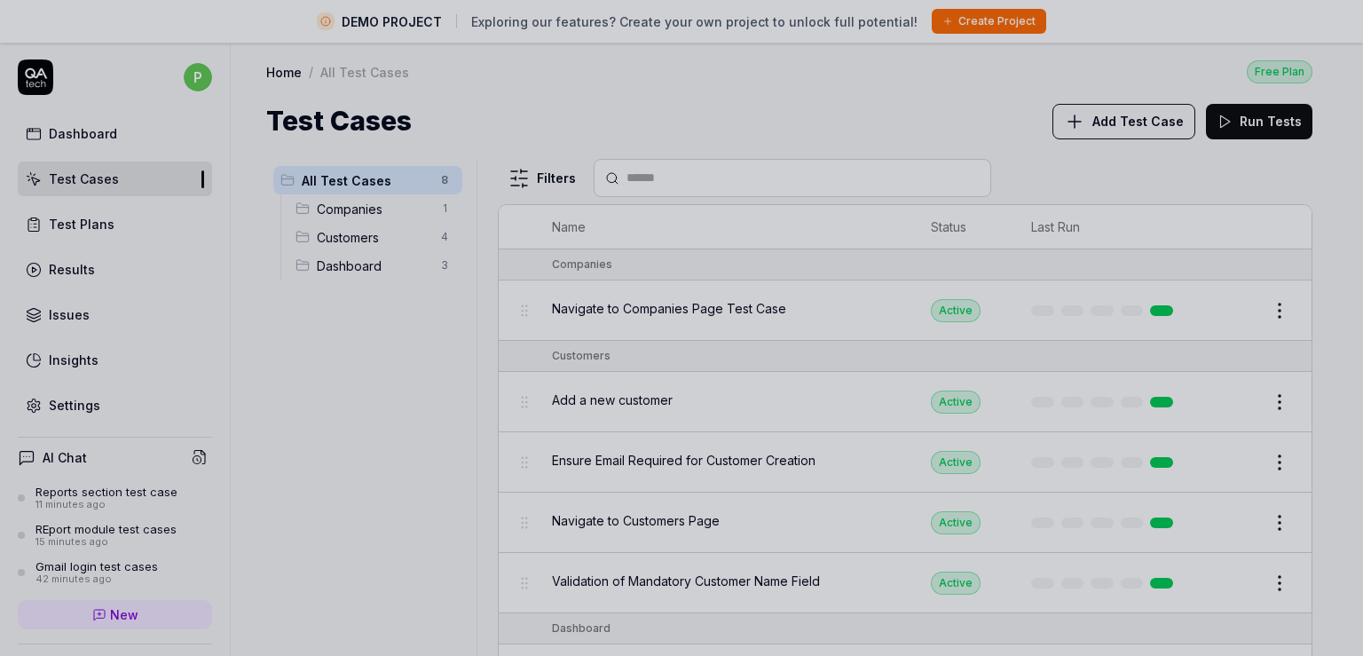
click at [737, 318] on div at bounding box center [681, 328] width 1363 height 656
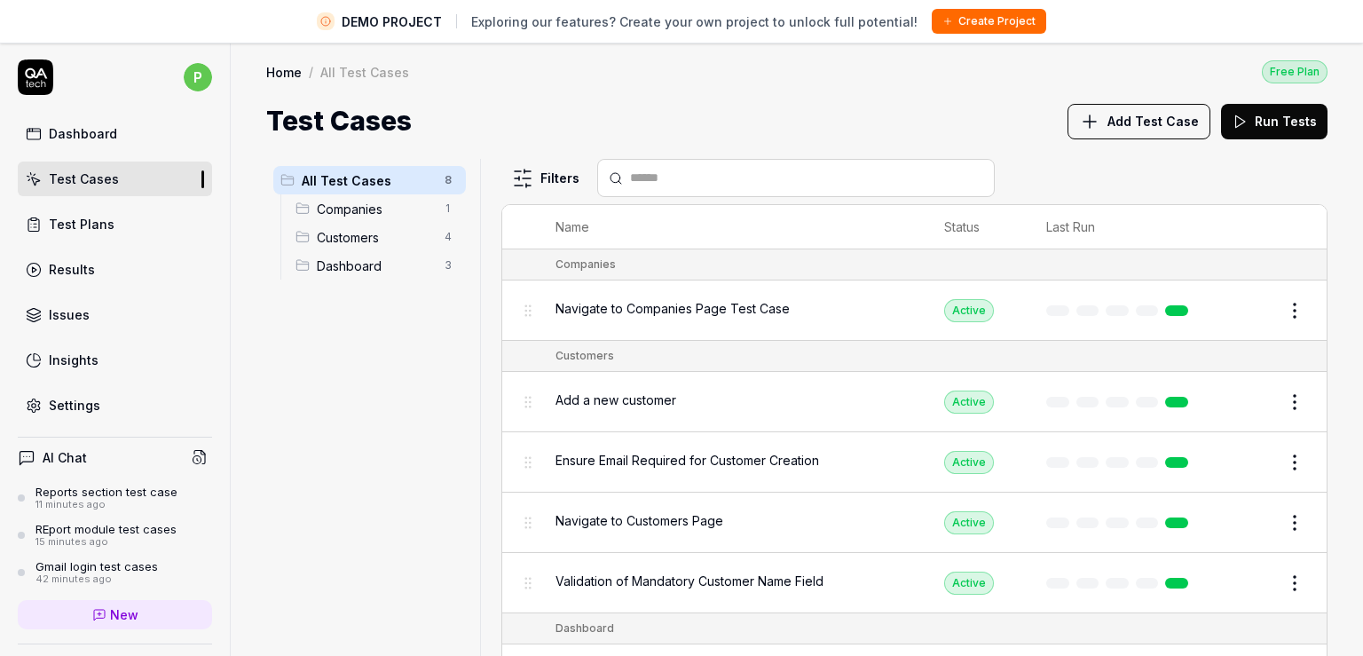
click at [1261, 303] on html "DEMO PROJECT Exploring our features? Create your own project to unlock full pot…" at bounding box center [681, 349] width 1363 height 698
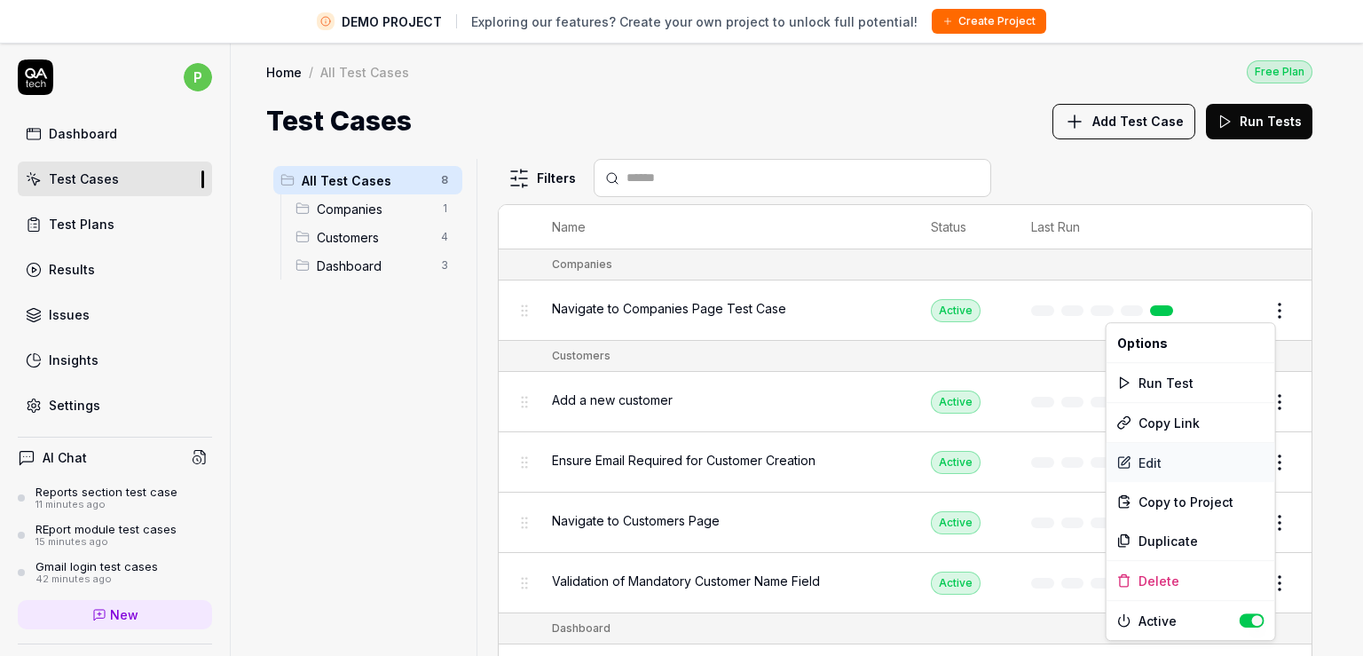
click at [1144, 458] on div "Edit" at bounding box center [1191, 462] width 169 height 39
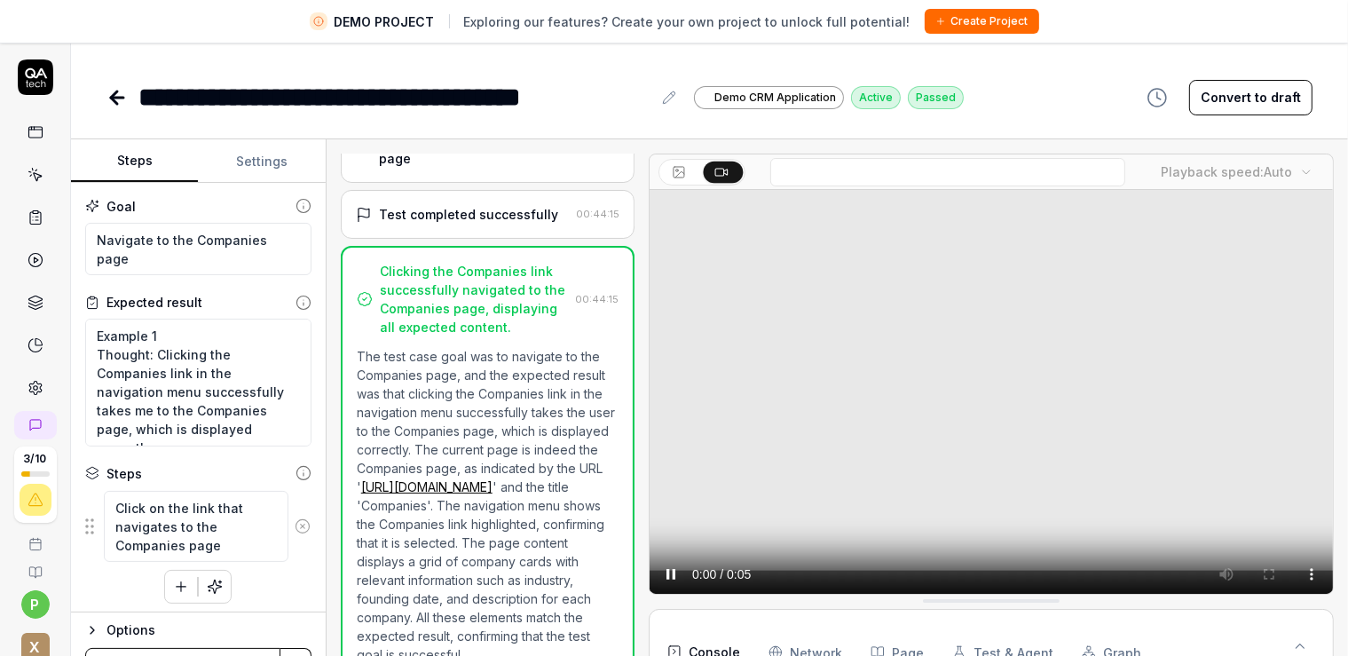
scroll to position [155, 0]
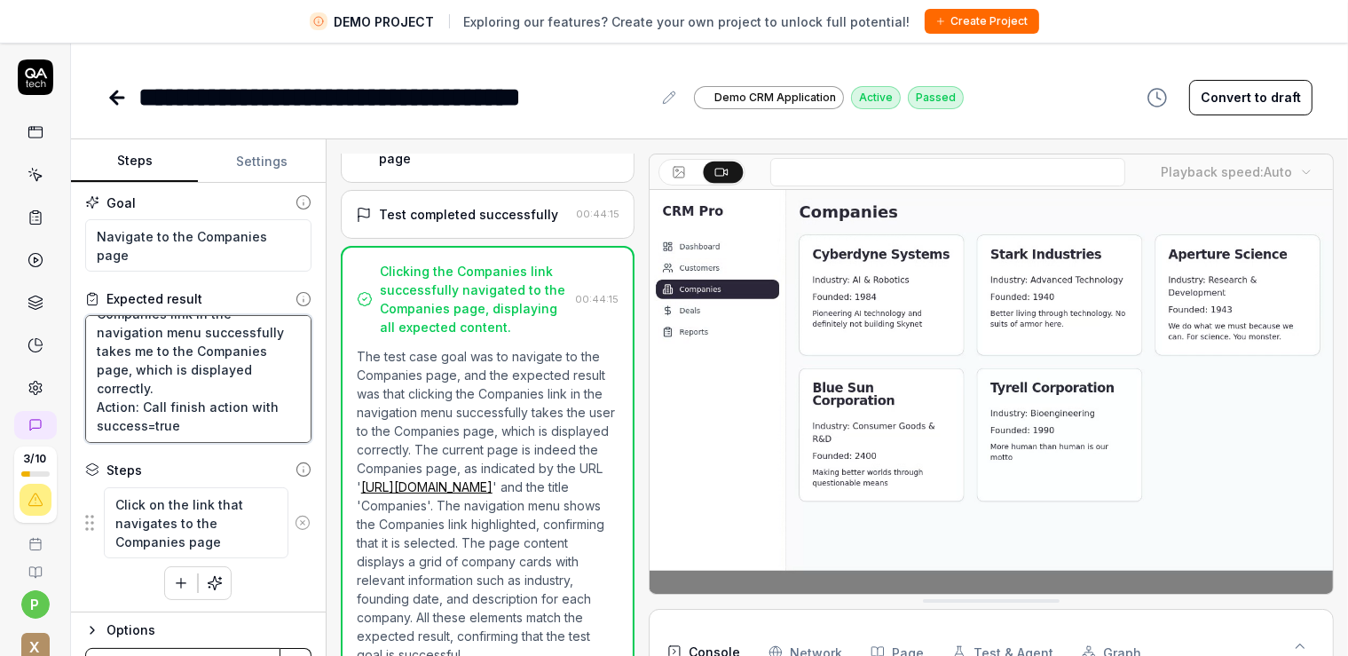
scroll to position [42, 0]
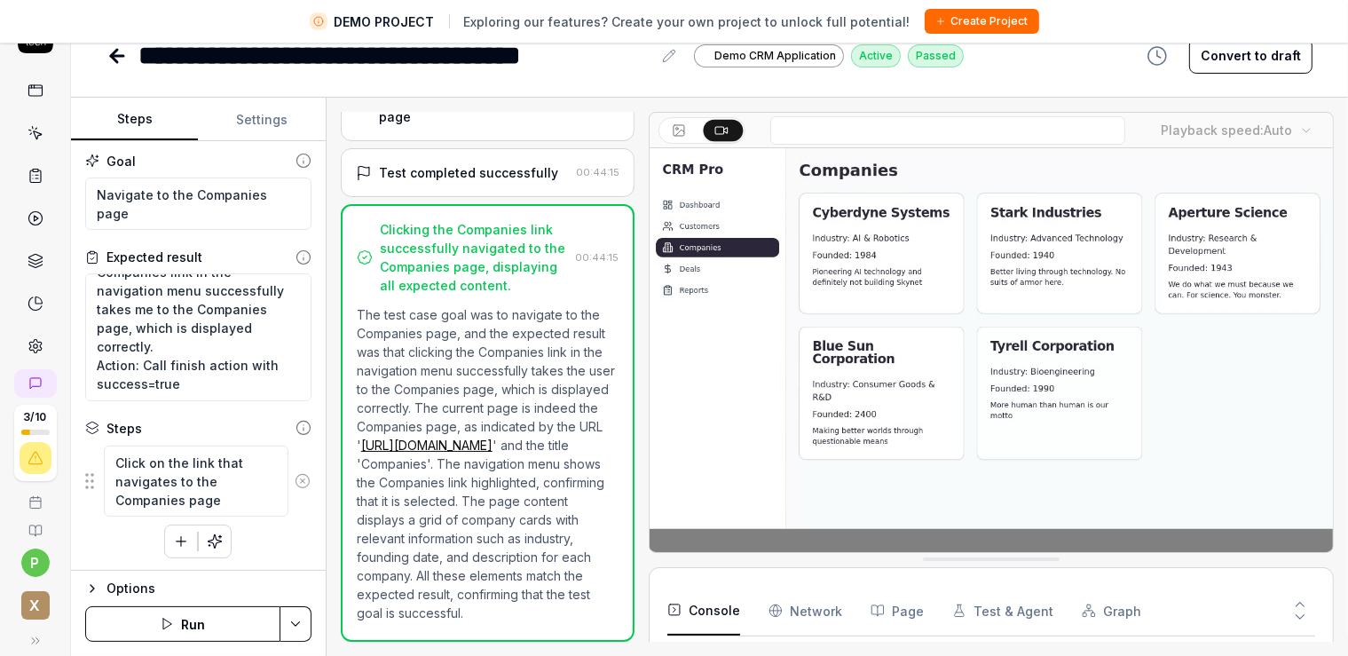
click at [96, 590] on icon "button" at bounding box center [92, 588] width 14 height 14
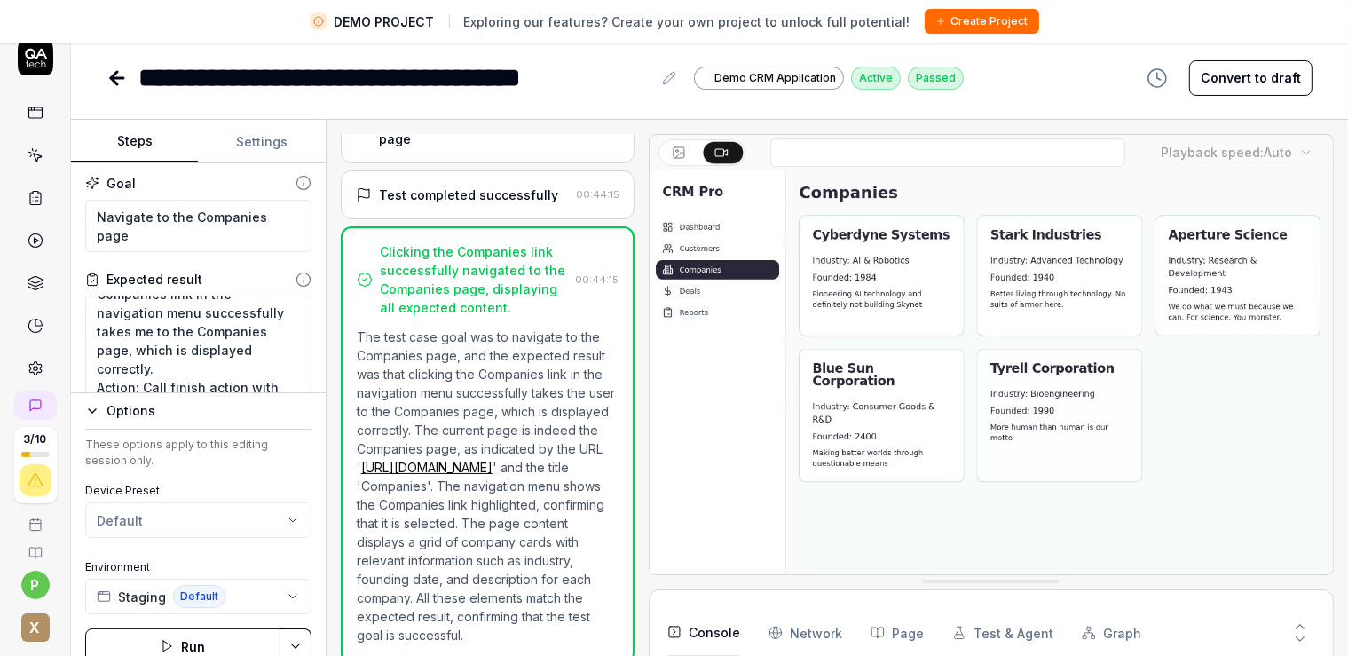
scroll to position [0, 0]
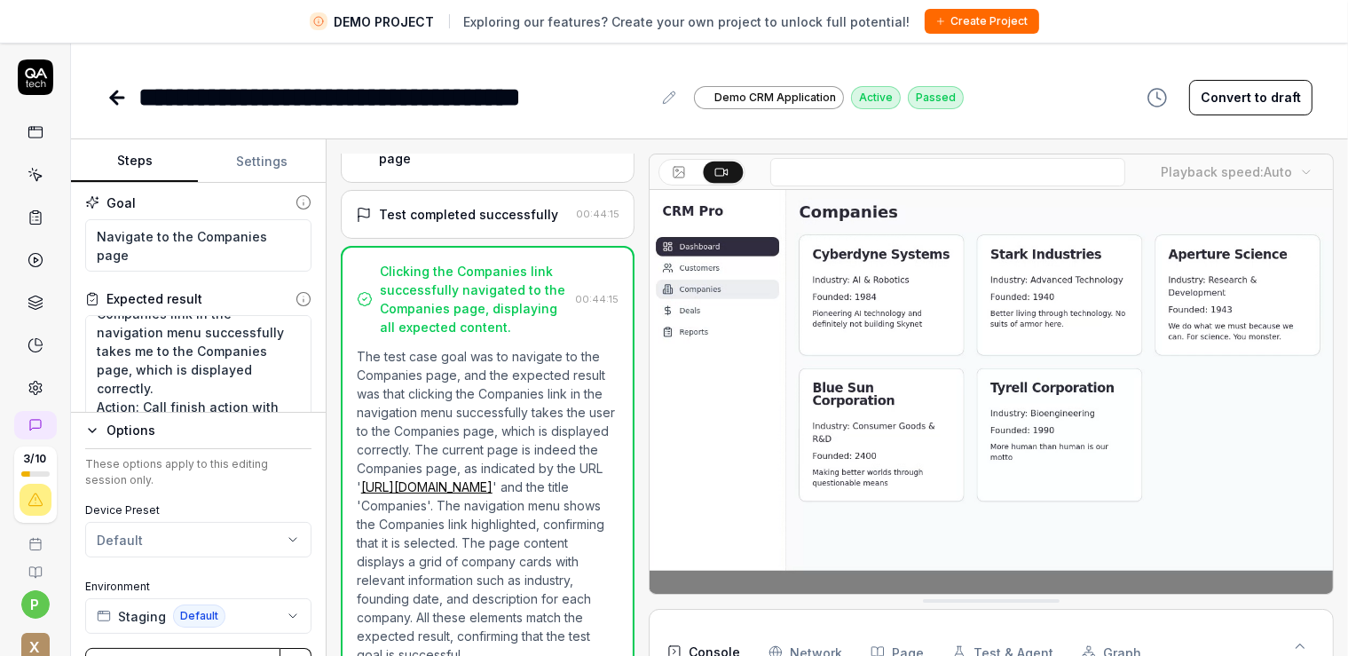
click at [114, 99] on icon at bounding box center [114, 97] width 6 height 12
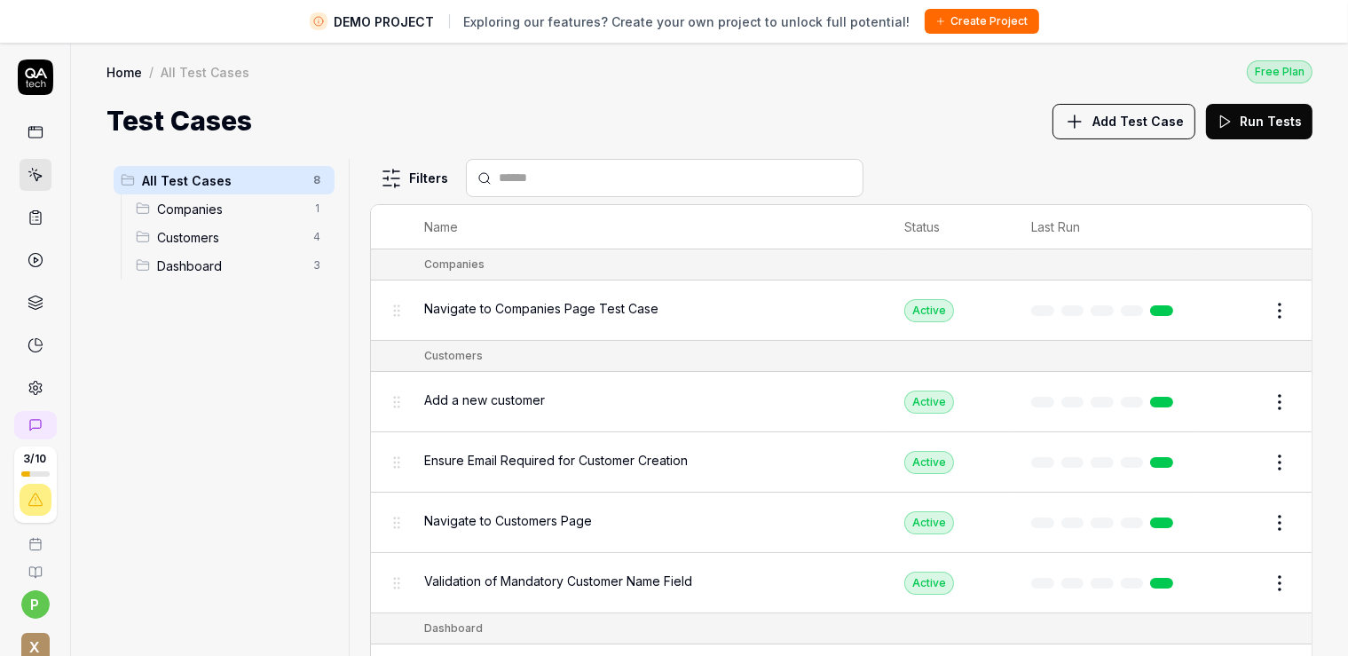
click at [172, 211] on span "Companies" at bounding box center [230, 209] width 146 height 19
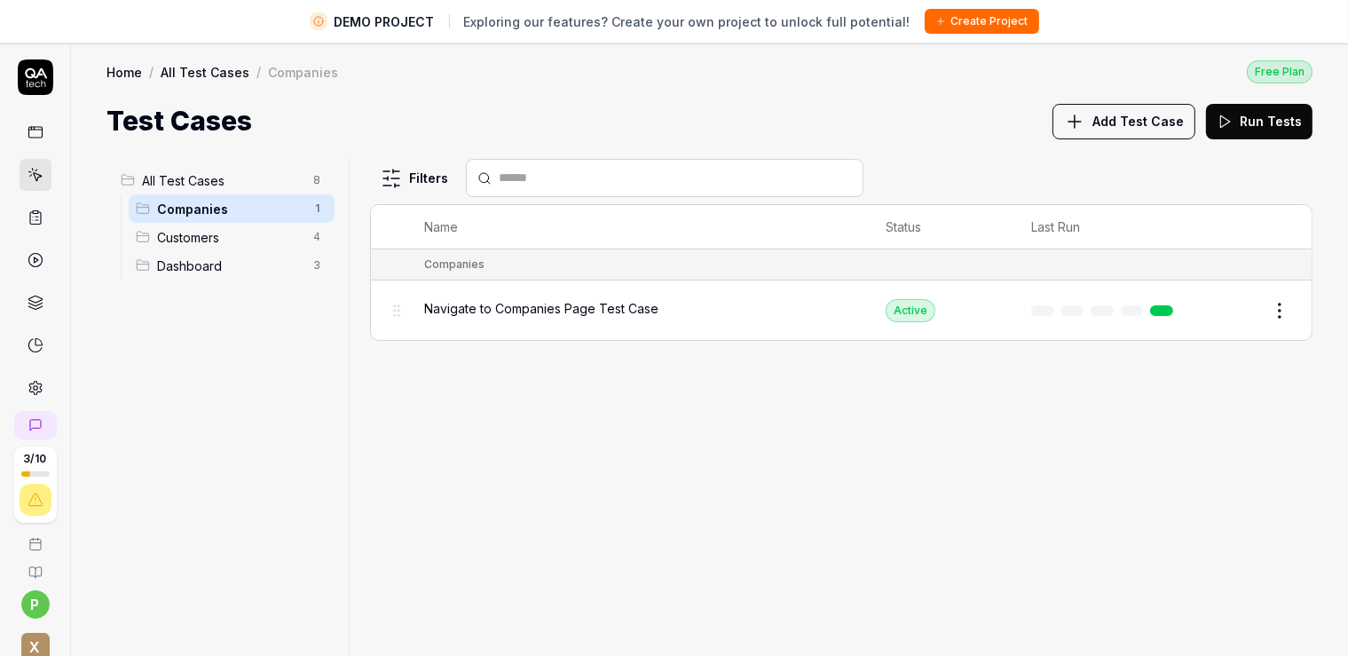
click at [188, 237] on span "Customers" at bounding box center [230, 237] width 146 height 19
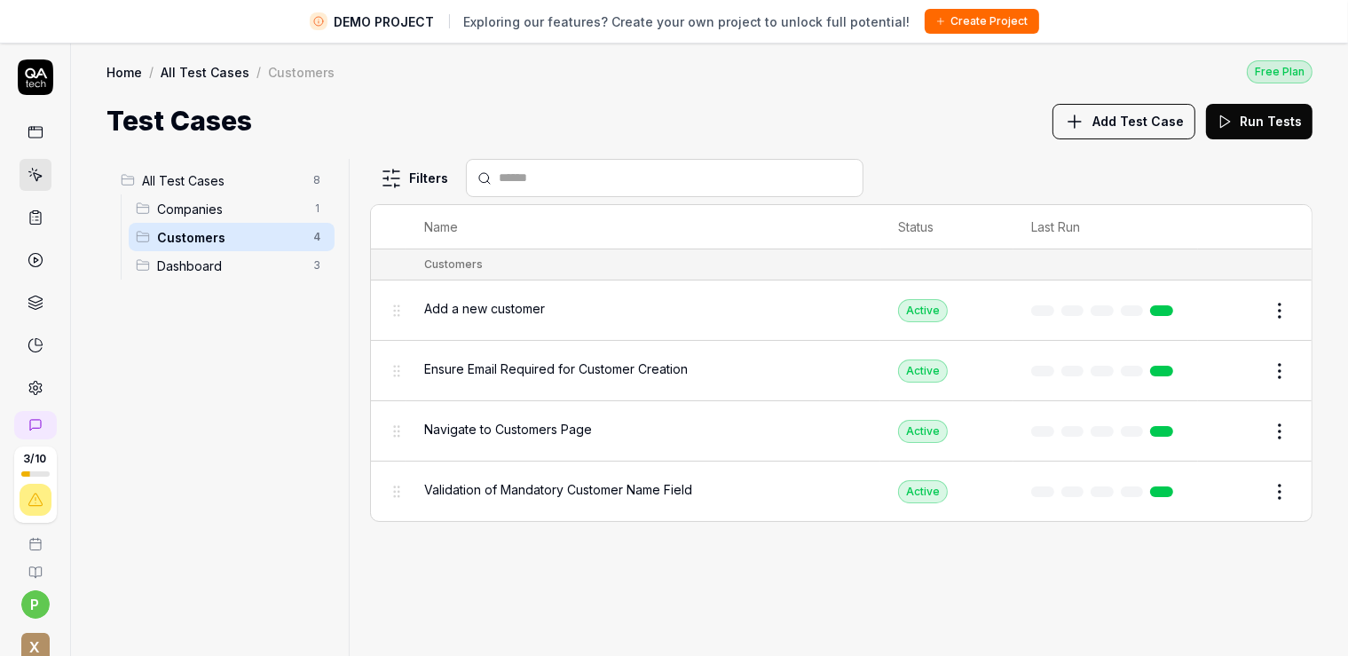
click at [197, 262] on span "Dashboard" at bounding box center [230, 266] width 146 height 19
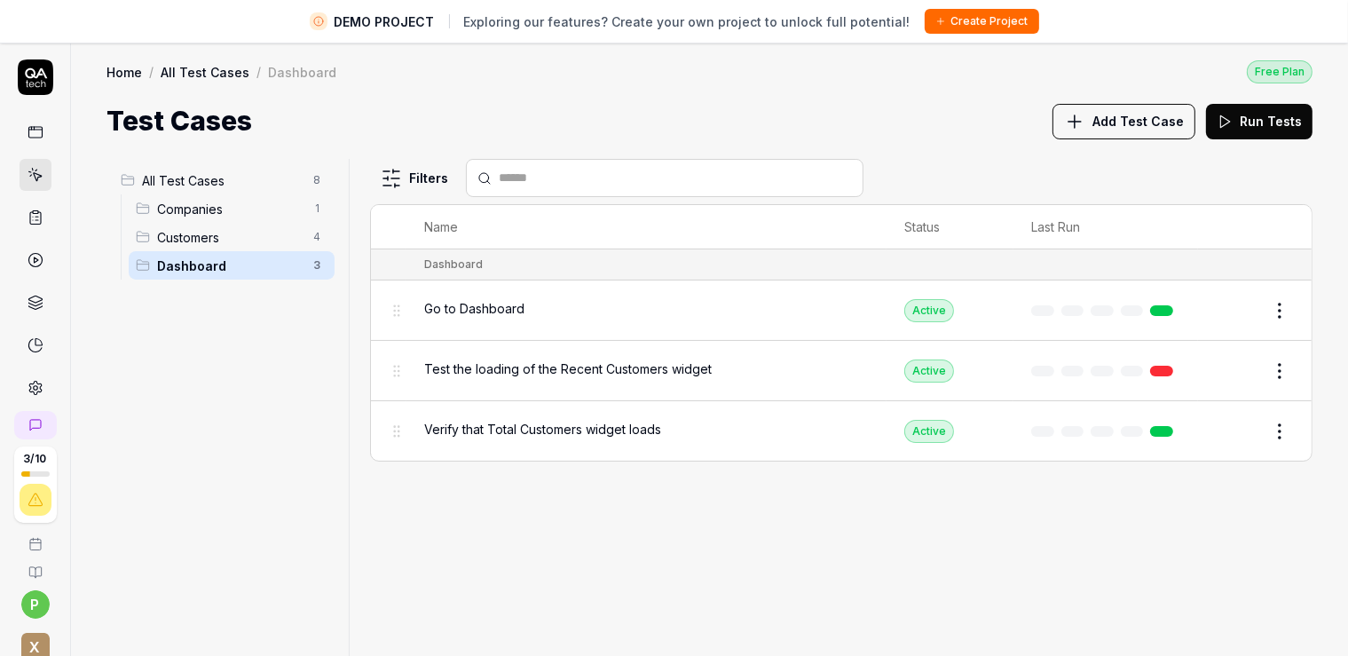
click at [494, 368] on span "Test the loading of the Recent Customers widget" at bounding box center [568, 369] width 288 height 19
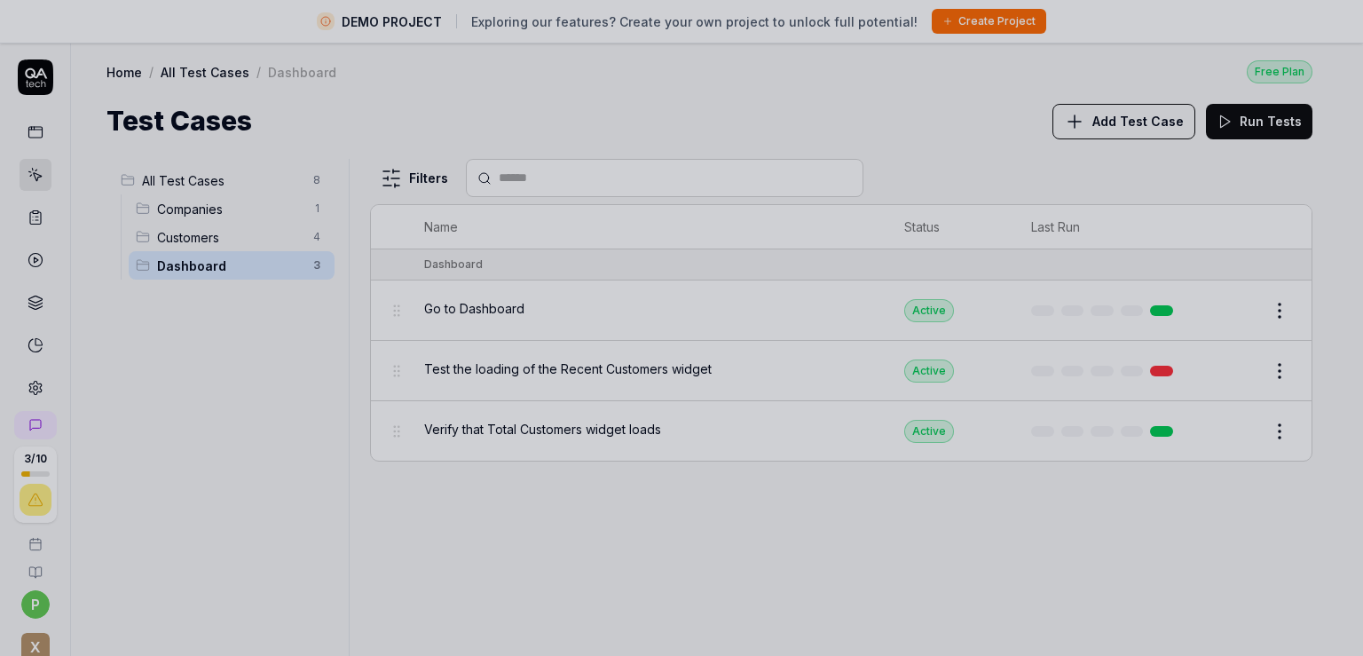
click at [494, 367] on div at bounding box center [681, 328] width 1363 height 656
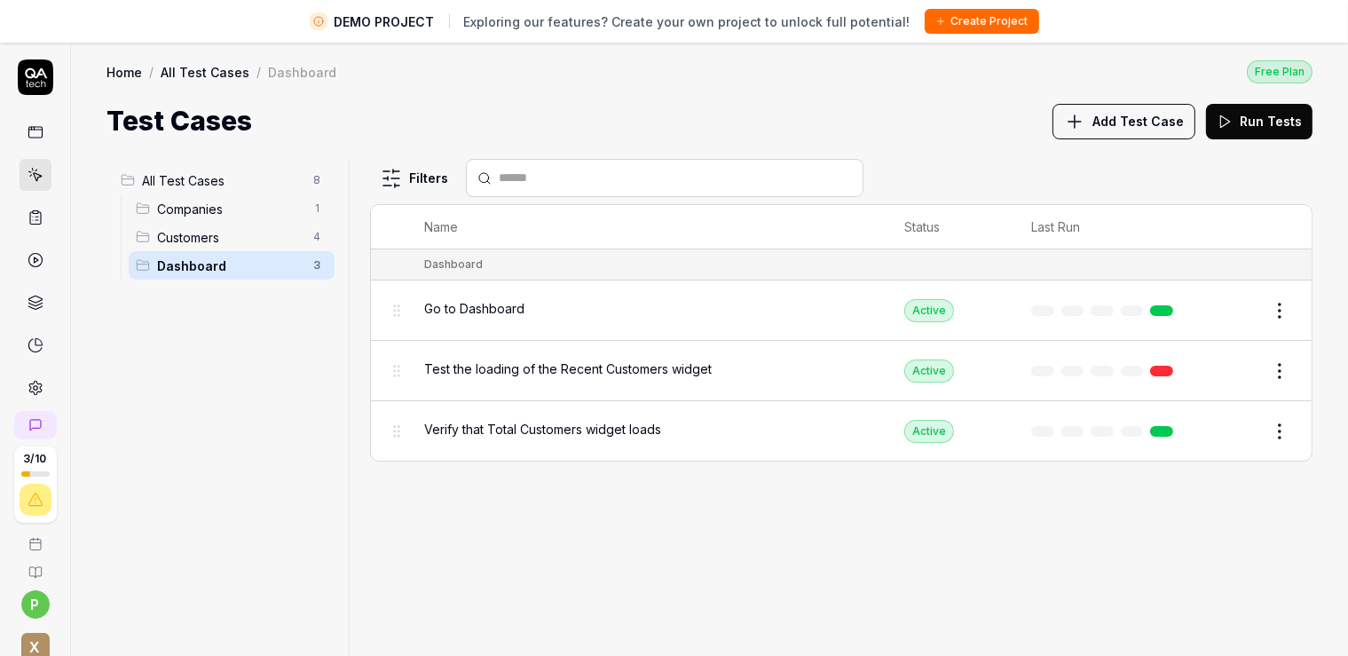
click at [1247, 368] on button "Edit" at bounding box center [1237, 371] width 43 height 28
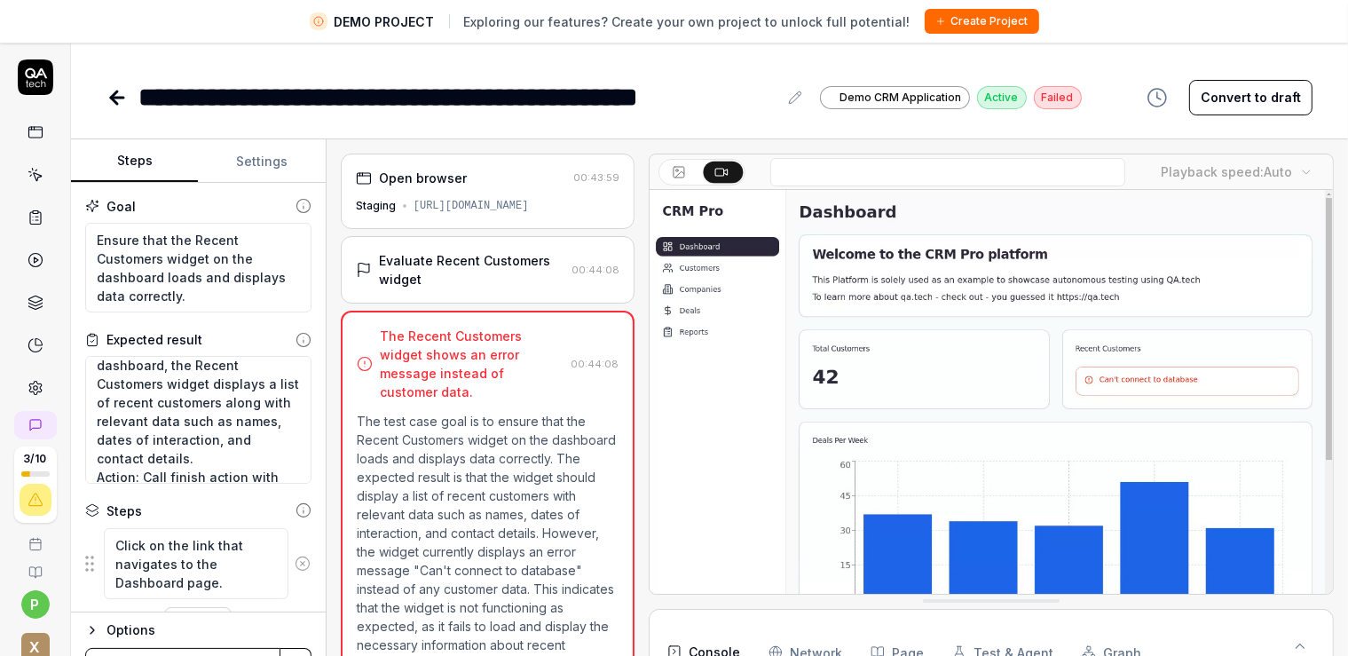
scroll to position [89, 0]
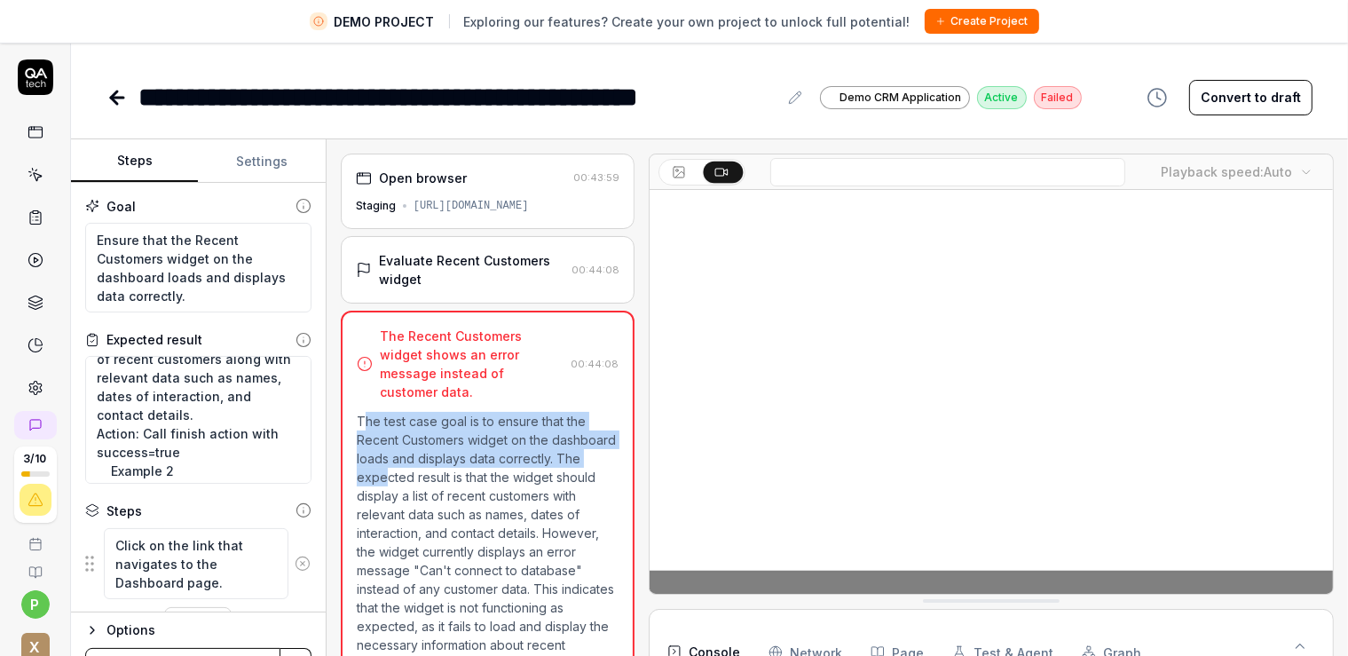
drag, startPoint x: 361, startPoint y: 395, endPoint x: 384, endPoint y: 463, distance: 72.1
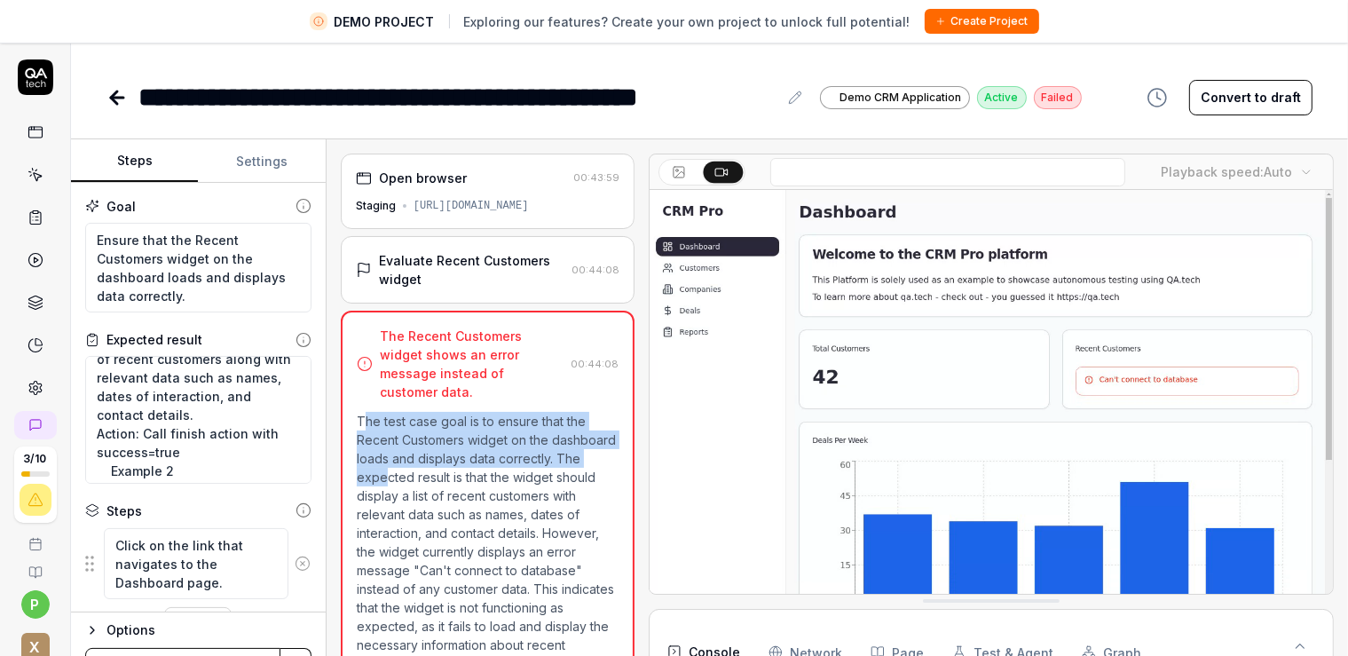
click at [384, 463] on p "The test case goal is to ensure that the Recent Customers widget on the dashboa…" at bounding box center [488, 542] width 262 height 261
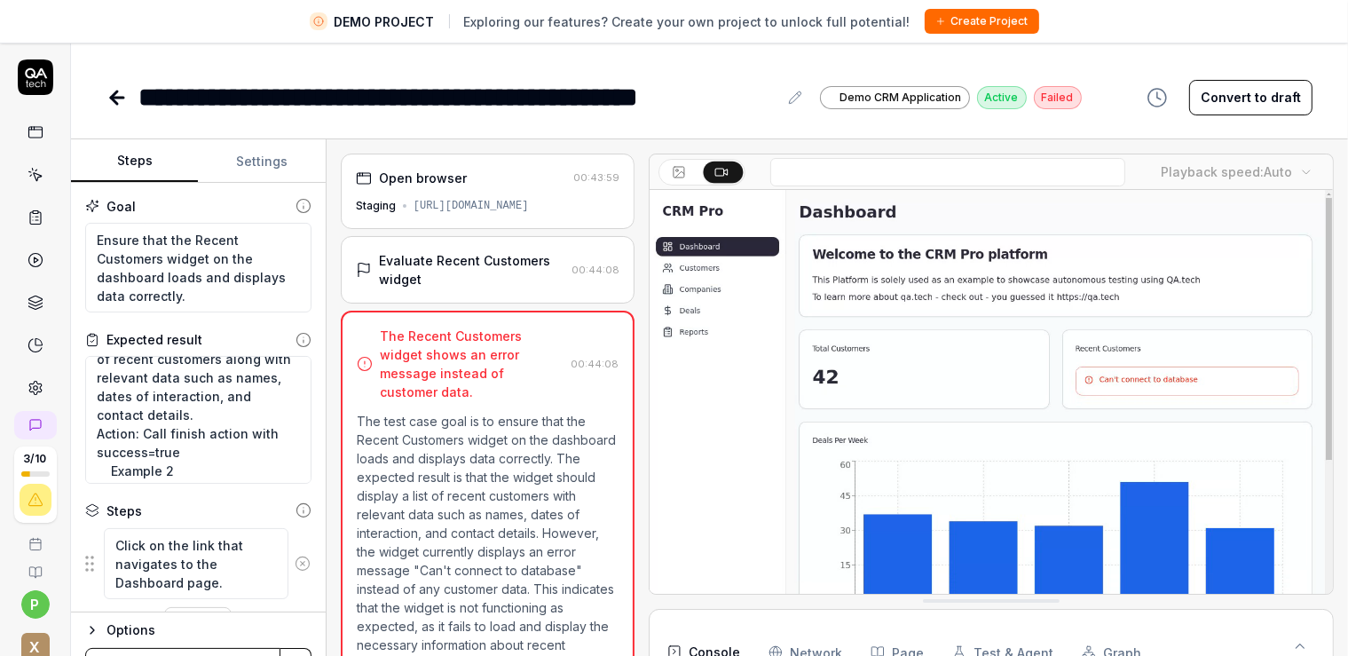
click at [374, 428] on p "The test case goal is to ensure that the Recent Customers widget on the dashboa…" at bounding box center [488, 542] width 262 height 261
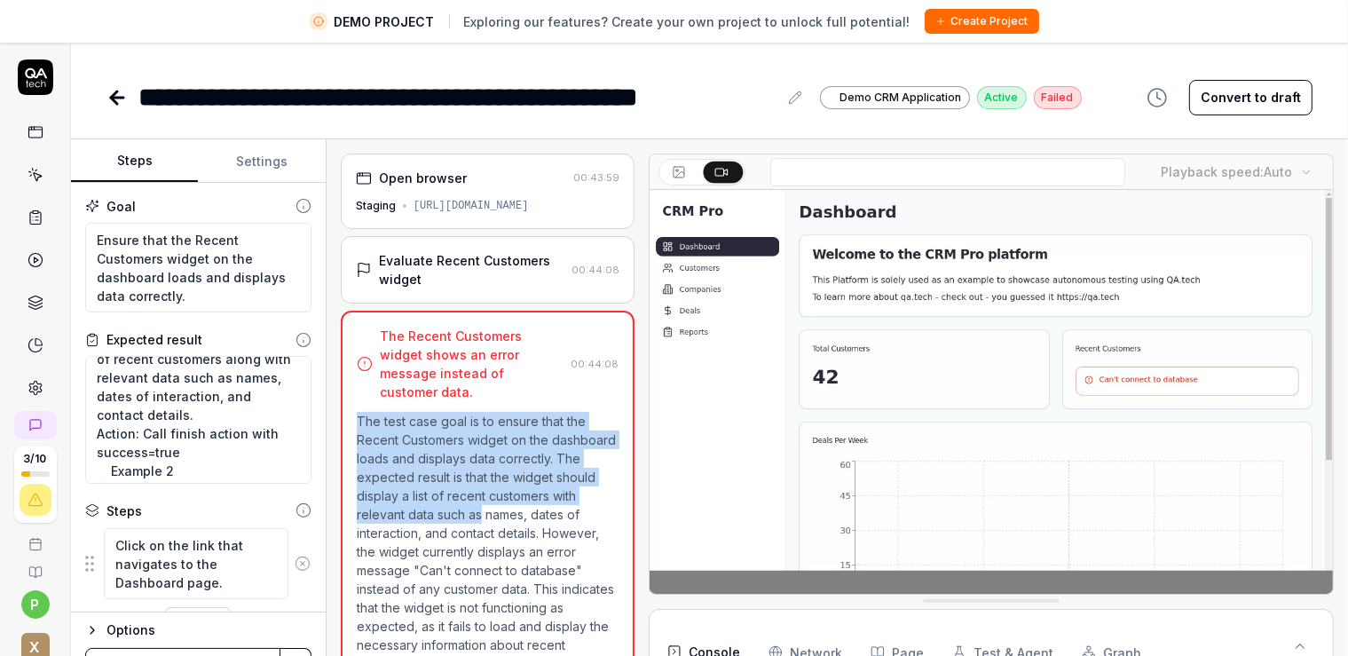
drag, startPoint x: 355, startPoint y: 393, endPoint x: 479, endPoint y: 495, distance: 160.8
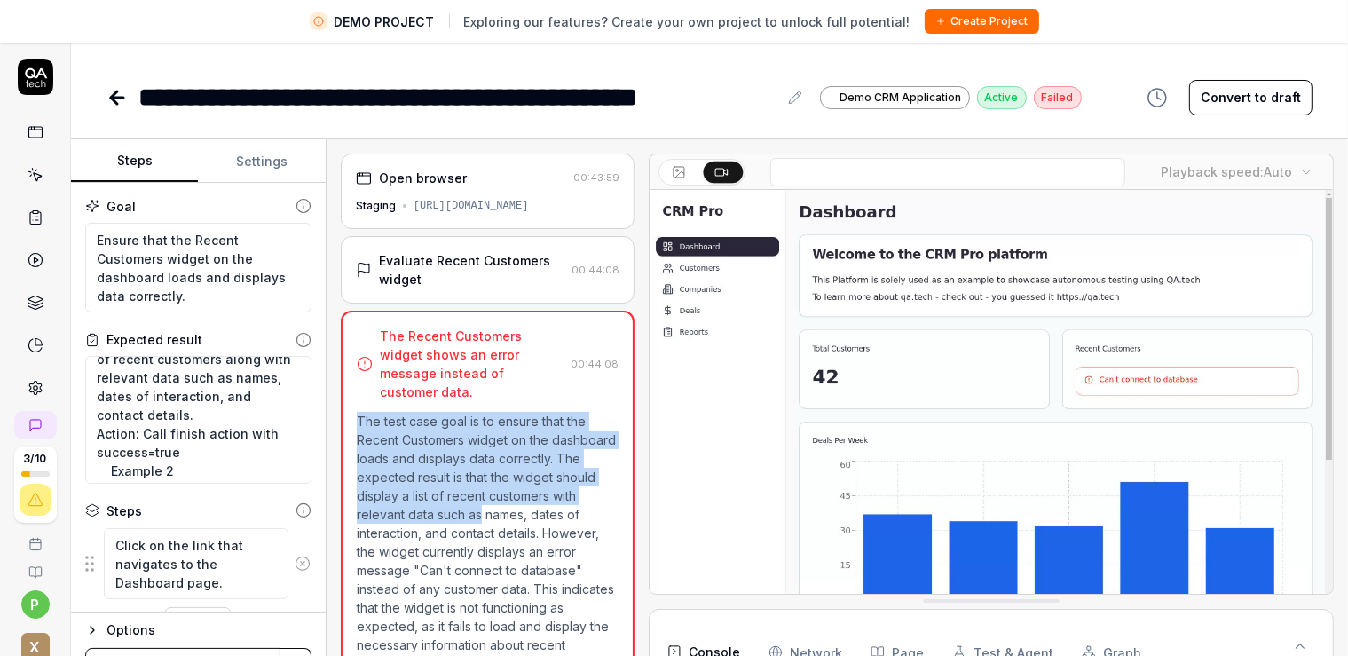
click at [479, 495] on div "The Recent Customers widget shows an error message instead of customer data. 00…" at bounding box center [488, 502] width 294 height 382
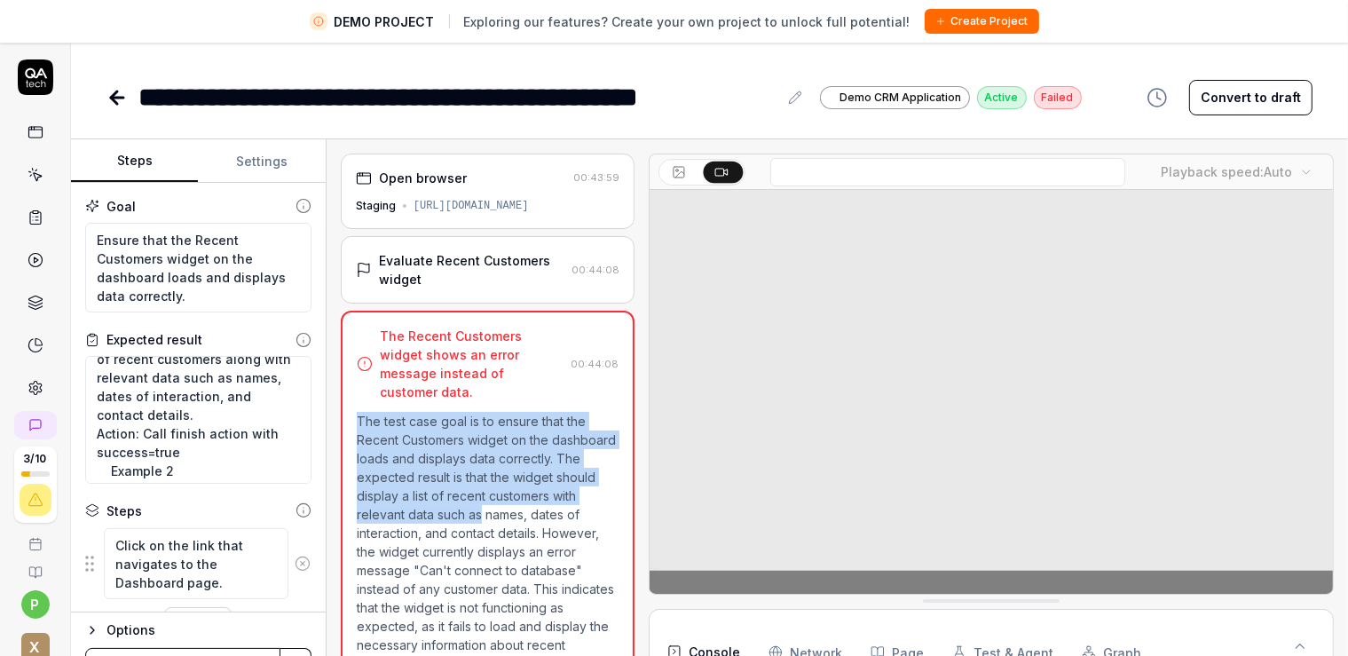
scroll to position [0, 0]
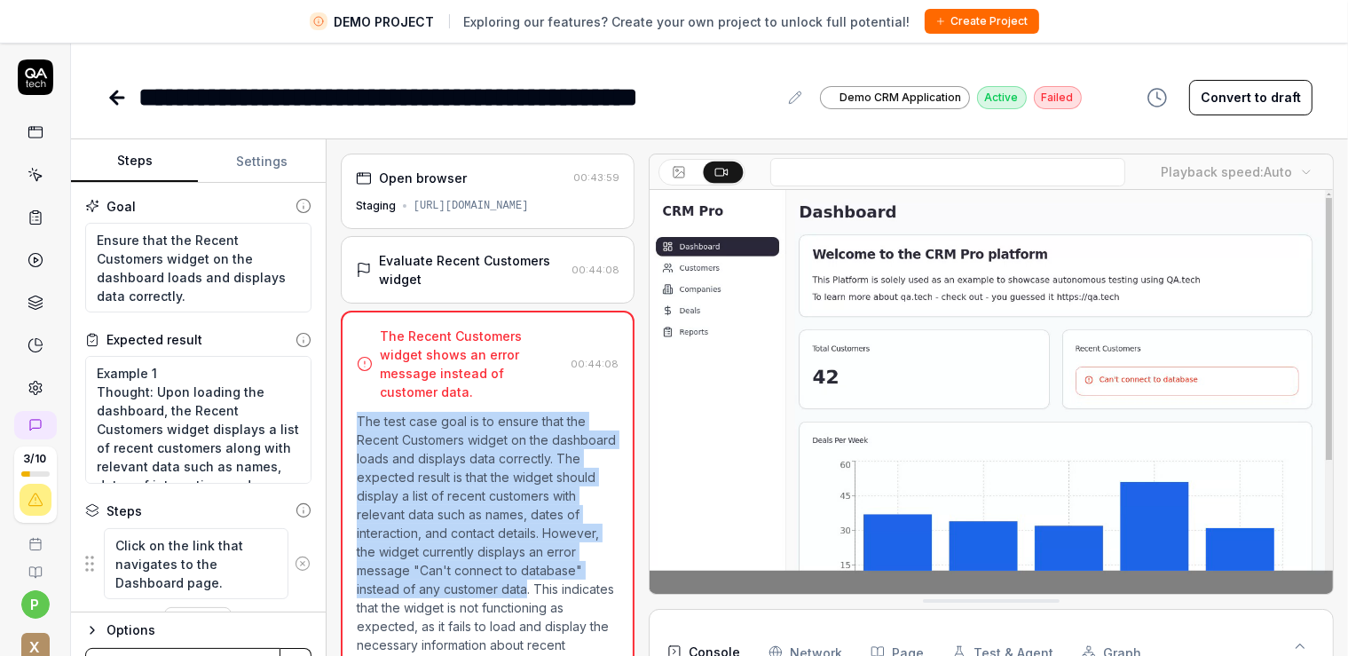
copy p "The test case goal is to ensure that the Recent Customers widget on the dashboa…"
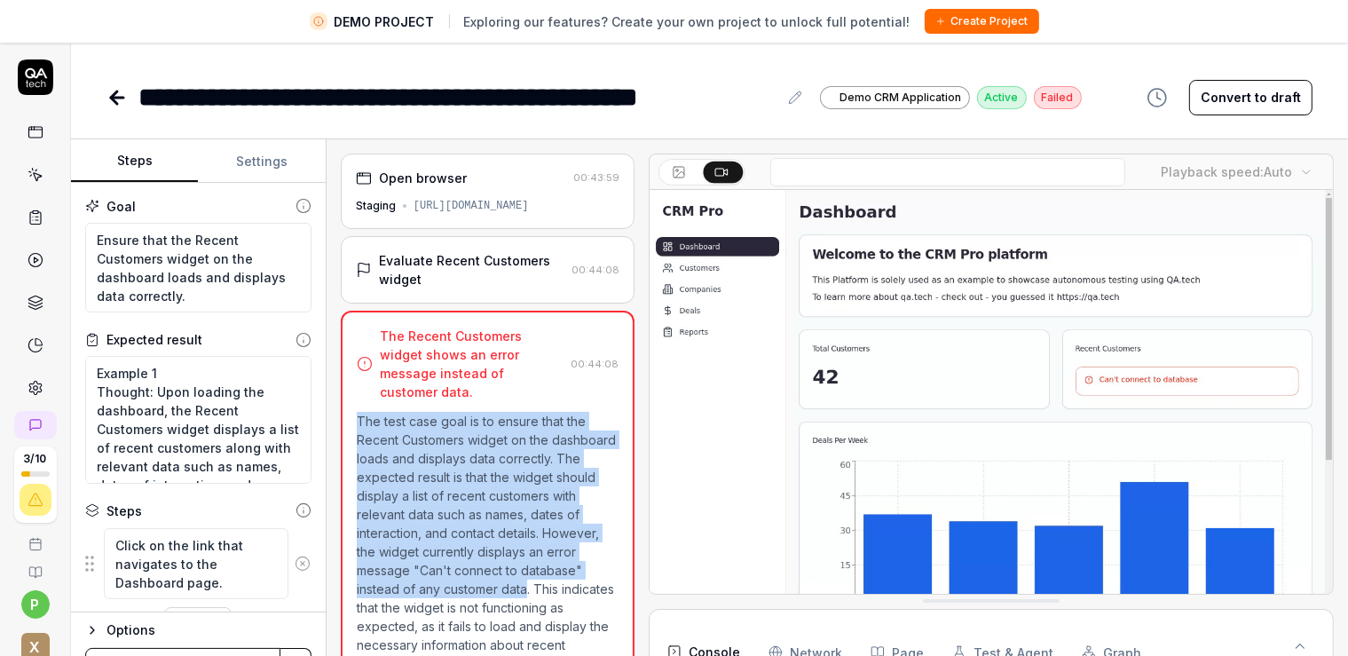
click at [36, 80] on icon at bounding box center [36, 77] width 36 height 36
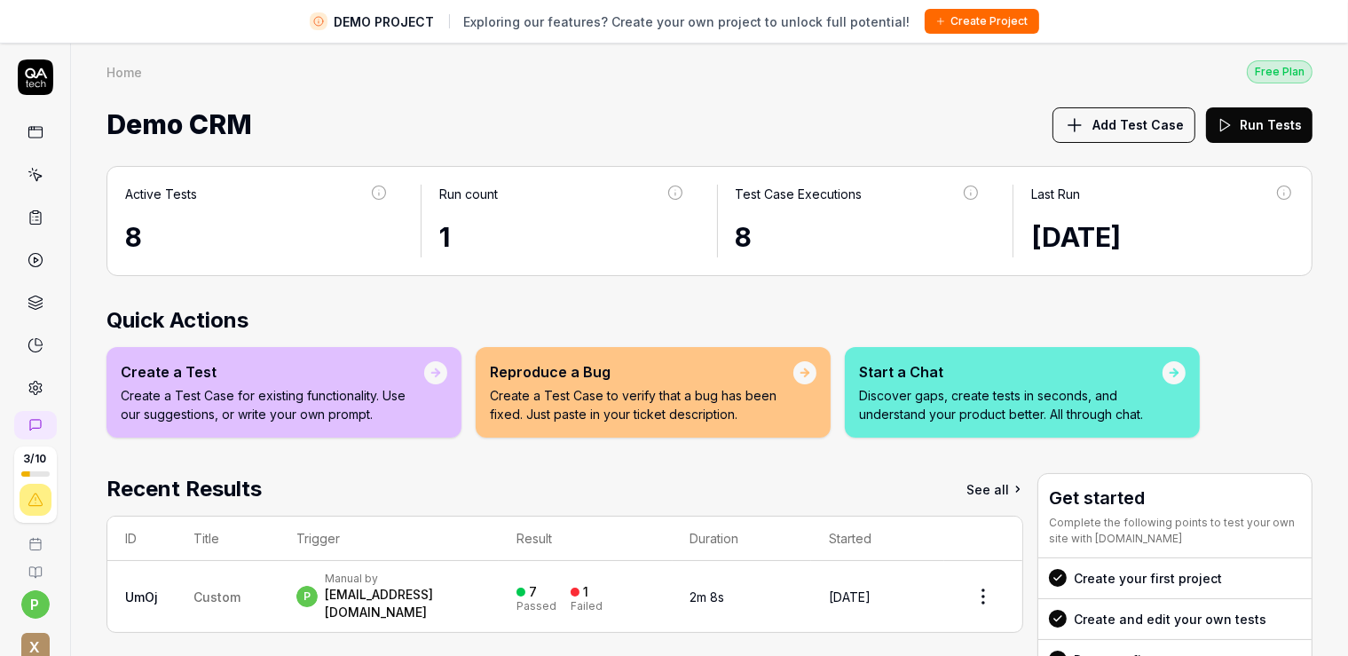
click at [804, 370] on div at bounding box center [805, 373] width 12 height 12
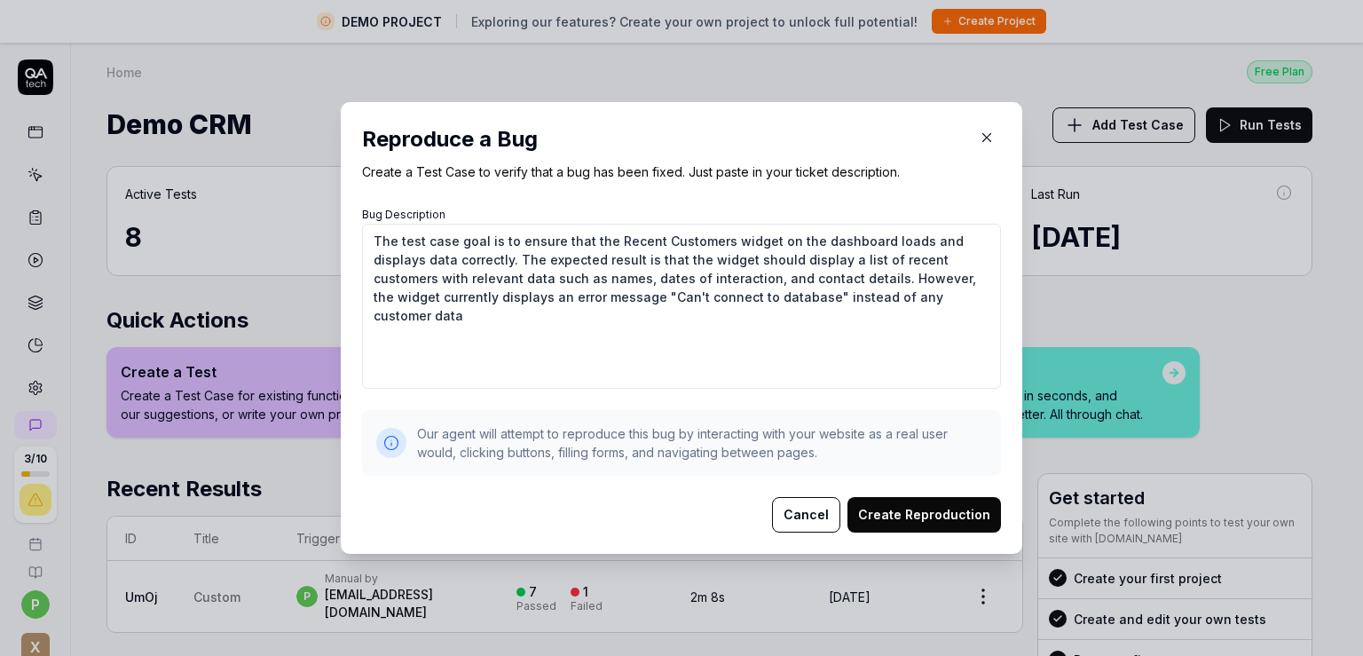
click at [892, 517] on button "Create Reproduction" at bounding box center [925, 515] width 154 height 36
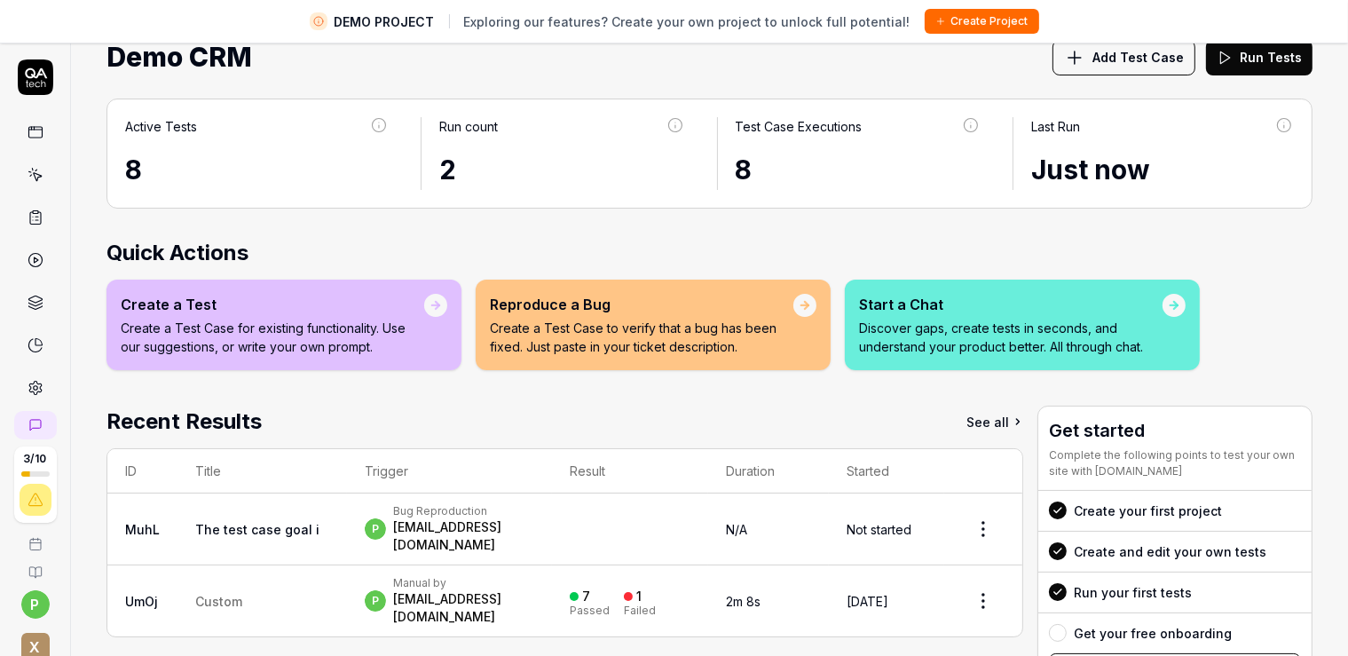
scroll to position [102, 0]
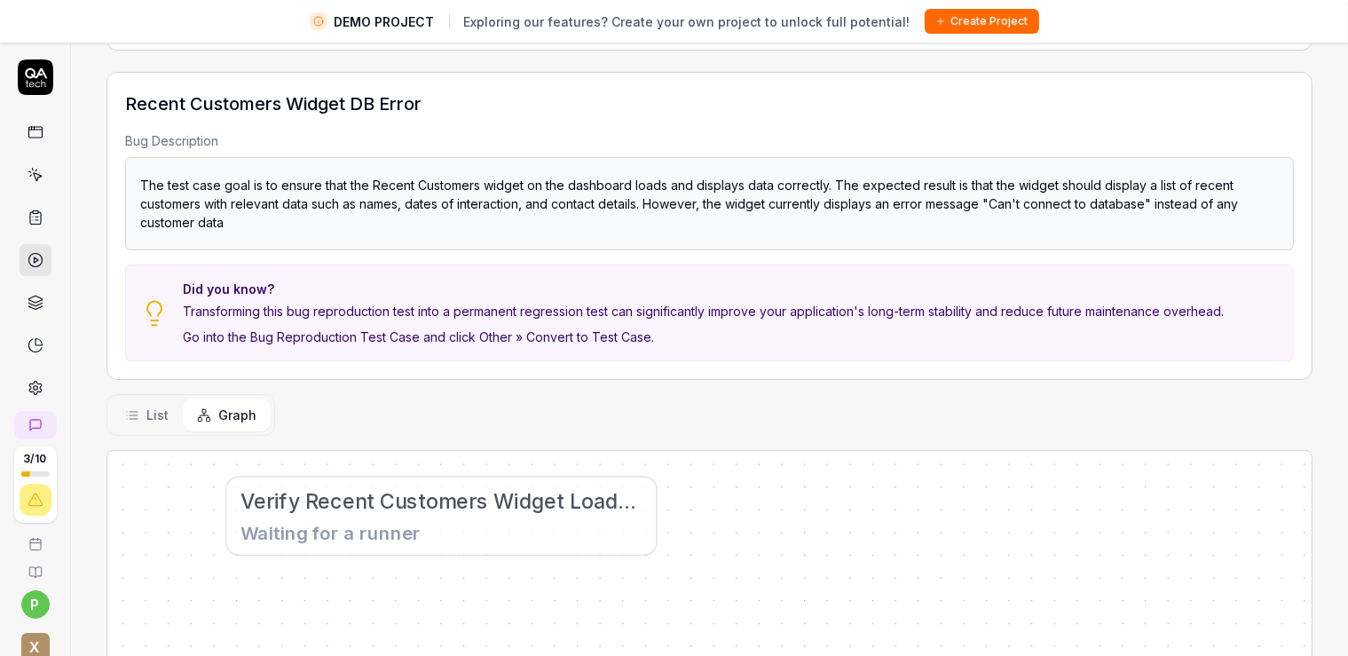
scroll to position [306, 0]
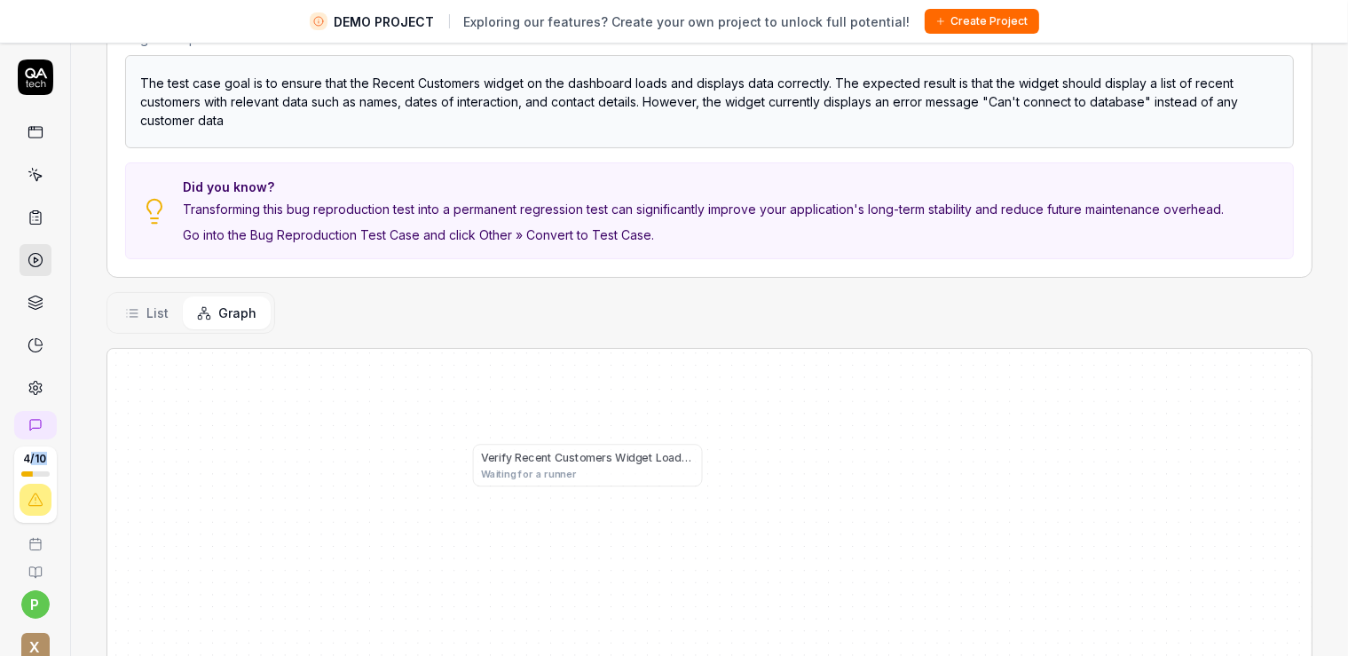
drag, startPoint x: 20, startPoint y: 454, endPoint x: 10, endPoint y: 453, distance: 9.8
click at [14, 453] on div "4 / 10" at bounding box center [35, 484] width 43 height 76
click at [158, 304] on span "List" at bounding box center [157, 313] width 22 height 19
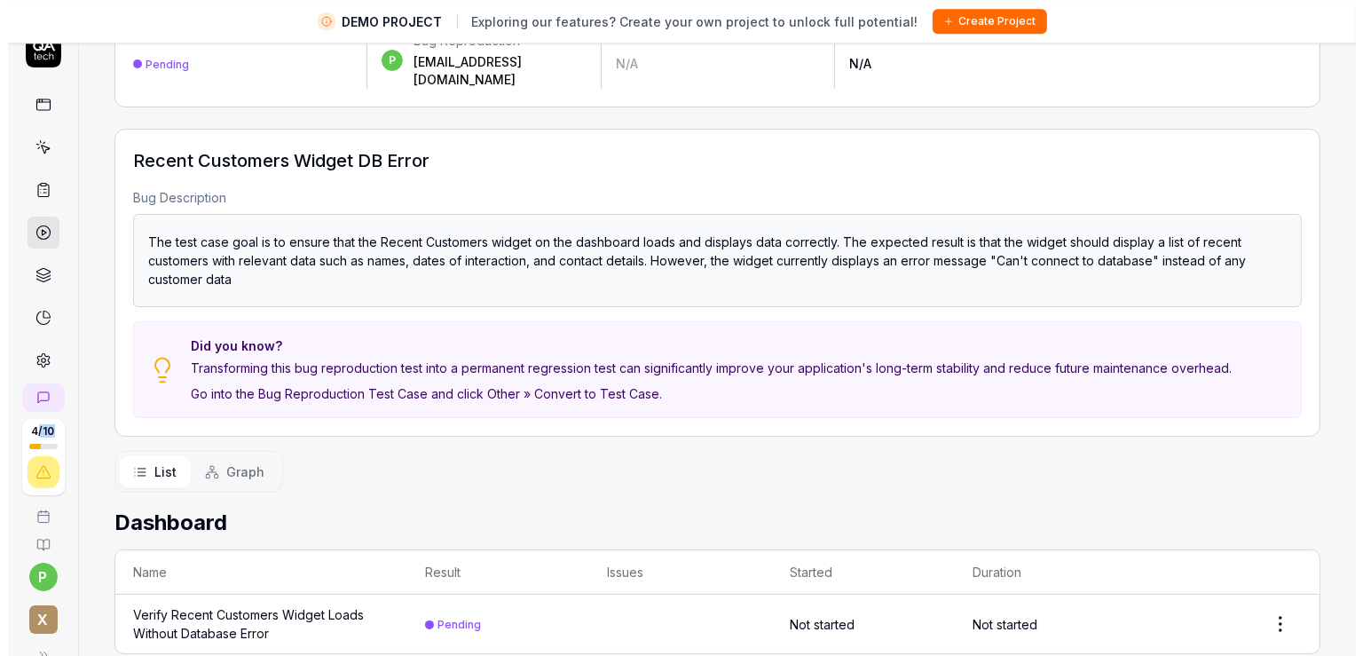
scroll to position [42, 0]
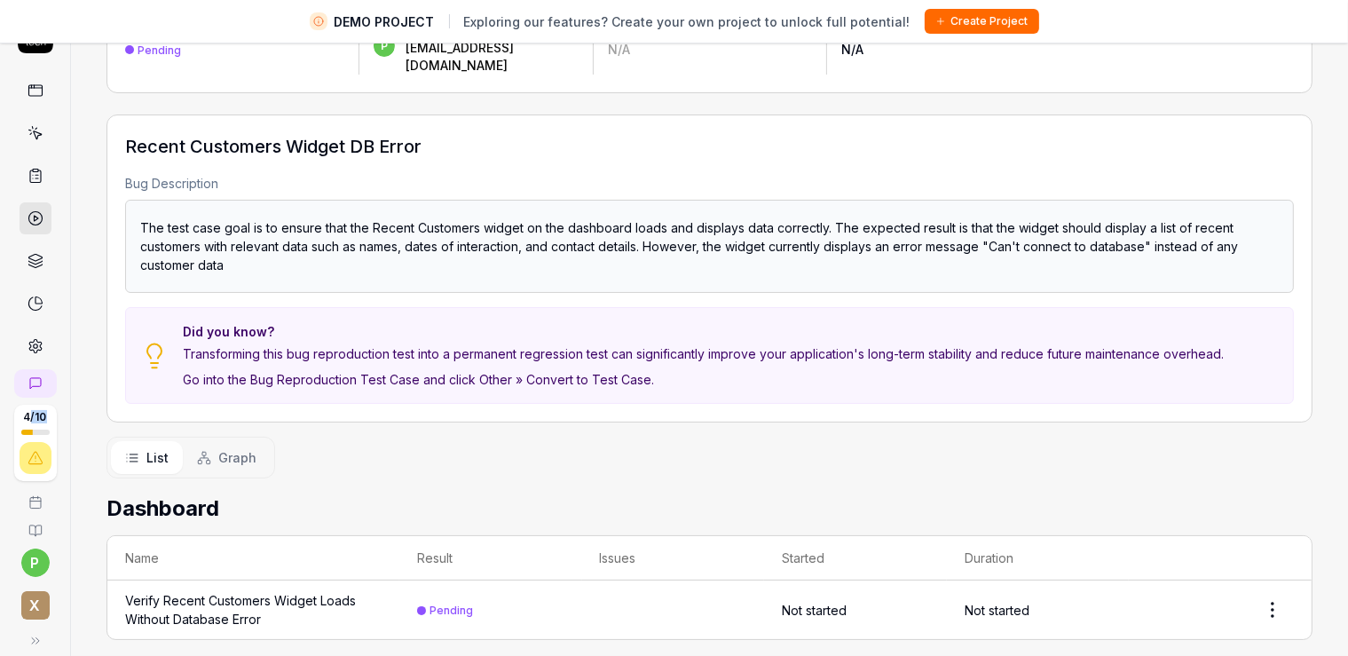
click at [144, 591] on div "Verify Recent Customers Widget Loads Without Database Error" at bounding box center [253, 609] width 257 height 37
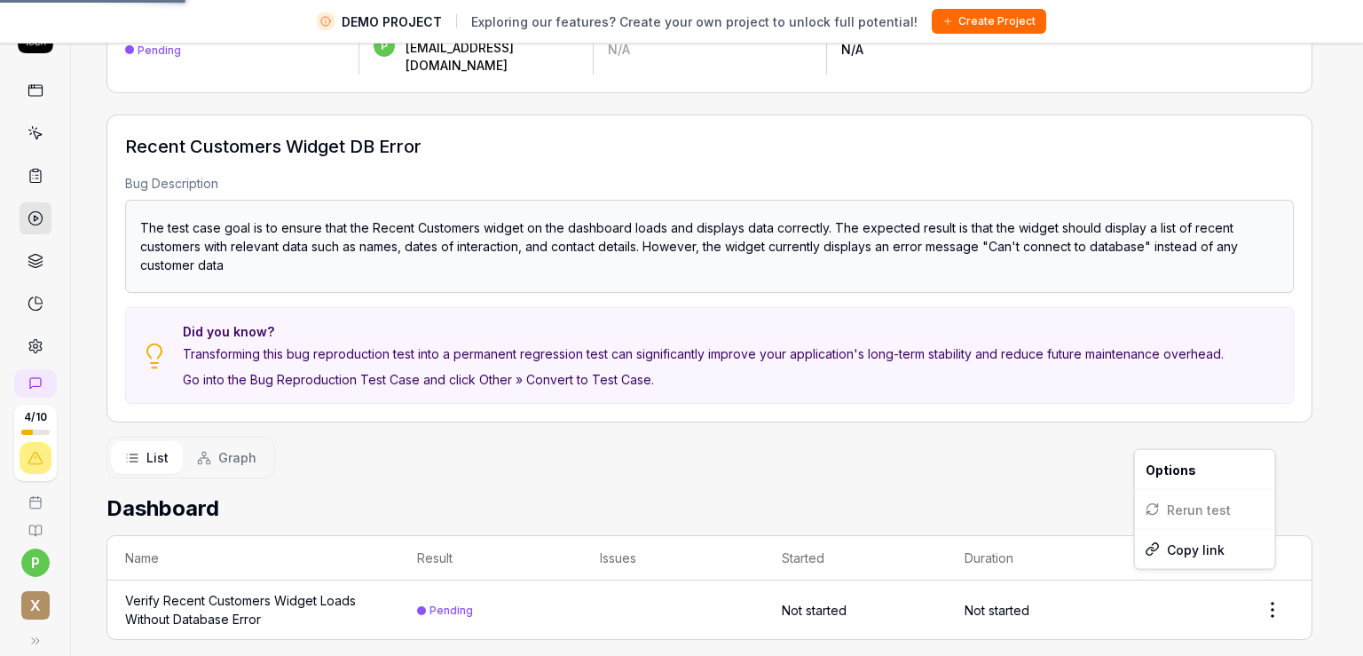
scroll to position [120, 0]
click at [1262, 584] on html "DEMO PROJECT Exploring our features? Create your own project to unlock full pot…" at bounding box center [681, 307] width 1363 height 698
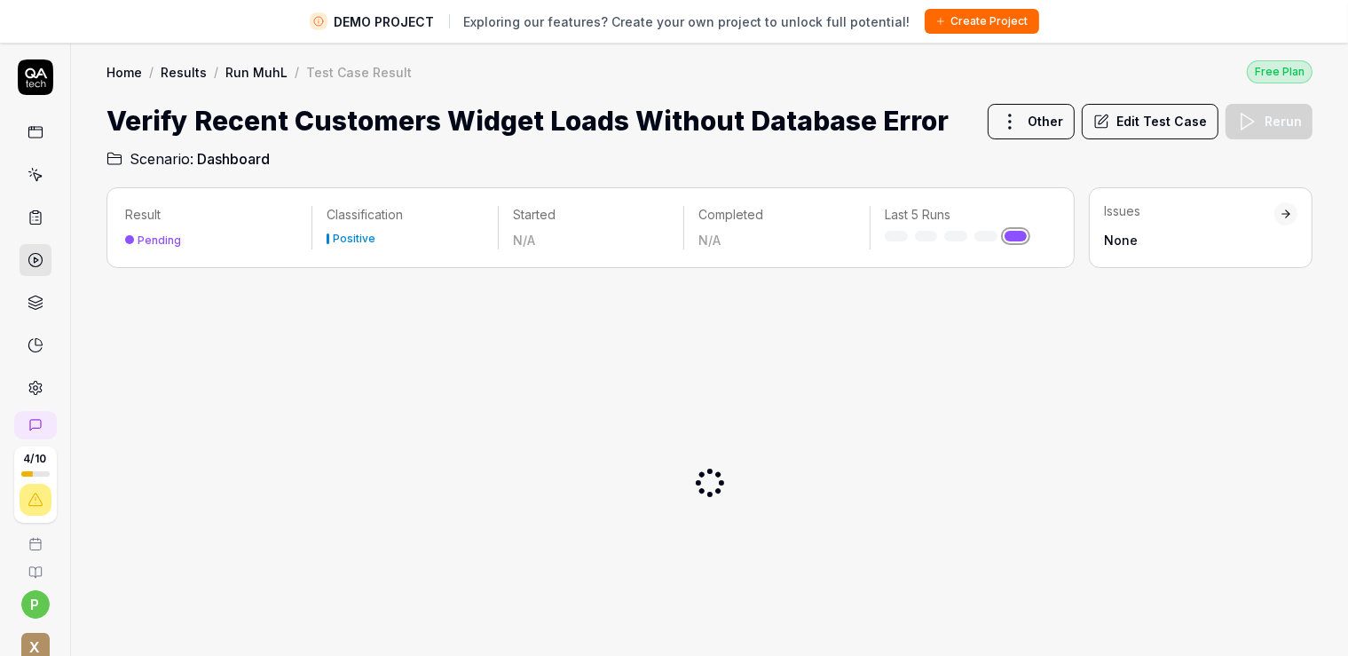
click at [30, 304] on icon at bounding box center [34, 305] width 13 height 4
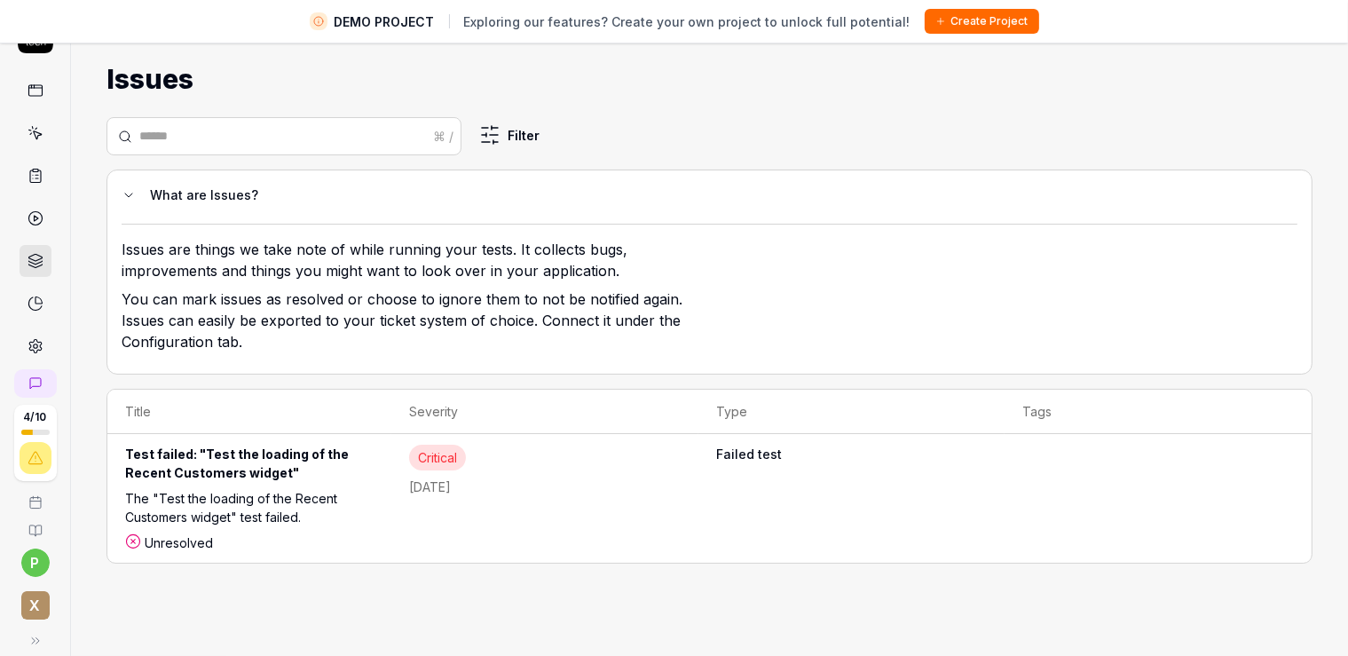
scroll to position [18, 0]
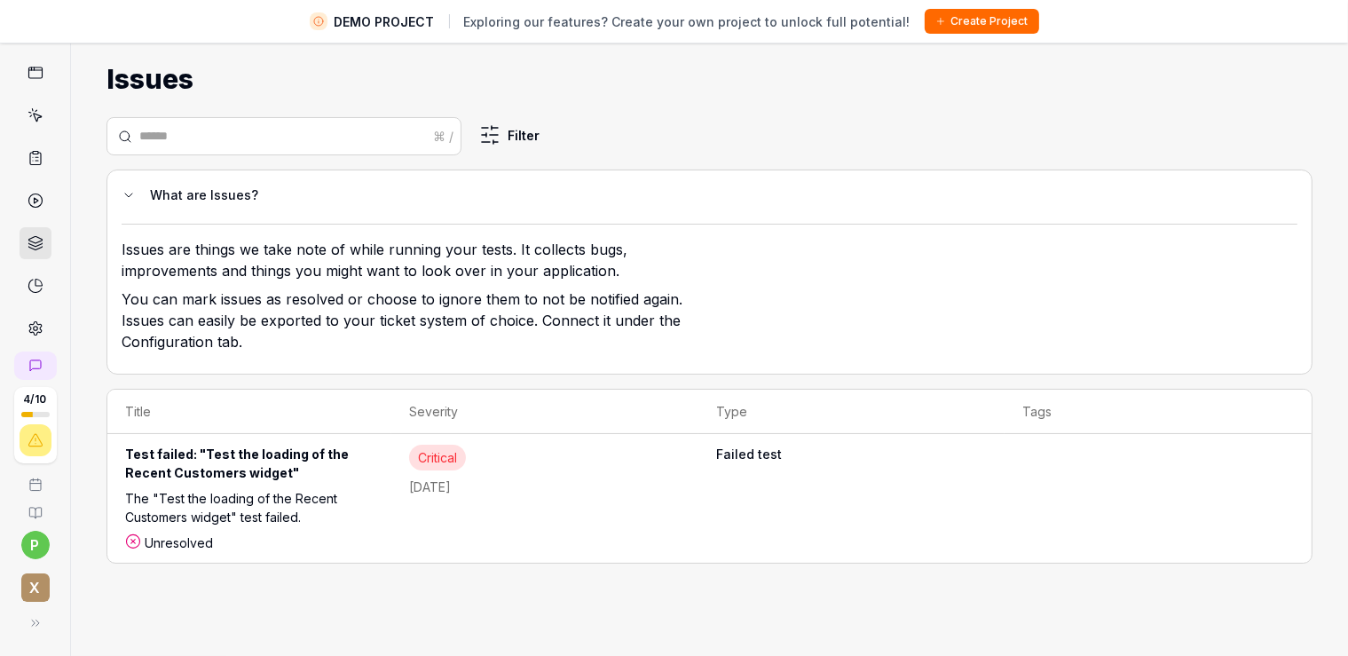
click at [32, 506] on icon at bounding box center [35, 513] width 14 height 14
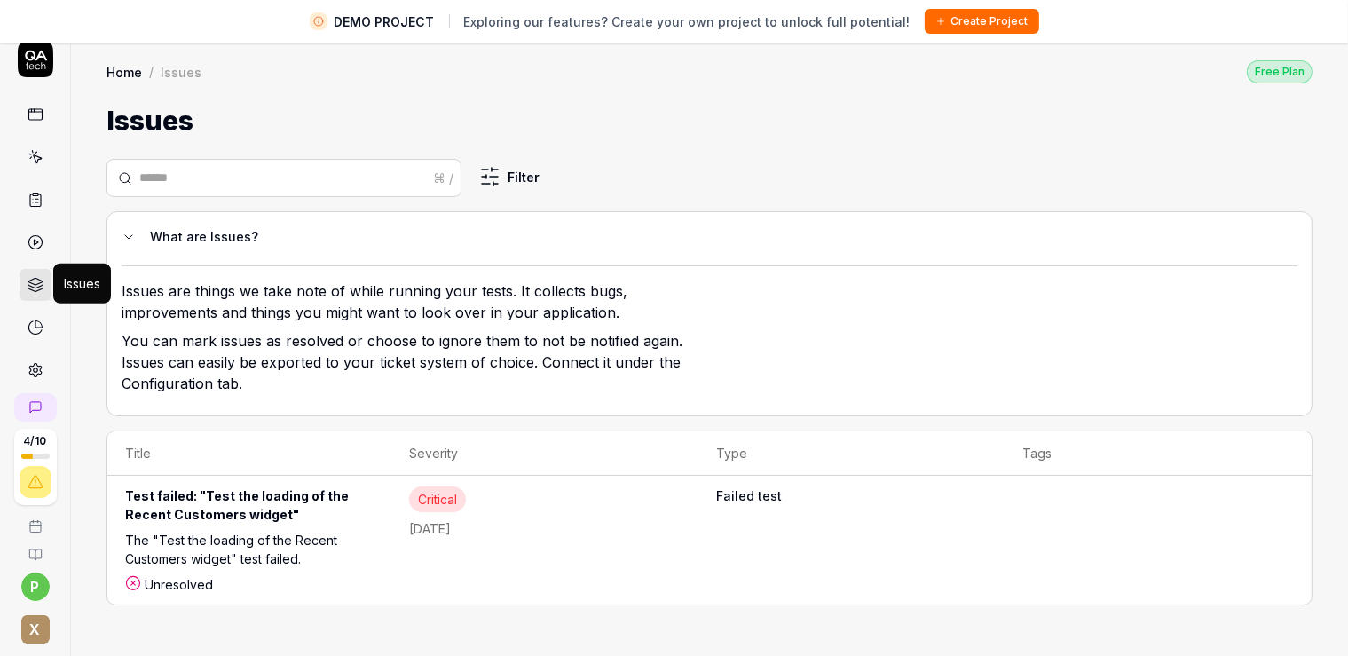
scroll to position [0, 0]
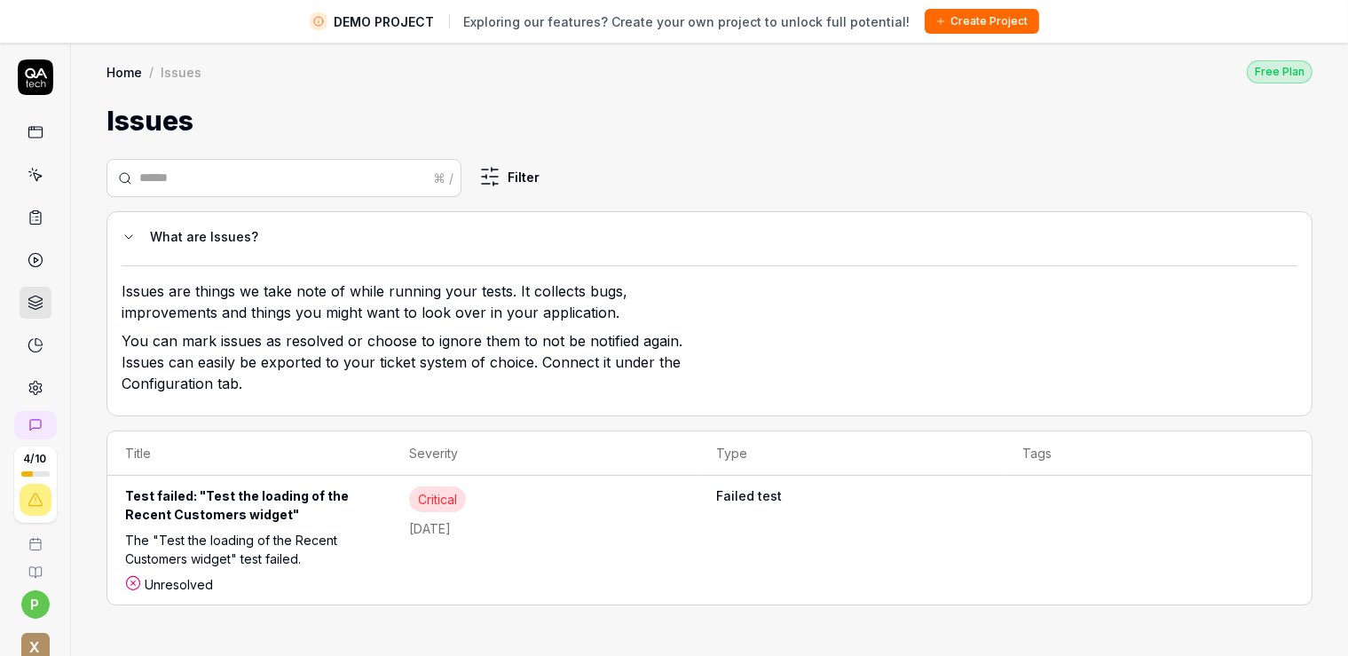
click at [28, 130] on icon at bounding box center [36, 132] width 16 height 16
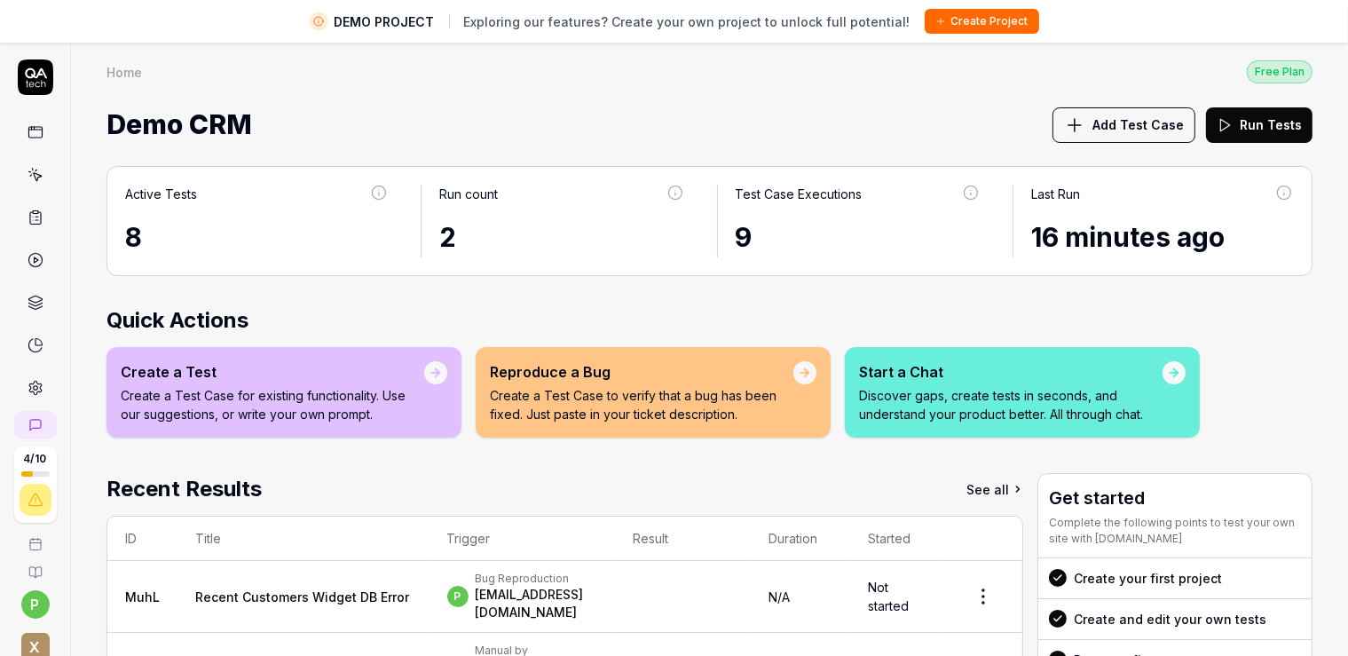
click at [186, 194] on div "Active Tests" at bounding box center [161, 194] width 72 height 19
click at [33, 173] on icon at bounding box center [37, 177] width 8 height 8
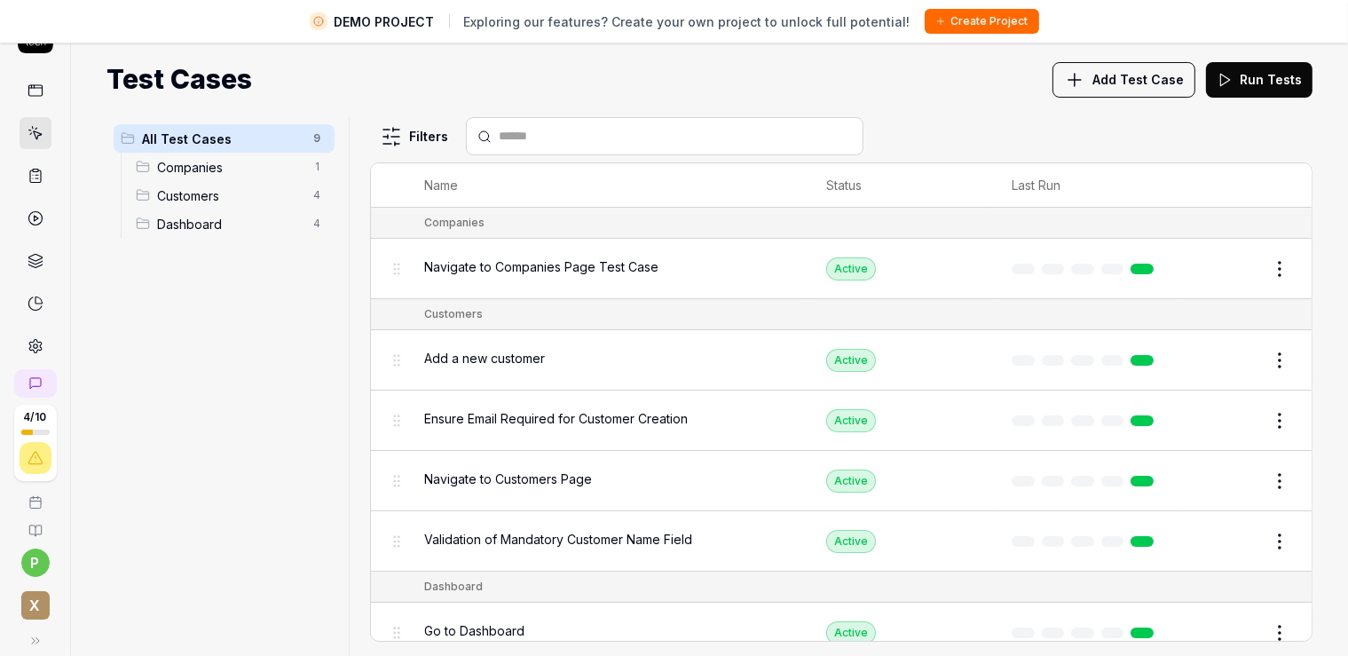
scroll to position [201, 0]
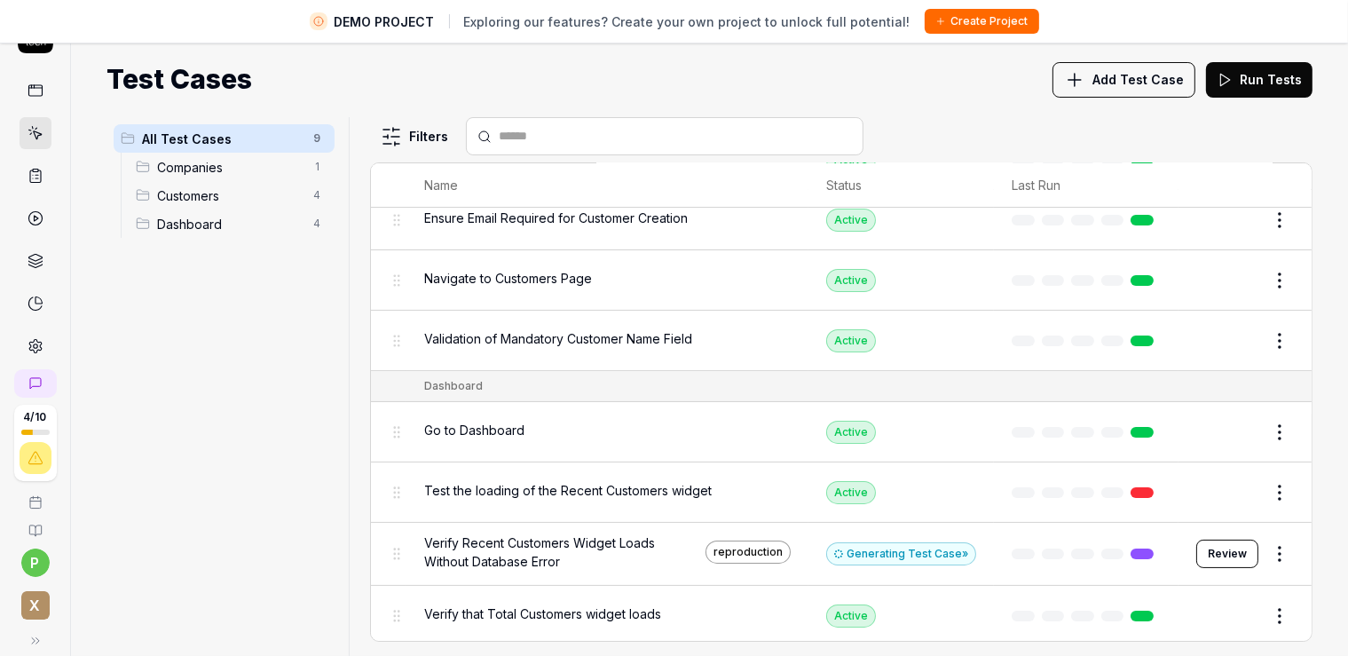
click at [28, 298] on icon at bounding box center [36, 304] width 16 height 16
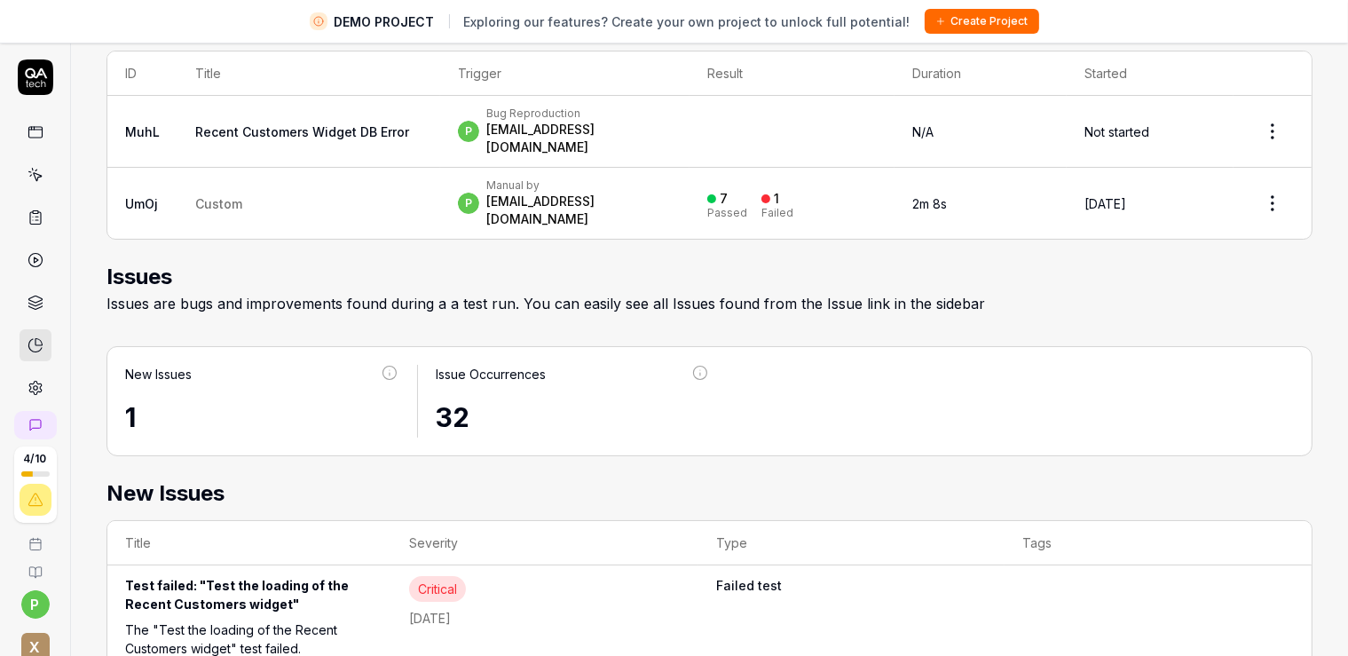
scroll to position [558, 0]
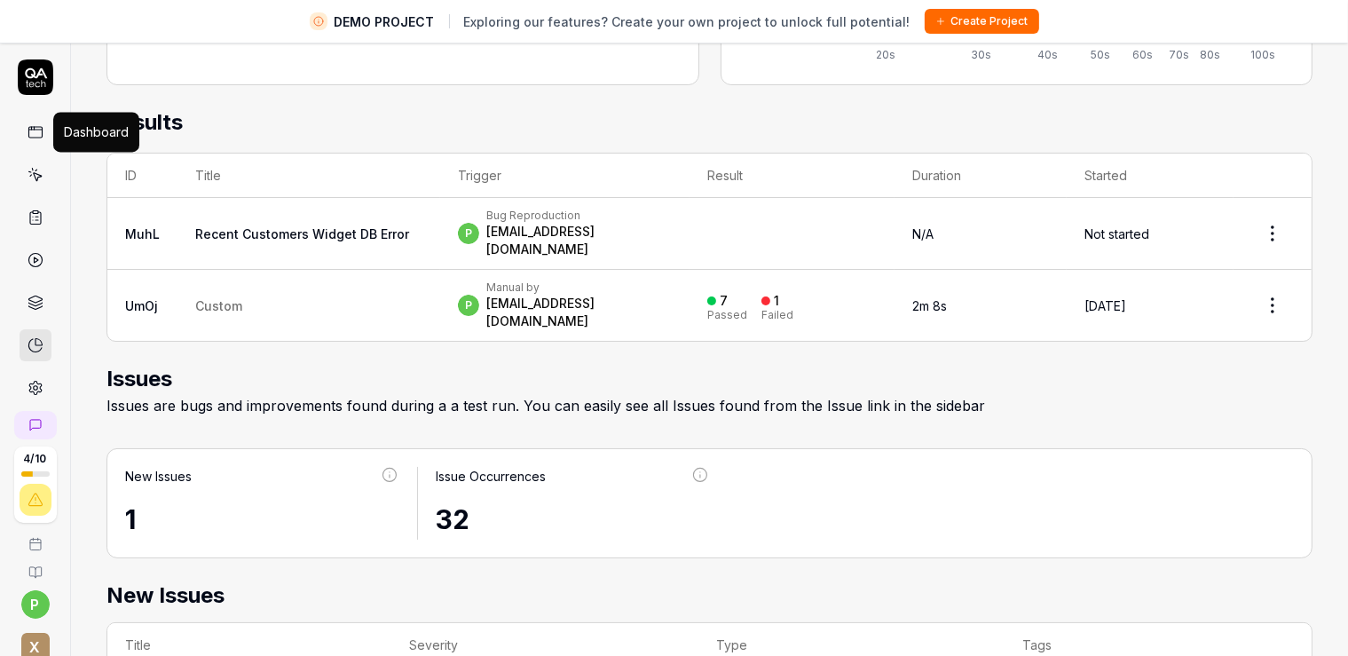
click at [29, 137] on icon at bounding box center [36, 132] width 16 height 16
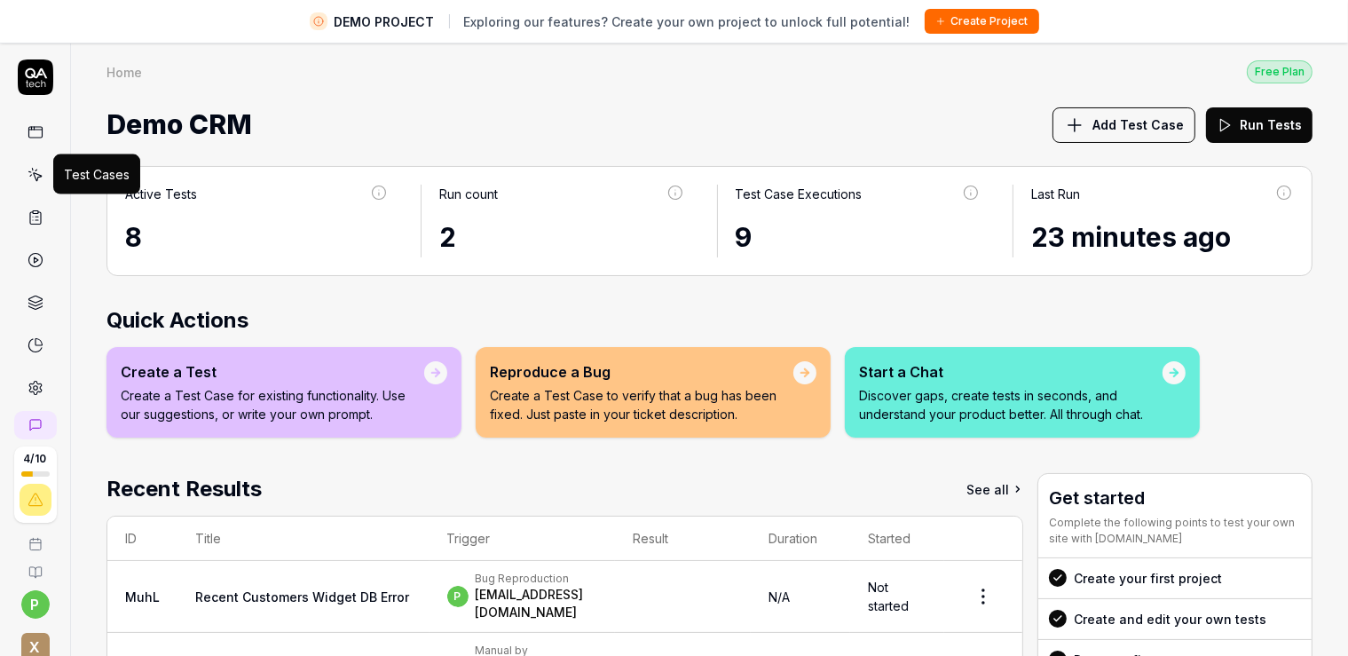
click at [34, 177] on icon at bounding box center [36, 175] width 16 height 16
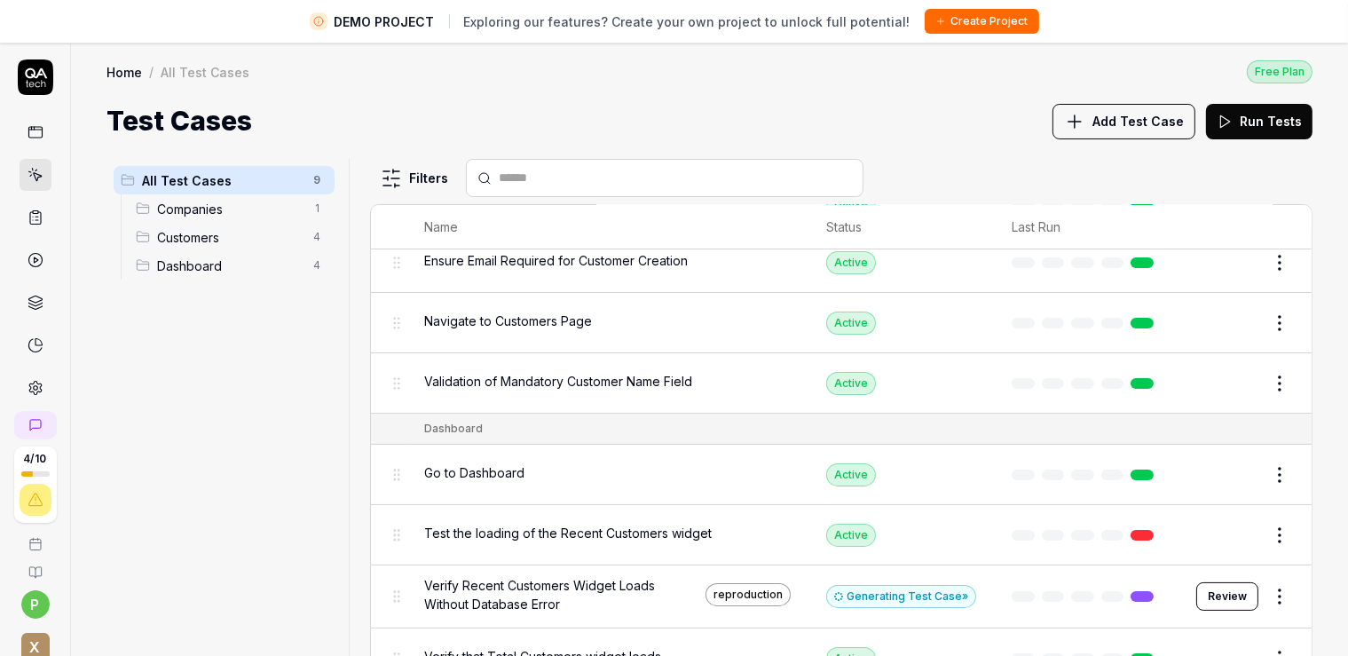
scroll to position [201, 0]
click at [254, 201] on span "Companies" at bounding box center [230, 209] width 146 height 19
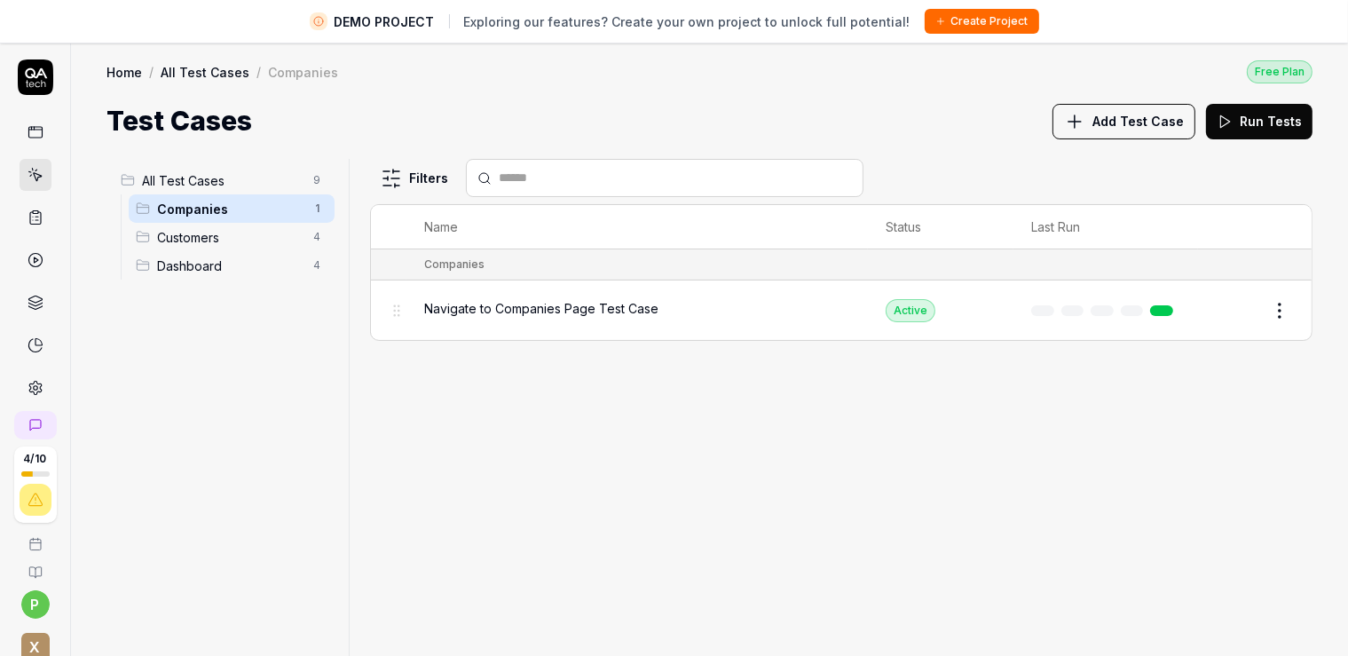
click at [220, 228] on span "Customers" at bounding box center [230, 237] width 146 height 19
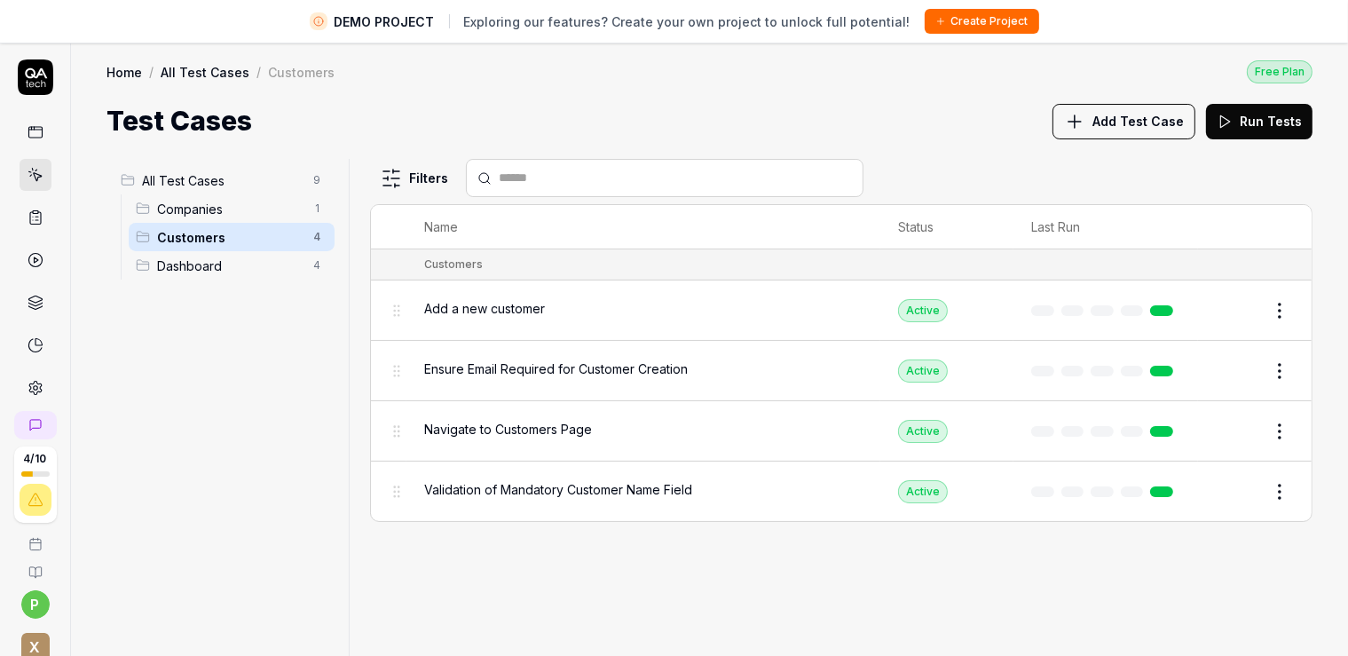
click at [169, 261] on span "Dashboard" at bounding box center [230, 266] width 146 height 19
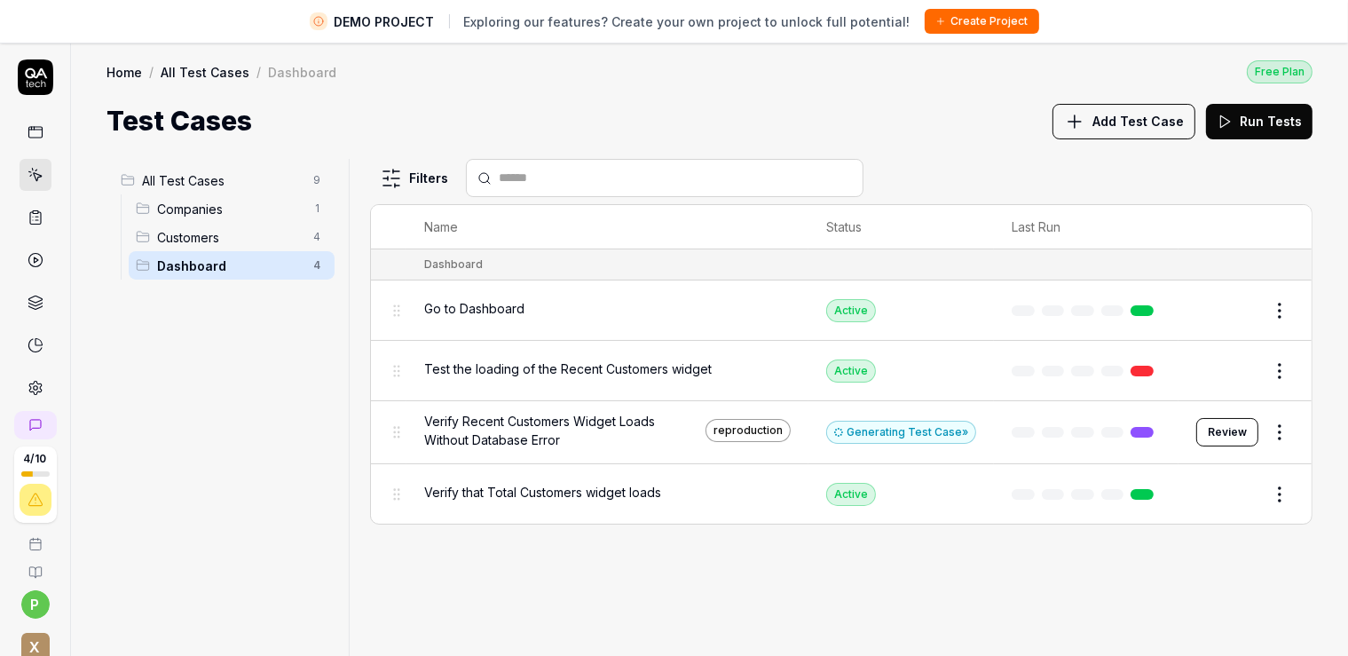
click at [170, 187] on span "All Test Cases" at bounding box center [222, 180] width 161 height 19
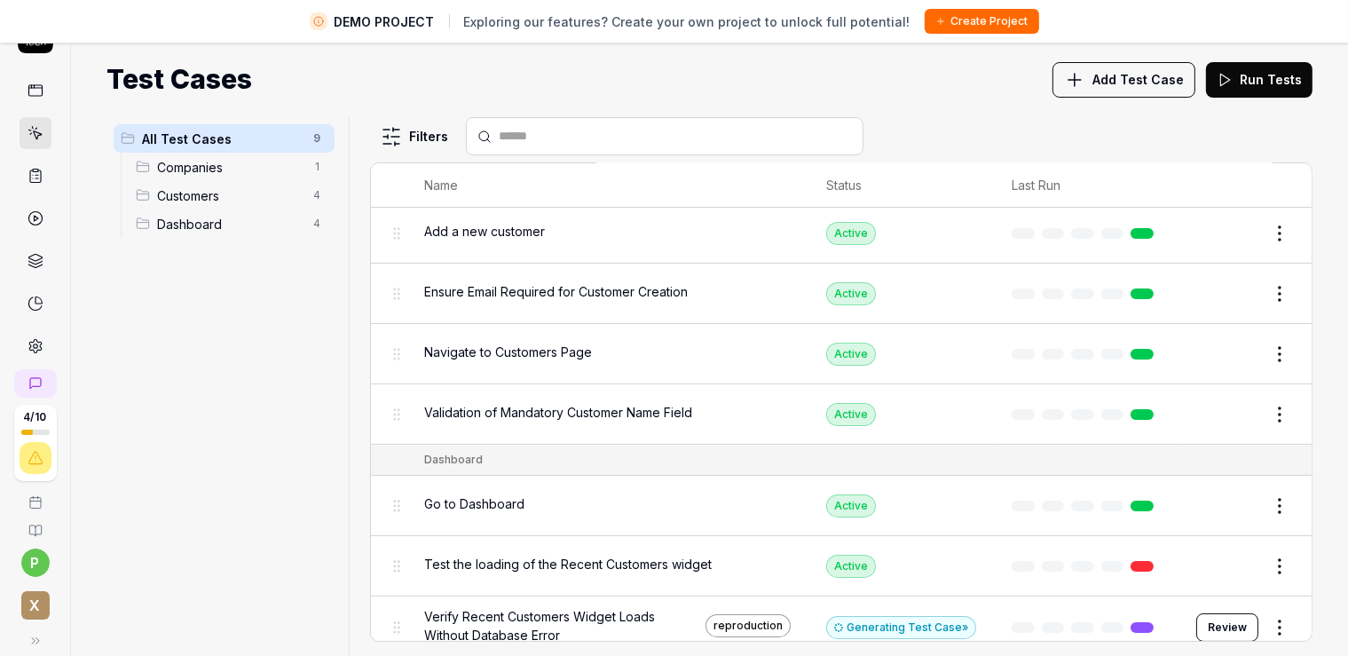
scroll to position [99, 0]
